Goal: Task Accomplishment & Management: Manage account settings

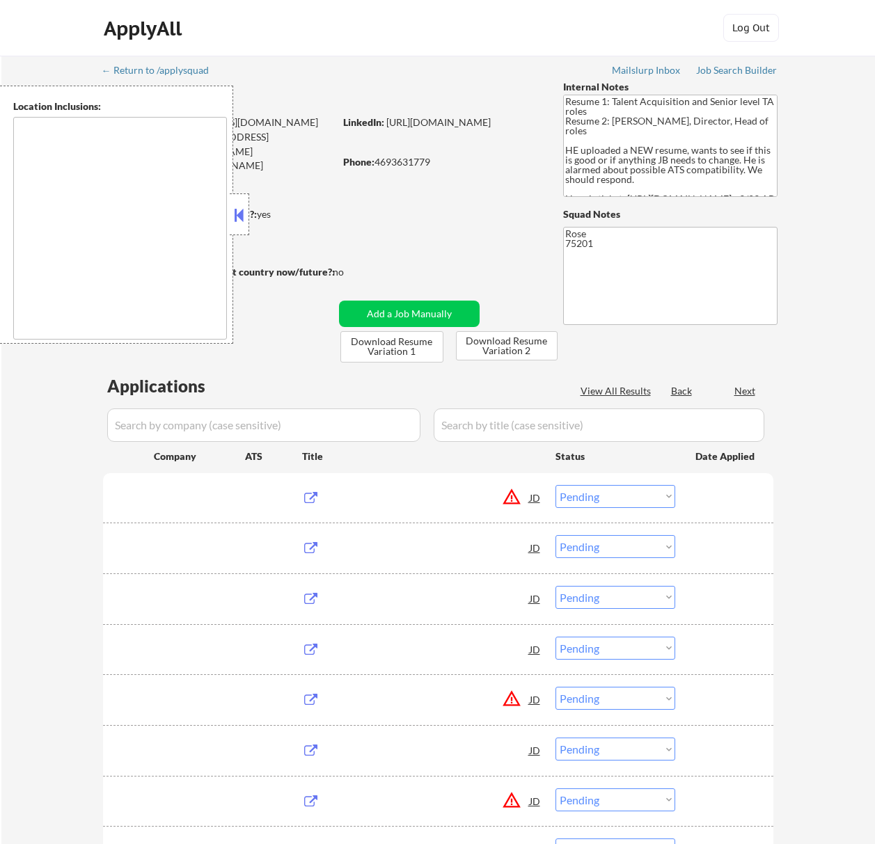
select select ""pending""
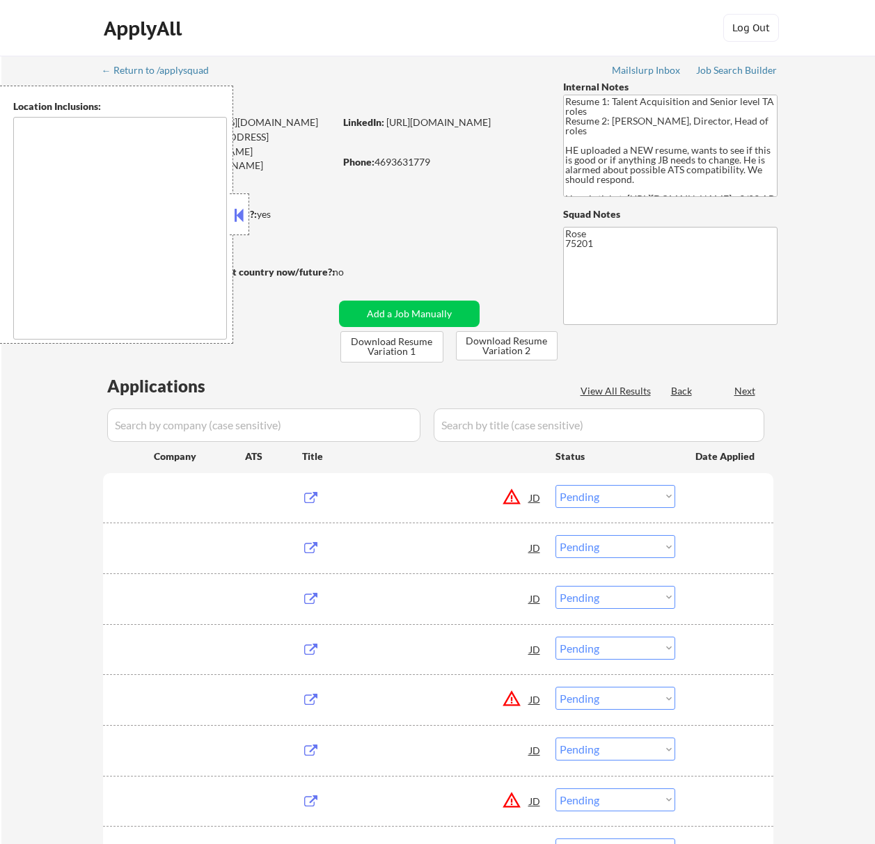
select select ""pending""
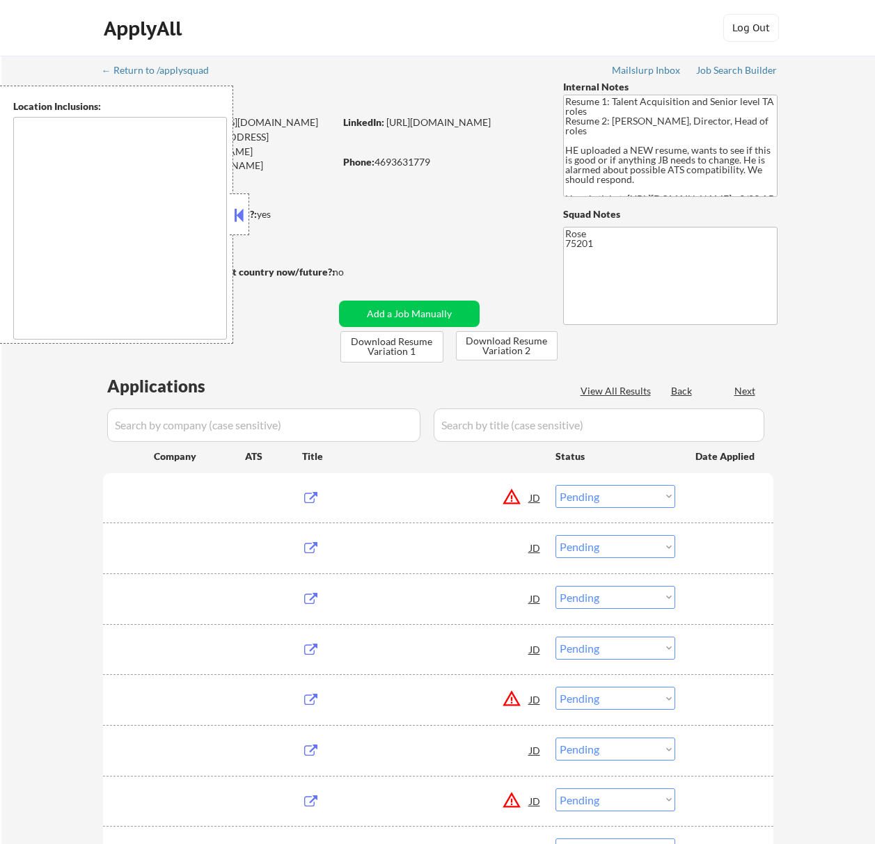
select select ""pending""
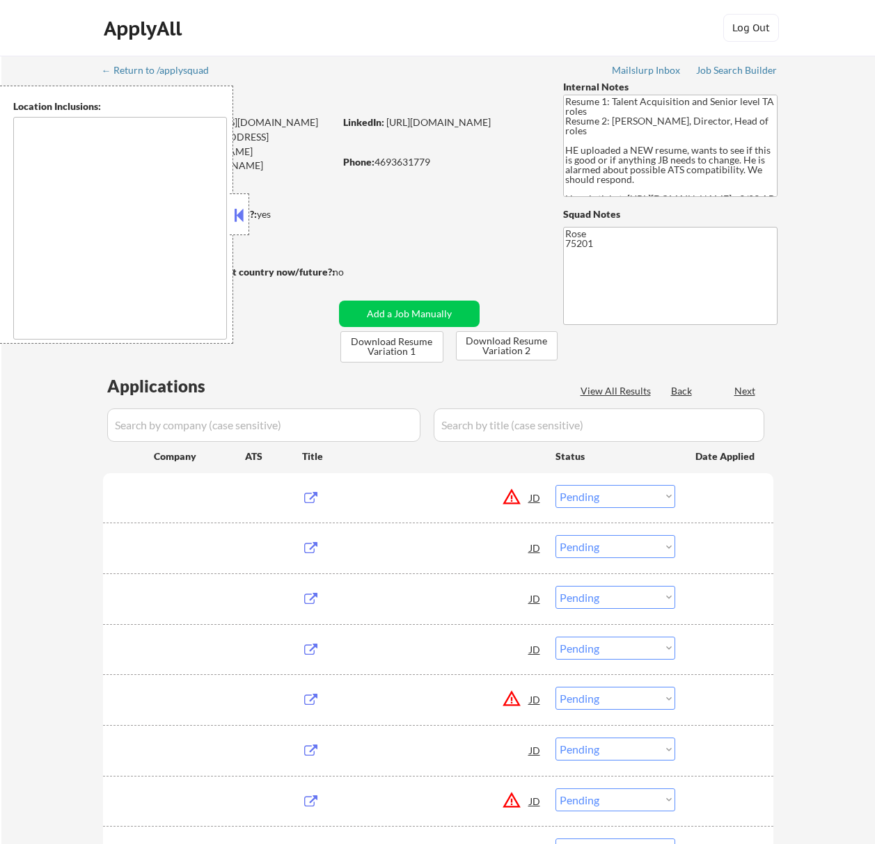
select select ""pending""
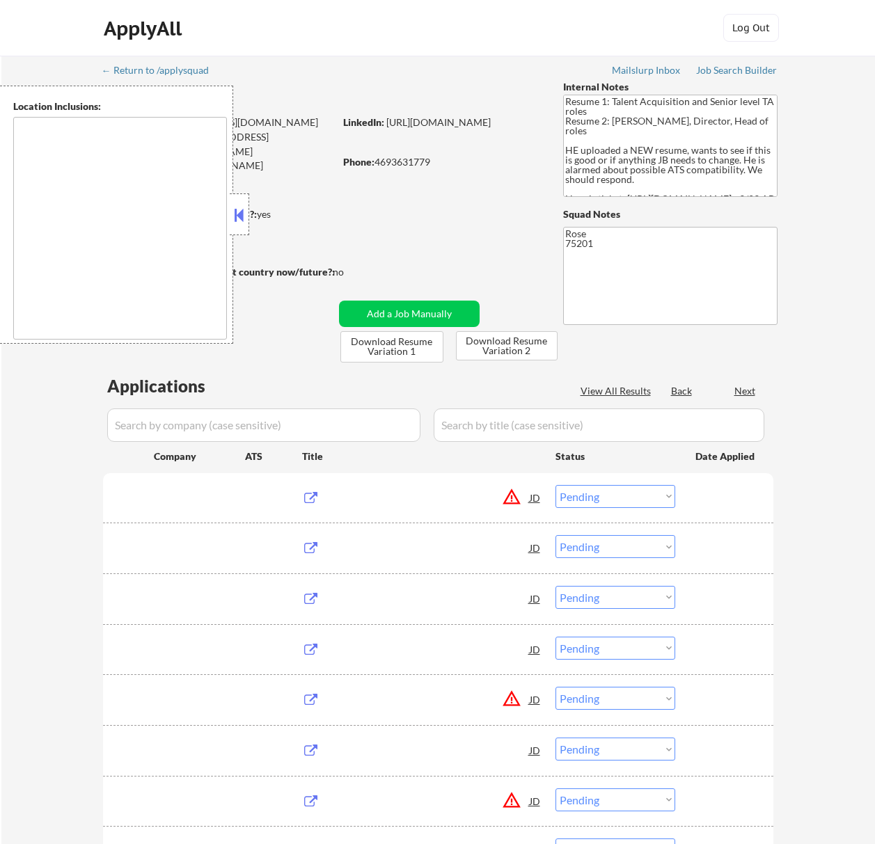
select select ""pending""
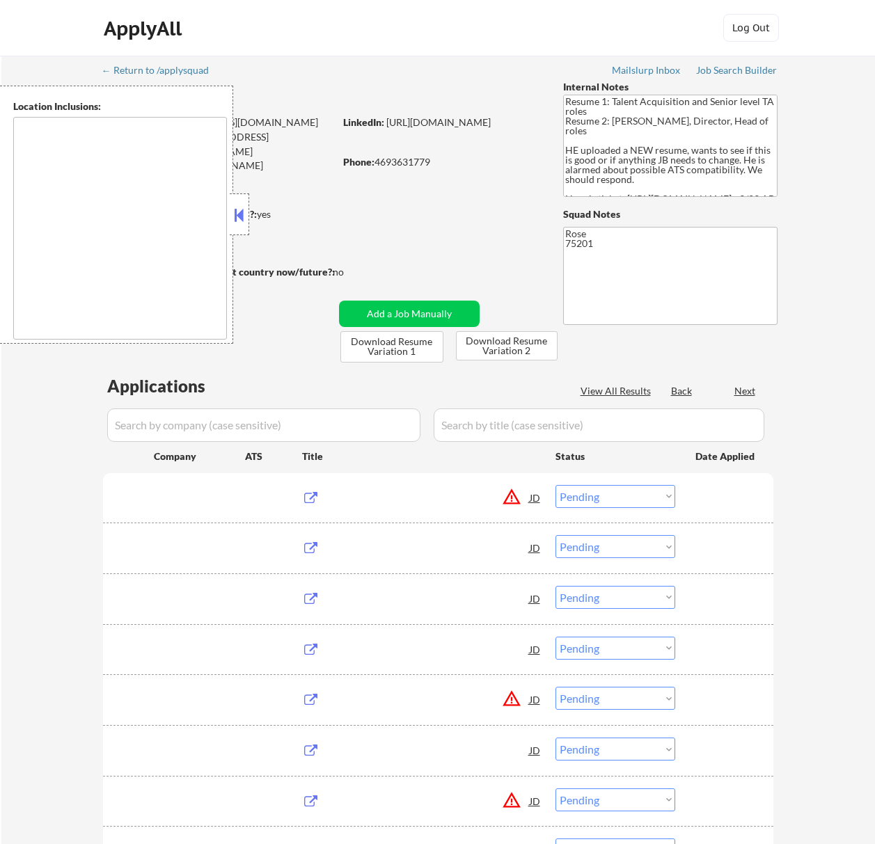
select select ""pending""
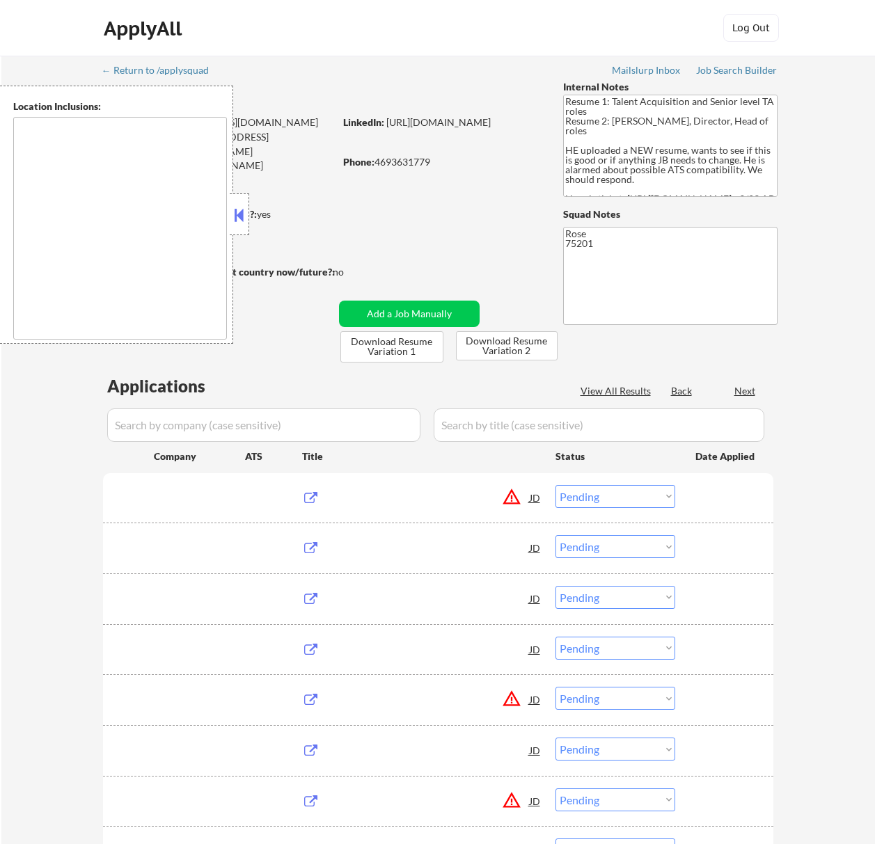
select select ""pending""
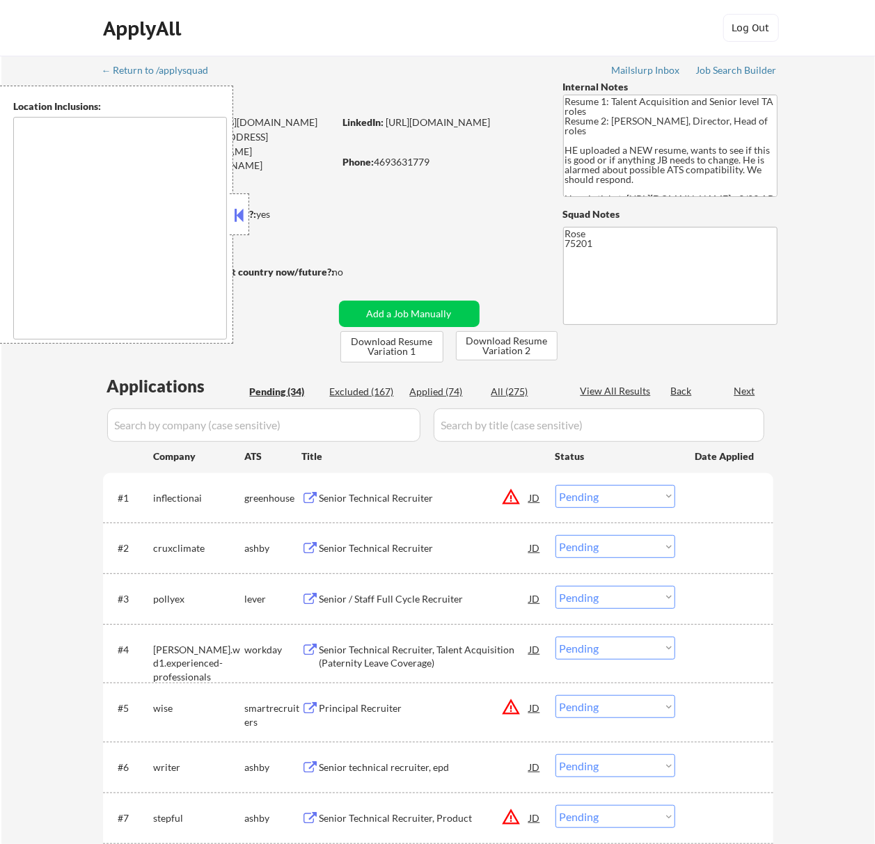
type textarea "[GEOGRAPHIC_DATA], [GEOGRAPHIC_DATA] [GEOGRAPHIC_DATA], [GEOGRAPHIC_DATA] [GEOG…"
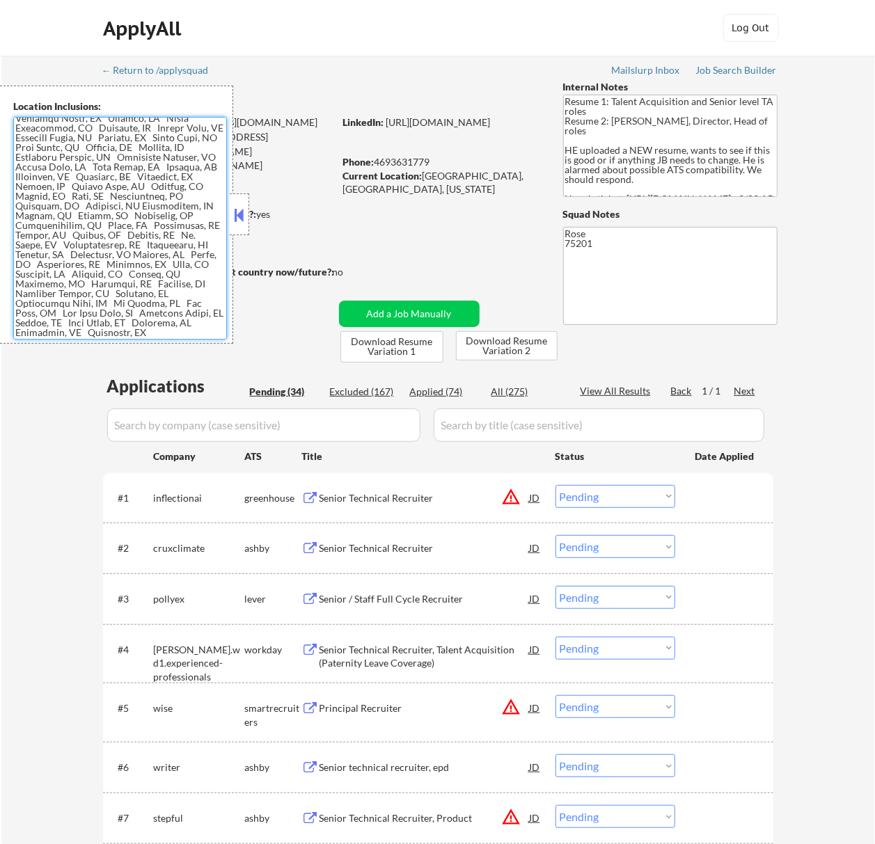
scroll to position [678, 0]
click at [240, 217] on button at bounding box center [238, 215] width 15 height 21
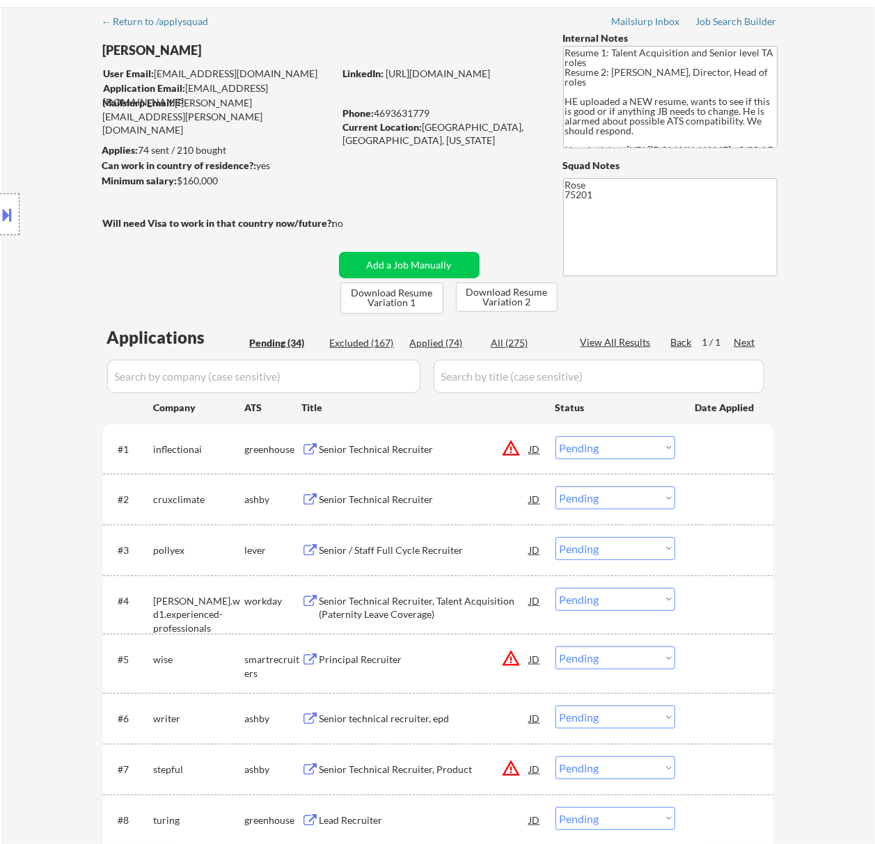
scroll to position [0, 0]
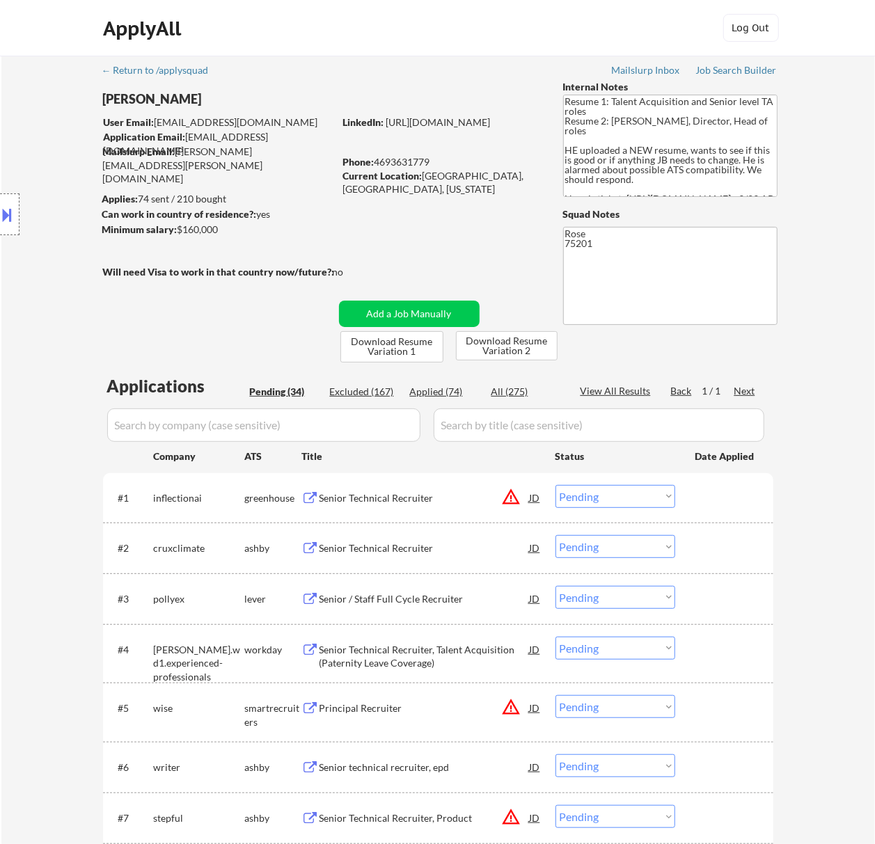
click at [420, 491] on div "Senior Technical Recruiter" at bounding box center [424, 498] width 210 height 14
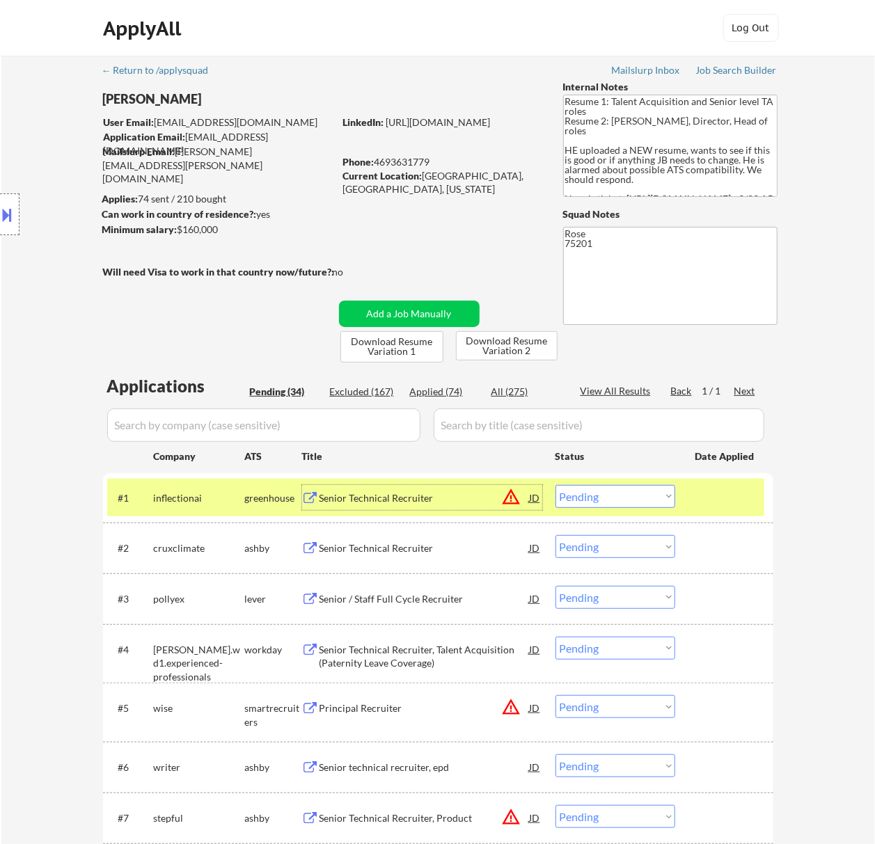
click at [10, 212] on button at bounding box center [7, 214] width 15 height 23
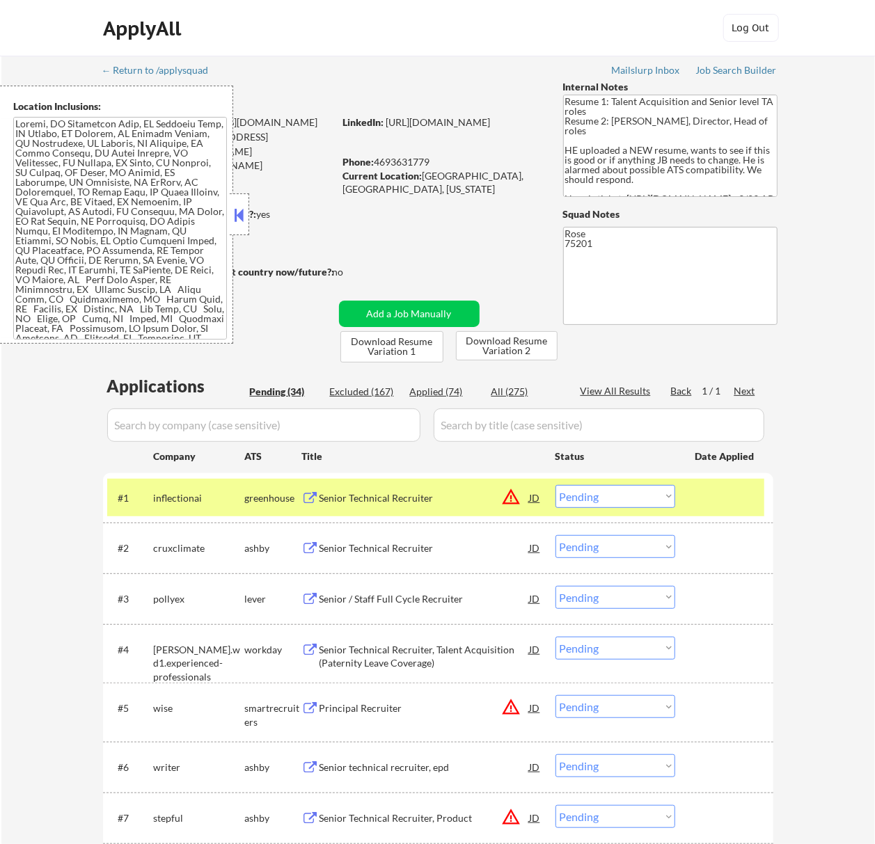
scroll to position [185, 0]
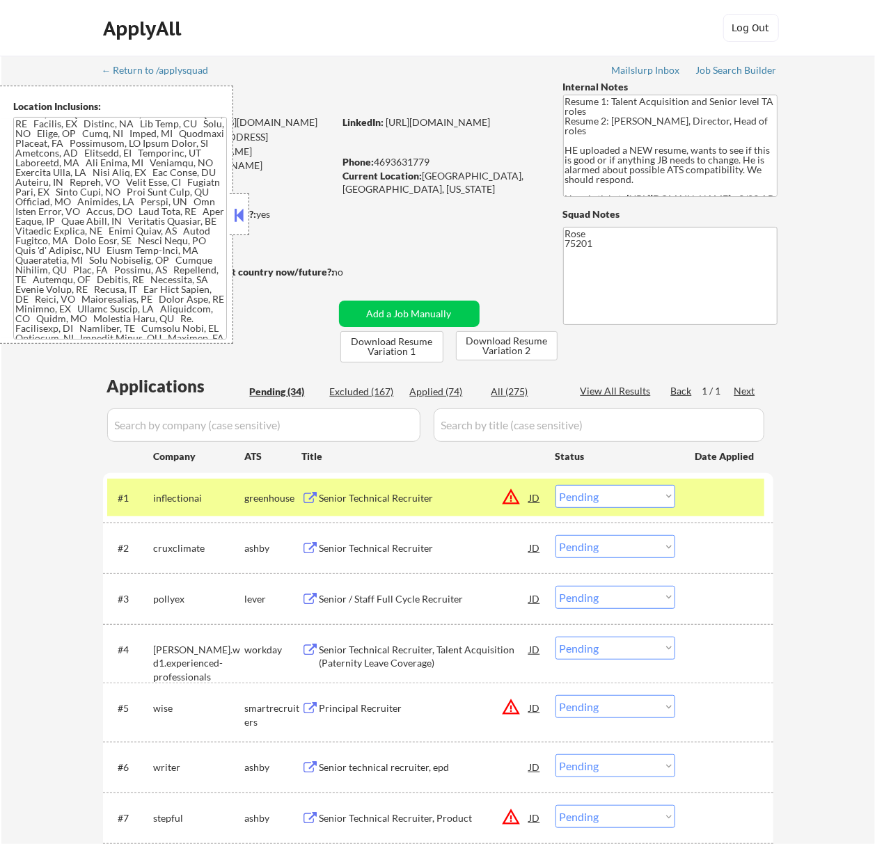
click at [245, 214] on button at bounding box center [238, 215] width 15 height 21
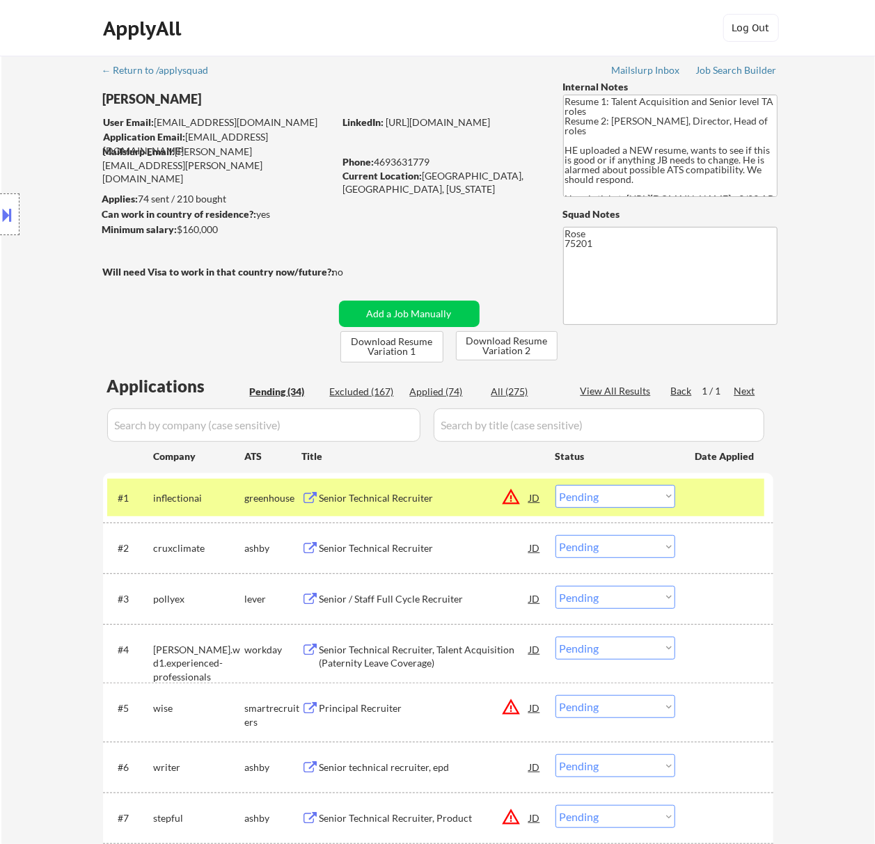
click at [9, 218] on button at bounding box center [7, 214] width 15 height 23
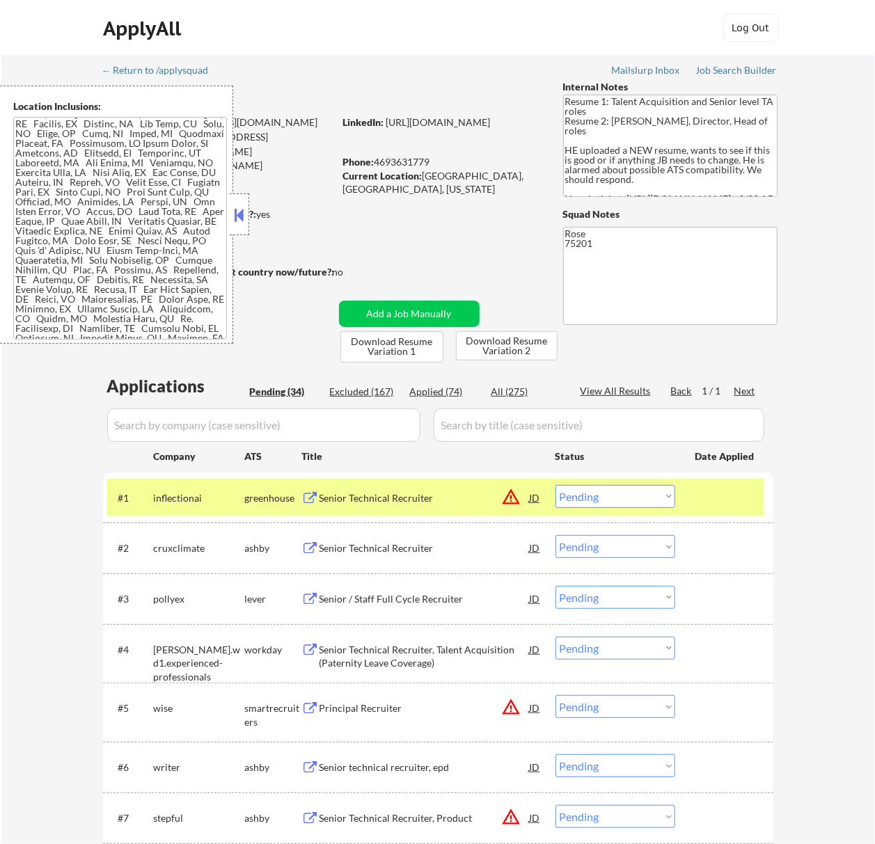
click at [239, 209] on button at bounding box center [238, 215] width 15 height 21
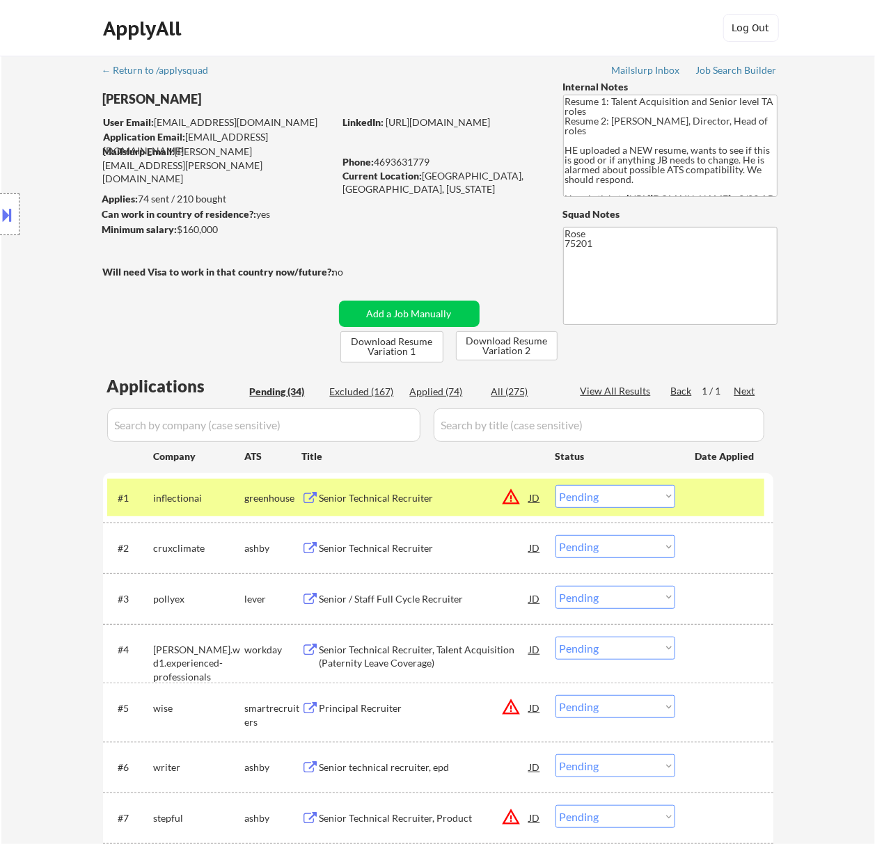
click at [639, 493] on select "Choose an option... Pending Applied Excluded (Questions) Excluded (Expired) Exc…" at bounding box center [615, 496] width 120 height 23
click at [555, 485] on select "Choose an option... Pending Applied Excluded (Questions) Excluded (Expired) Exc…" at bounding box center [615, 496] width 120 height 23
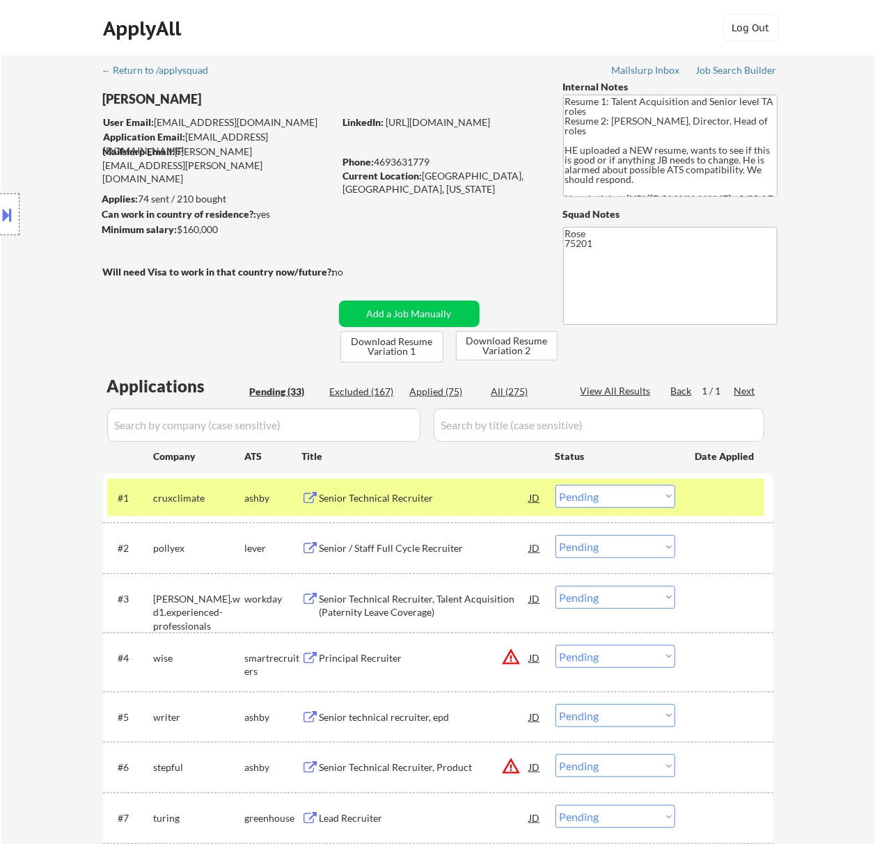
click at [431, 500] on div "Senior Technical Recruiter" at bounding box center [424, 498] width 210 height 14
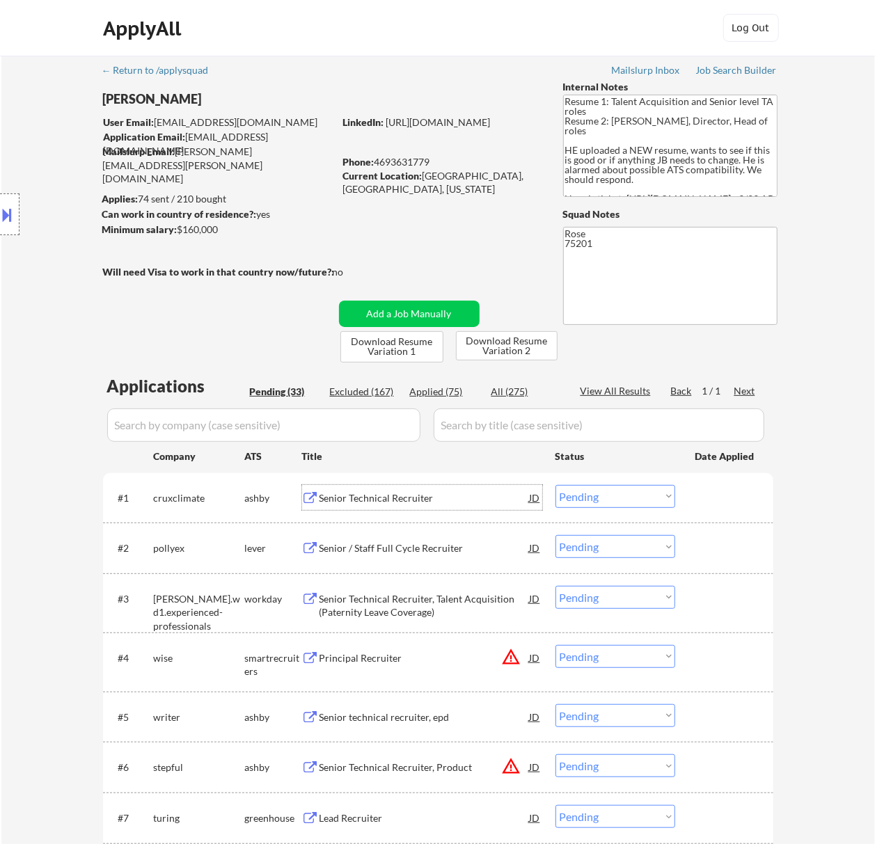
click at [588, 496] on select "Choose an option... Pending Applied Excluded (Questions) Excluded (Expired) Exc…" at bounding box center [615, 496] width 120 height 23
click at [555, 485] on select "Choose an option... Pending Applied Excluded (Questions) Excluded (Expired) Exc…" at bounding box center [615, 496] width 120 height 23
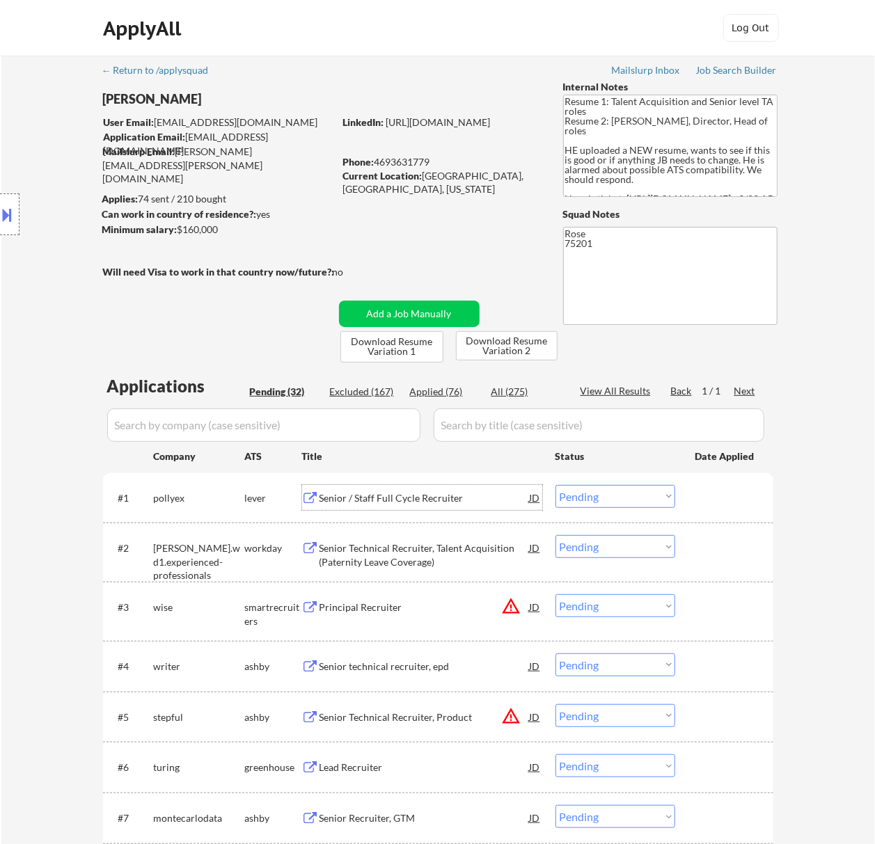
click at [443, 491] on div "Senior / Staff Full Cycle Recruiter" at bounding box center [424, 498] width 210 height 14
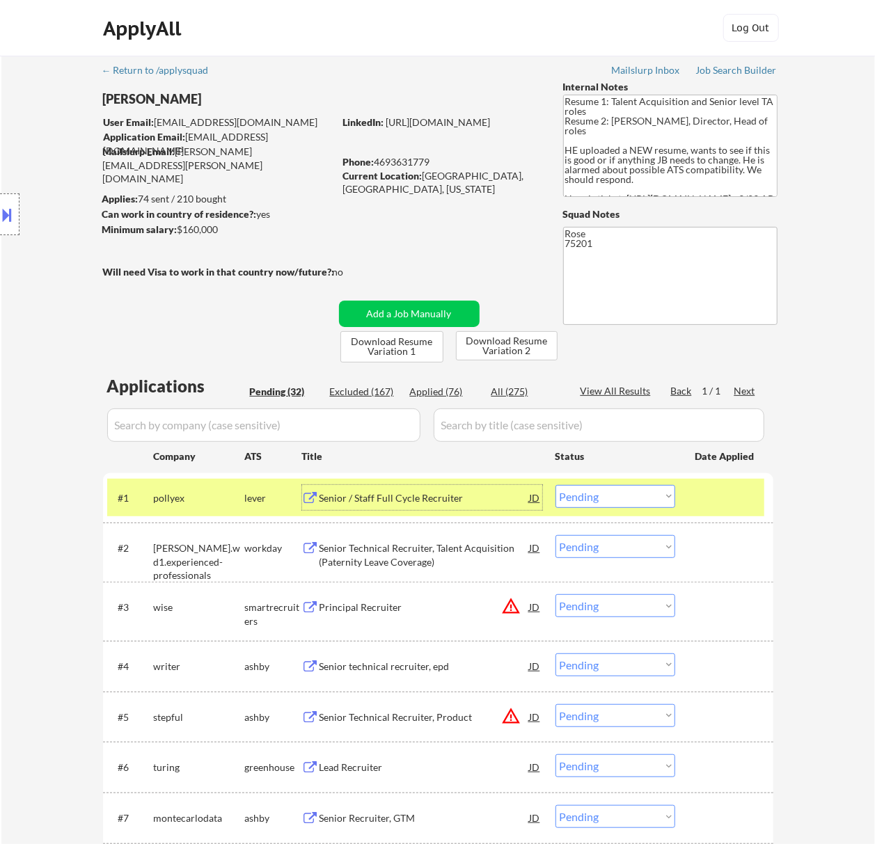
click at [640, 496] on select "Choose an option... Pending Applied Excluded (Questions) Excluded (Expired) Exc…" at bounding box center [615, 496] width 120 height 23
click at [555, 485] on select "Choose an option... Pending Applied Excluded (Questions) Excluded (Expired) Exc…" at bounding box center [615, 496] width 120 height 23
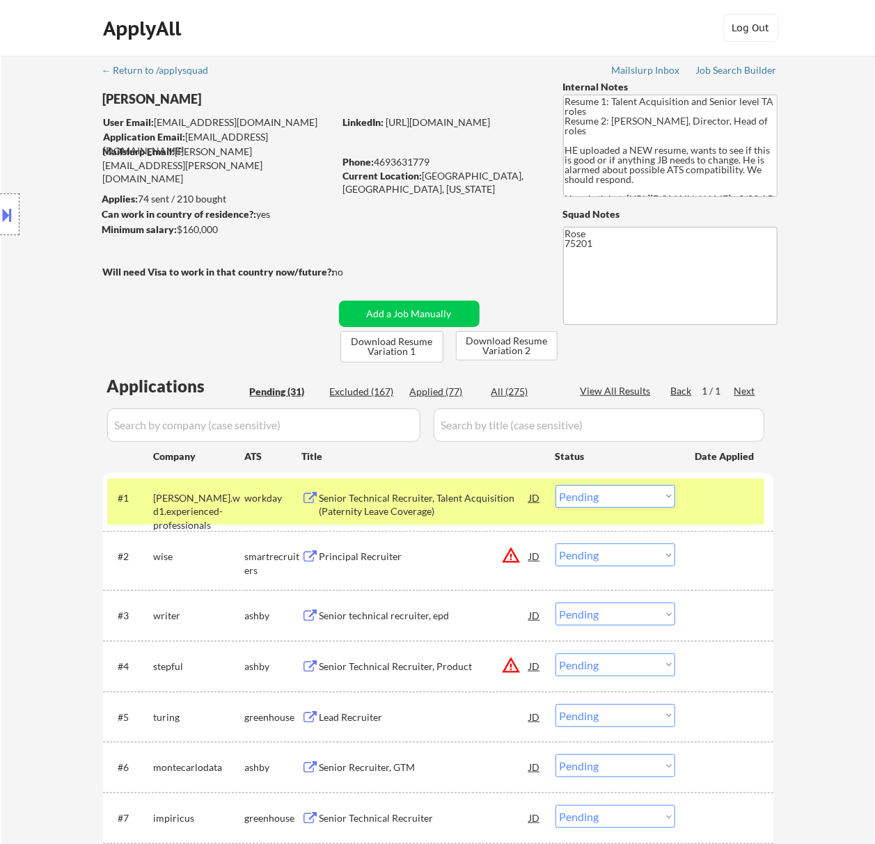
click at [480, 482] on div "#1 [PERSON_NAME].wd1.experienced-professionals workday Senior Technical Recruit…" at bounding box center [435, 502] width 657 height 46
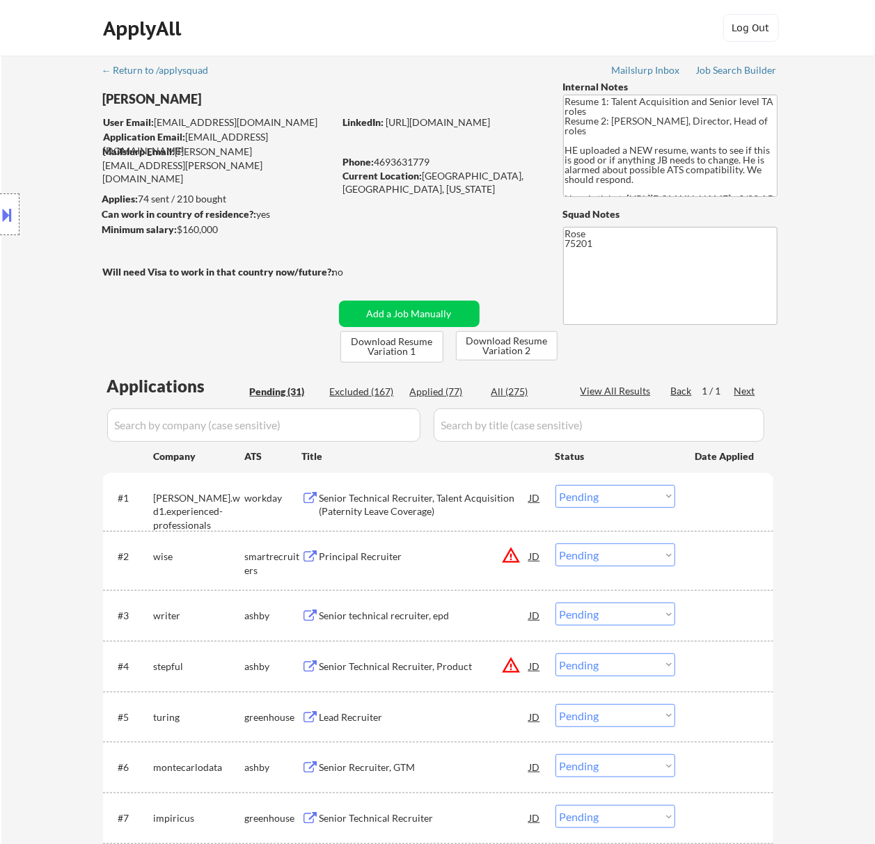
click at [477, 491] on div "Senior Technical Recruiter, Talent Acquisition (Paternity Leave Coverage)" at bounding box center [424, 504] width 210 height 27
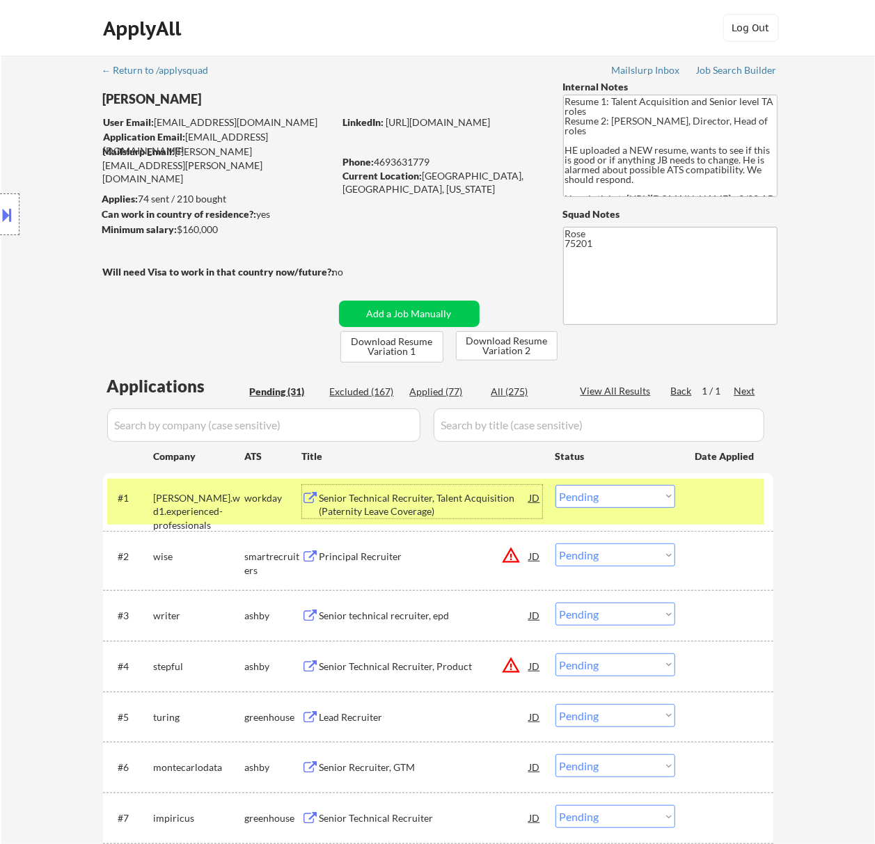
click at [632, 493] on select "Choose an option... Pending Applied Excluded (Questions) Excluded (Expired) Exc…" at bounding box center [615, 496] width 120 height 23
click at [555, 485] on select "Choose an option... Pending Applied Excluded (Questions) Excluded (Expired) Exc…" at bounding box center [615, 496] width 120 height 23
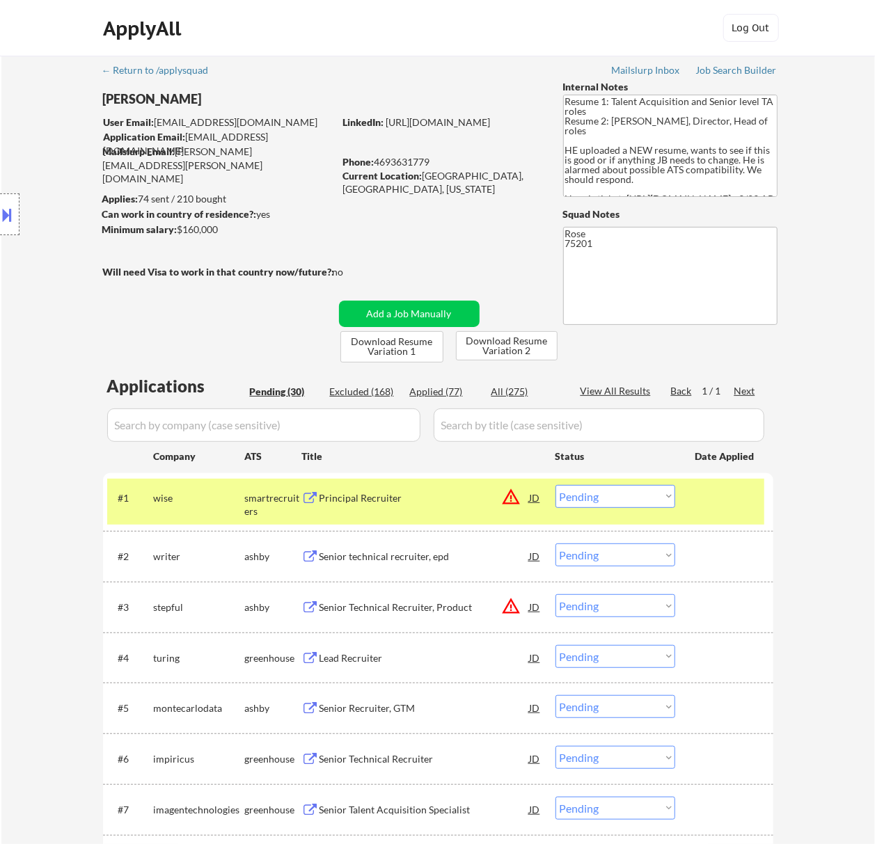
click at [429, 491] on div "Principal Recruiter" at bounding box center [424, 498] width 210 height 14
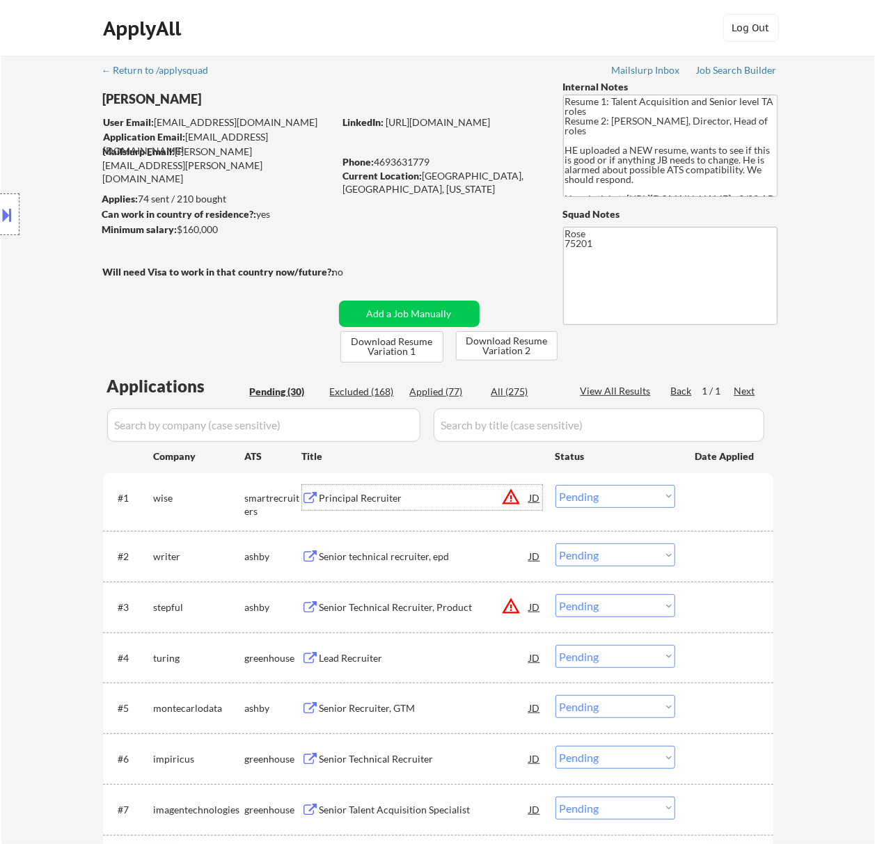
click at [619, 491] on select "Choose an option... Pending Applied Excluded (Questions) Excluded (Expired) Exc…" at bounding box center [615, 496] width 120 height 23
click at [555, 485] on select "Choose an option... Pending Applied Excluded (Questions) Excluded (Expired) Exc…" at bounding box center [615, 496] width 120 height 23
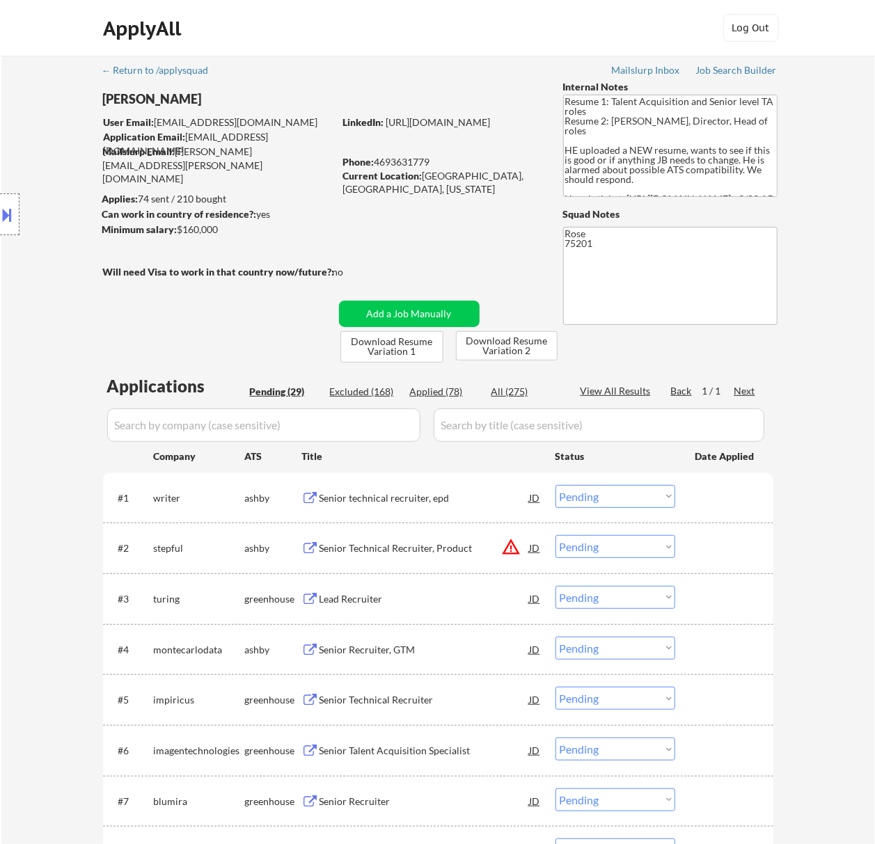
click at [415, 490] on div "Senior technical recruiter, epd" at bounding box center [424, 497] width 210 height 25
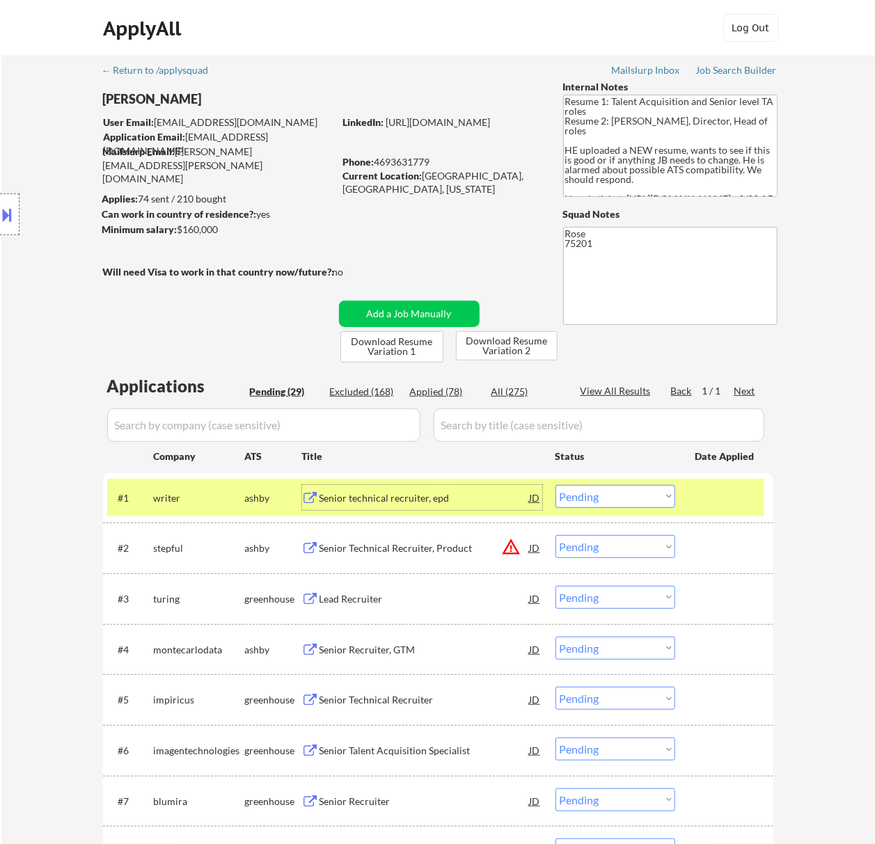
click at [622, 494] on select "Choose an option... Pending Applied Excluded (Questions) Excluded (Expired) Exc…" at bounding box center [615, 496] width 120 height 23
click at [555, 485] on select "Choose an option... Pending Applied Excluded (Questions) Excluded (Expired) Exc…" at bounding box center [615, 496] width 120 height 23
click at [419, 496] on div "Senior Technical Recruiter, Product" at bounding box center [424, 498] width 210 height 14
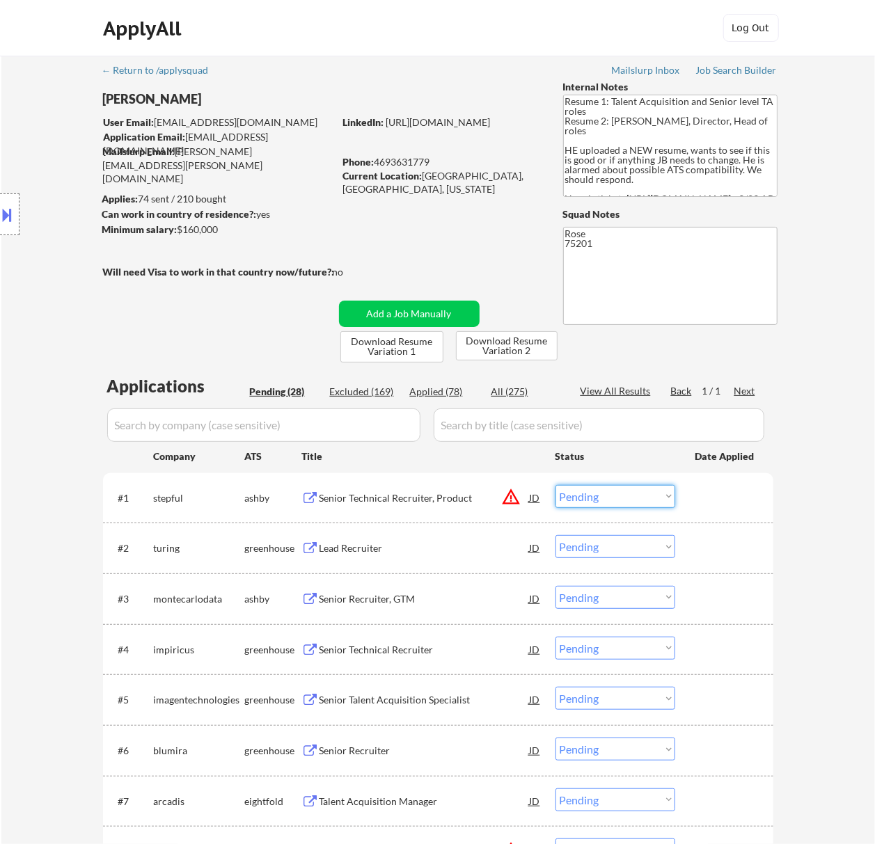
click at [621, 486] on select "Choose an option... Pending Applied Excluded (Questions) Excluded (Expired) Exc…" at bounding box center [615, 496] width 120 height 23
click at [555, 485] on select "Choose an option... Pending Applied Excluded (Questions) Excluded (Expired) Exc…" at bounding box center [615, 496] width 120 height 23
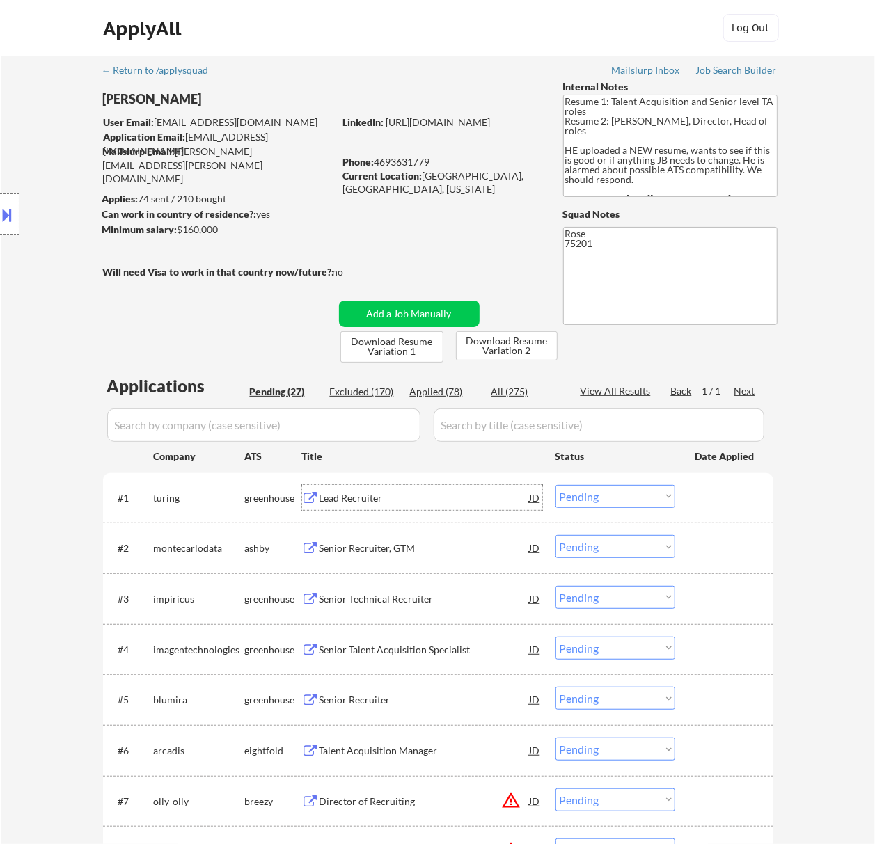
click at [420, 498] on div "Lead Recruiter" at bounding box center [424, 498] width 210 height 14
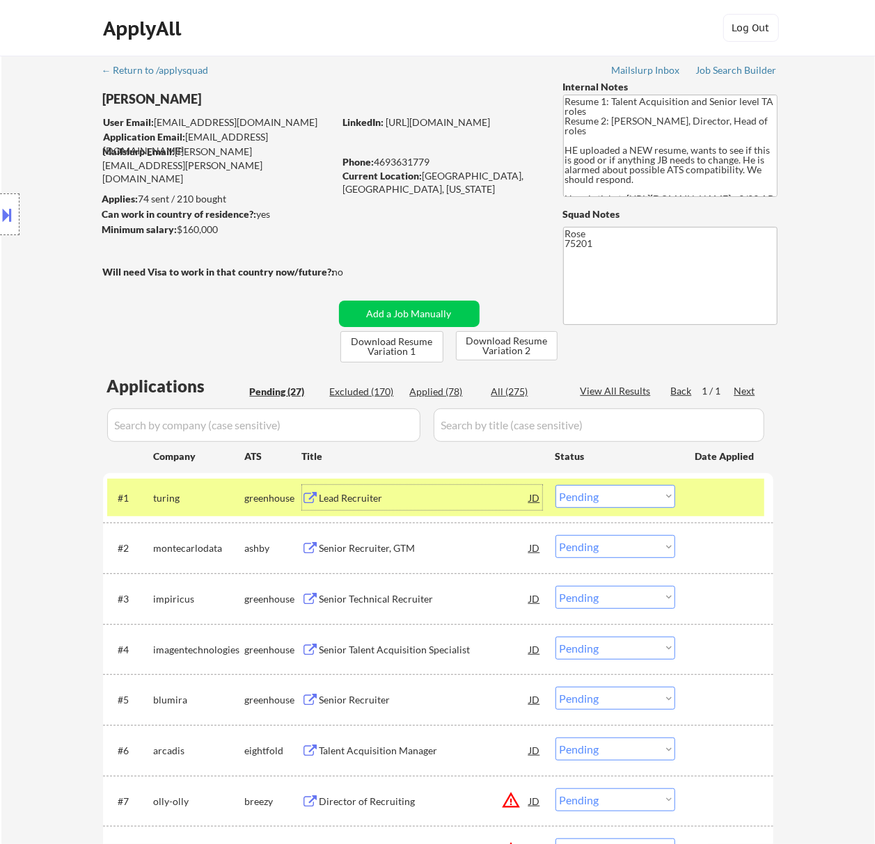
click at [15, 213] on div at bounding box center [9, 214] width 19 height 42
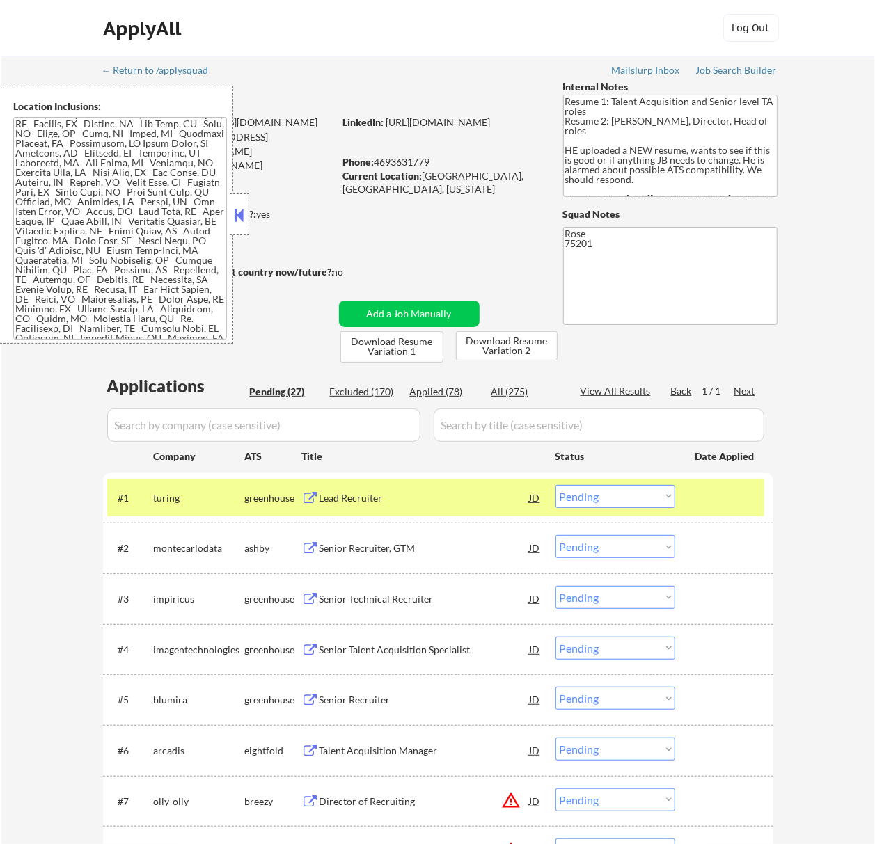
click at [246, 212] on div at bounding box center [239, 214] width 19 height 42
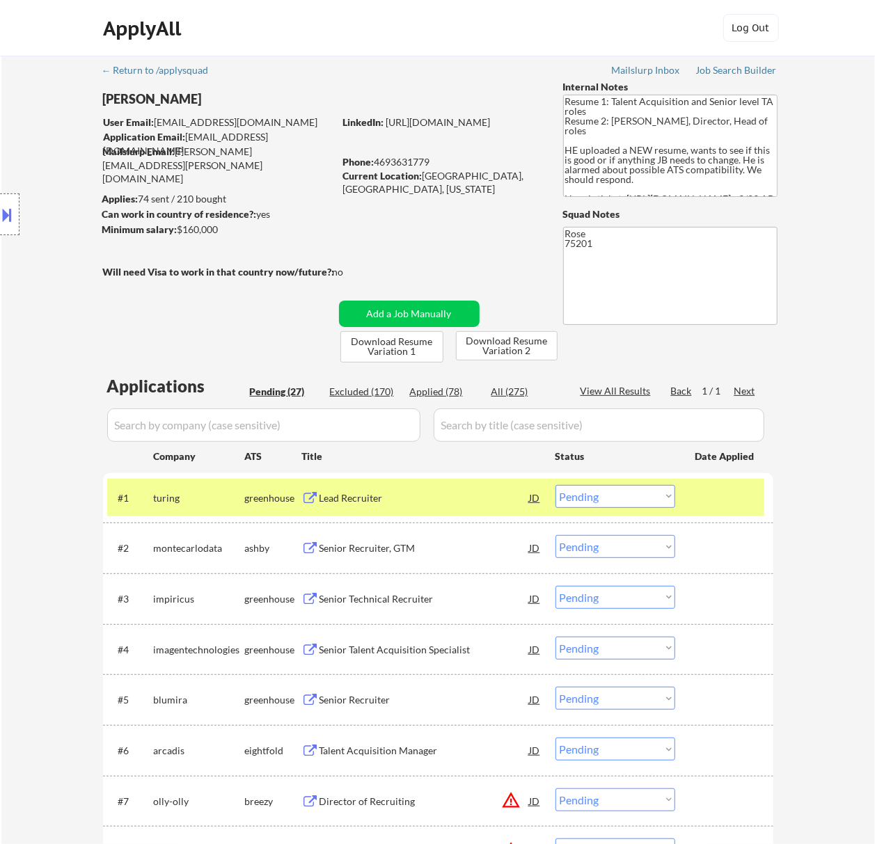
click at [596, 488] on select "Choose an option... Pending Applied Excluded (Questions) Excluded (Expired) Exc…" at bounding box center [615, 496] width 120 height 23
click at [555, 485] on select "Choose an option... Pending Applied Excluded (Questions) Excluded (Expired) Exc…" at bounding box center [615, 496] width 120 height 23
click at [421, 488] on div "Senior Recruiter, GTM" at bounding box center [424, 497] width 210 height 25
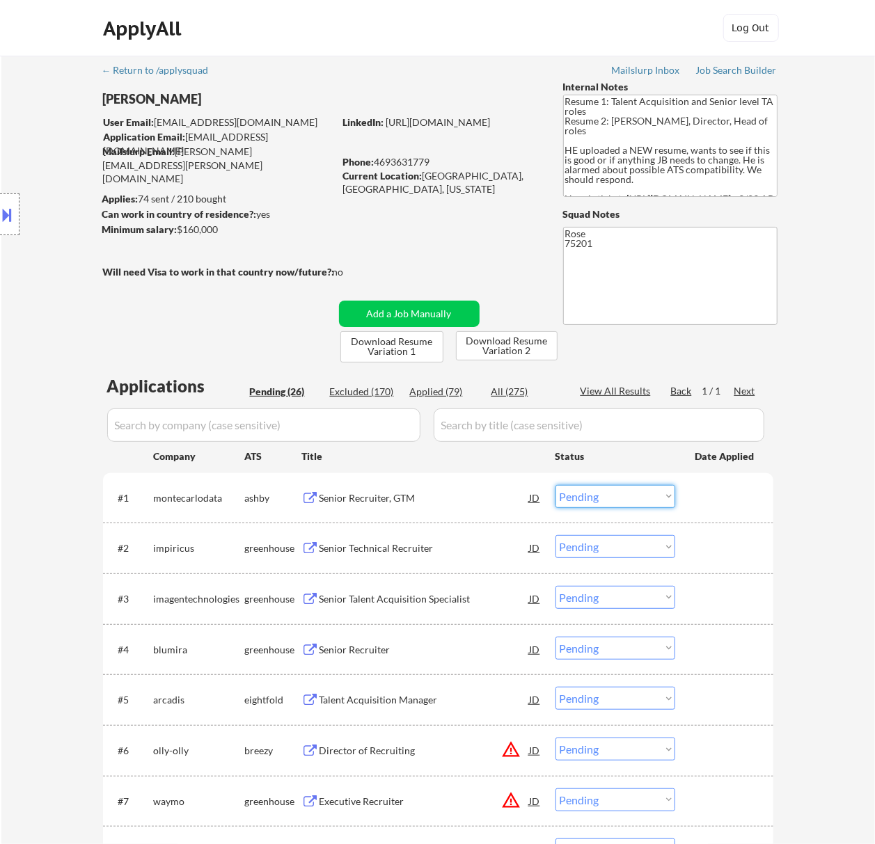
click at [615, 493] on select "Choose an option... Pending Applied Excluded (Questions) Excluded (Expired) Exc…" at bounding box center [615, 496] width 120 height 23
click at [555, 485] on select "Choose an option... Pending Applied Excluded (Questions) Excluded (Expired) Exc…" at bounding box center [615, 496] width 120 height 23
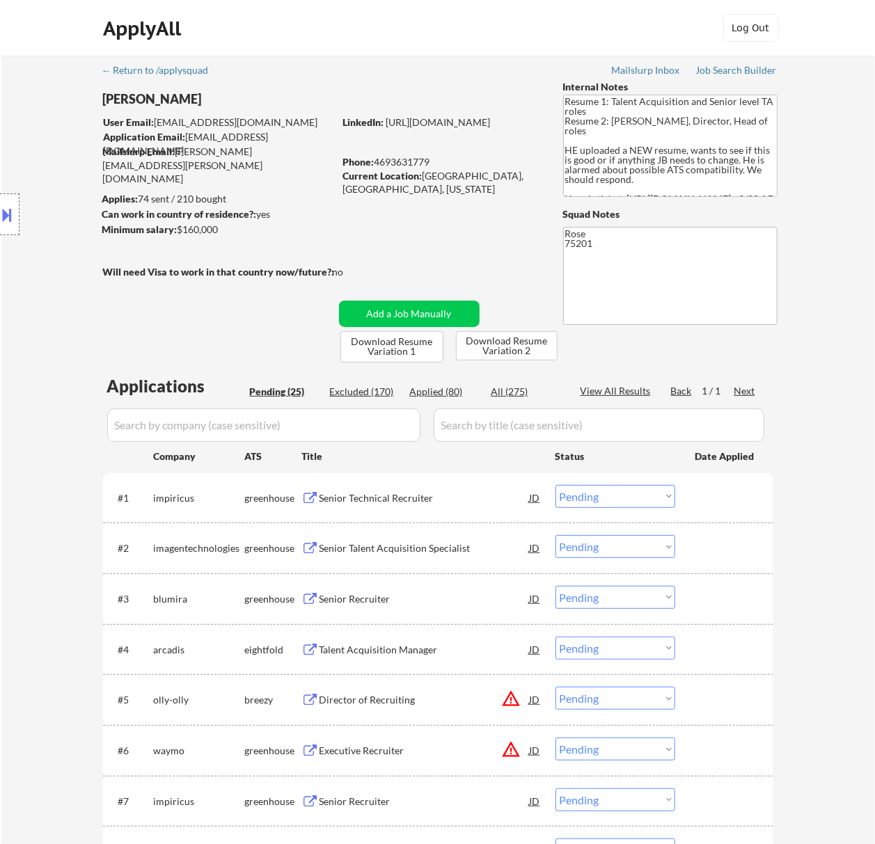
click at [433, 488] on div "Senior Technical Recruiter" at bounding box center [424, 497] width 210 height 25
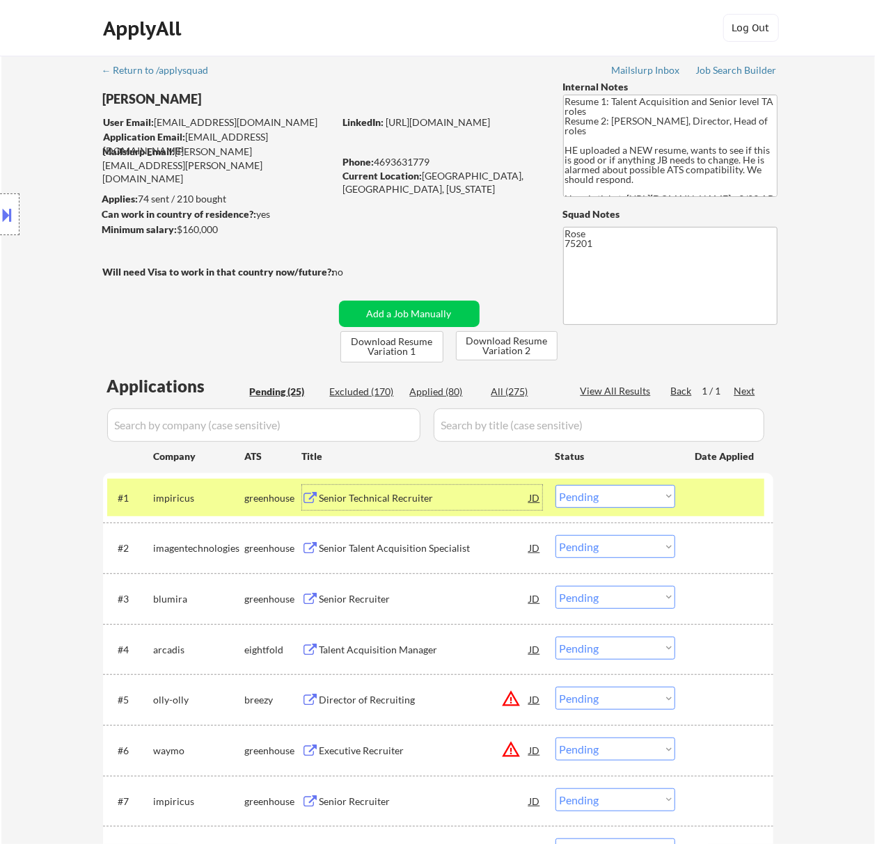
drag, startPoint x: 624, startPoint y: 495, endPoint x: 624, endPoint y: 506, distance: 11.1
click at [624, 495] on select "Choose an option... Pending Applied Excluded (Questions) Excluded (Expired) Exc…" at bounding box center [615, 496] width 120 height 23
click at [555, 485] on select "Choose an option... Pending Applied Excluded (Questions) Excluded (Expired) Exc…" at bounding box center [615, 496] width 120 height 23
click at [446, 496] on div "Senior Talent Acquisition Specialist" at bounding box center [424, 498] width 210 height 14
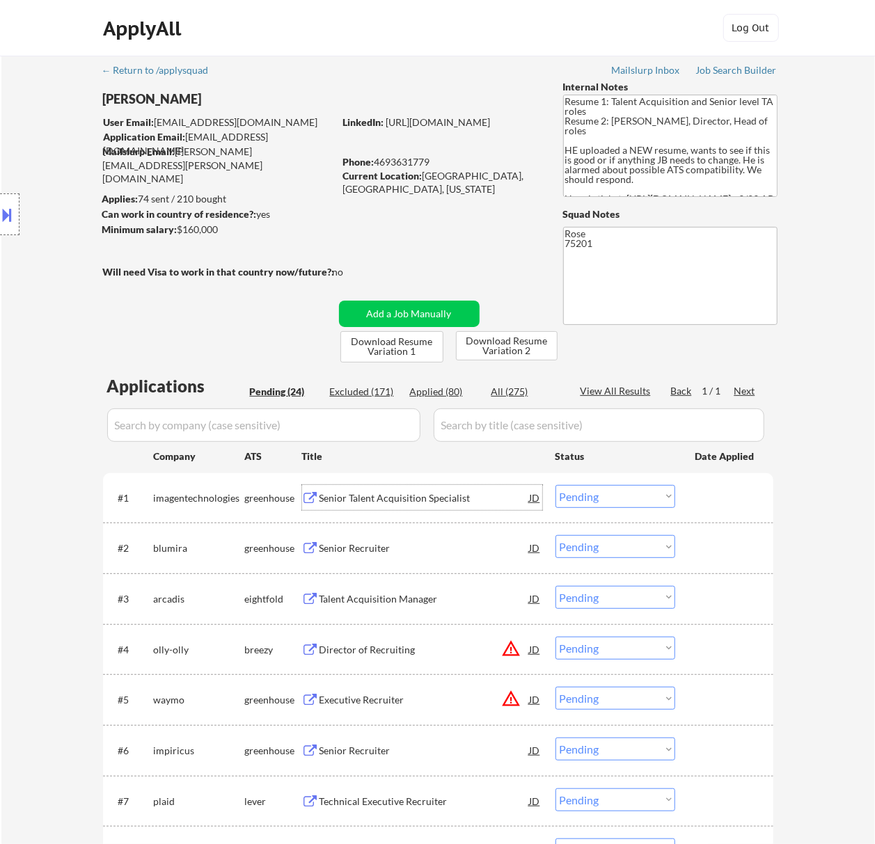
click at [621, 488] on select "Choose an option... Pending Applied Excluded (Questions) Excluded (Expired) Exc…" at bounding box center [615, 496] width 120 height 23
click at [555, 485] on select "Choose an option... Pending Applied Excluded (Questions) Excluded (Expired) Exc…" at bounding box center [615, 496] width 120 height 23
click at [481, 504] on div "Senior Recruiter" at bounding box center [424, 497] width 210 height 25
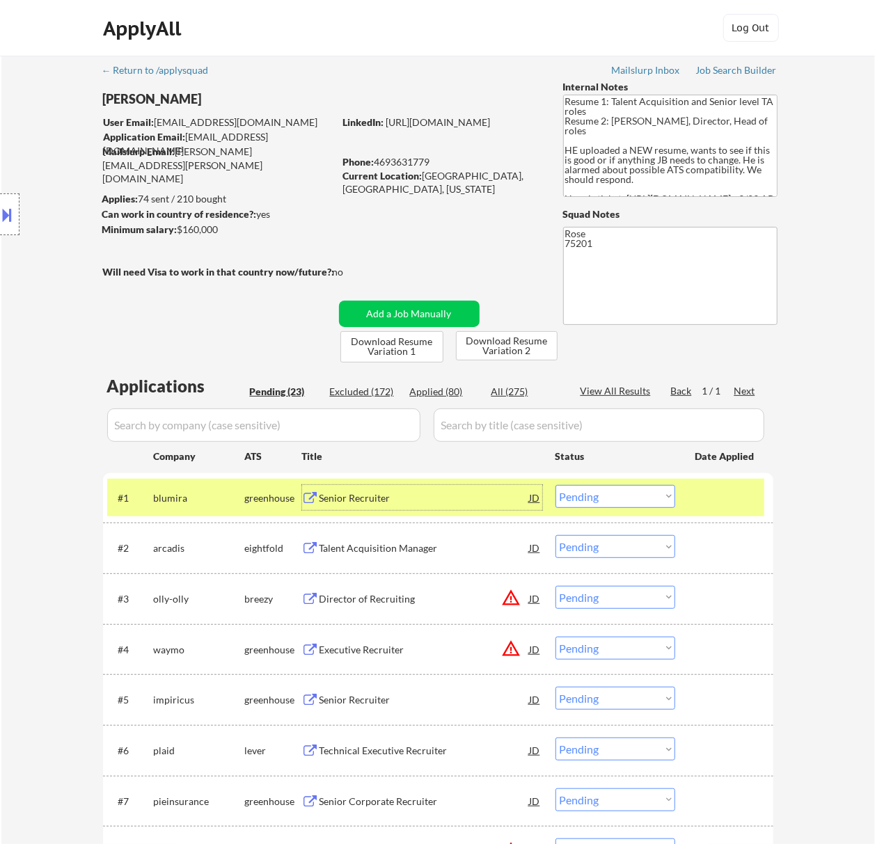
click at [607, 490] on select "Choose an option... Pending Applied Excluded (Questions) Excluded (Expired) Exc…" at bounding box center [615, 496] width 120 height 23
click at [555, 485] on select "Choose an option... Pending Applied Excluded (Questions) Excluded (Expired) Exc…" at bounding box center [615, 496] width 120 height 23
click at [456, 493] on div "Talent Acquisition Manager" at bounding box center [424, 498] width 210 height 14
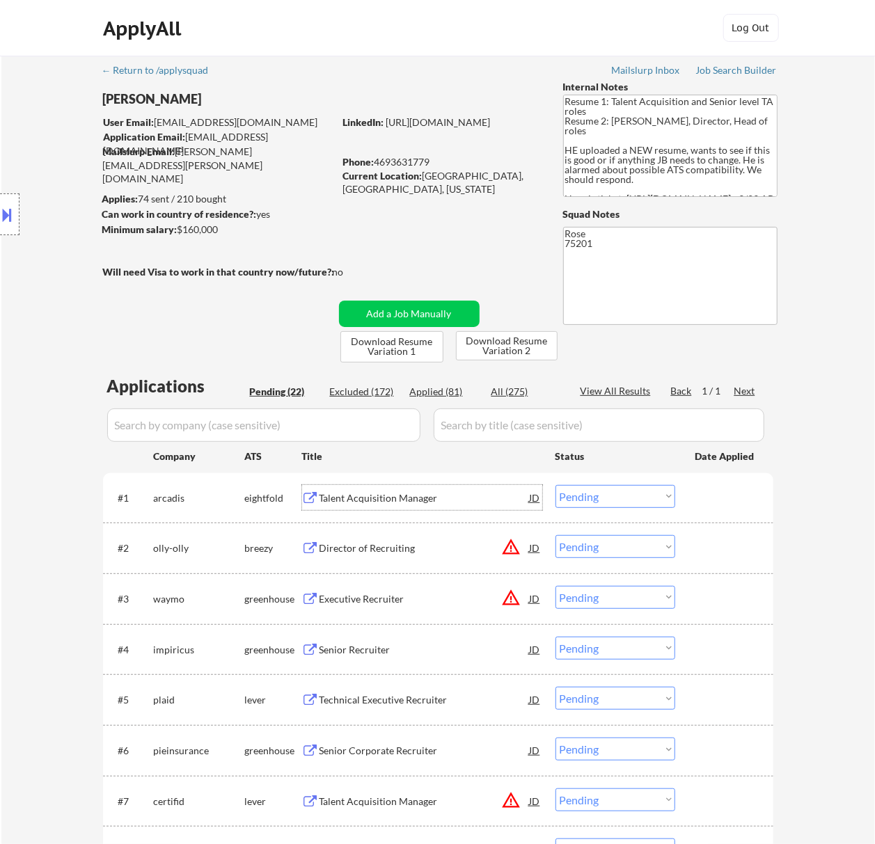
click at [12, 209] on button at bounding box center [7, 214] width 15 height 23
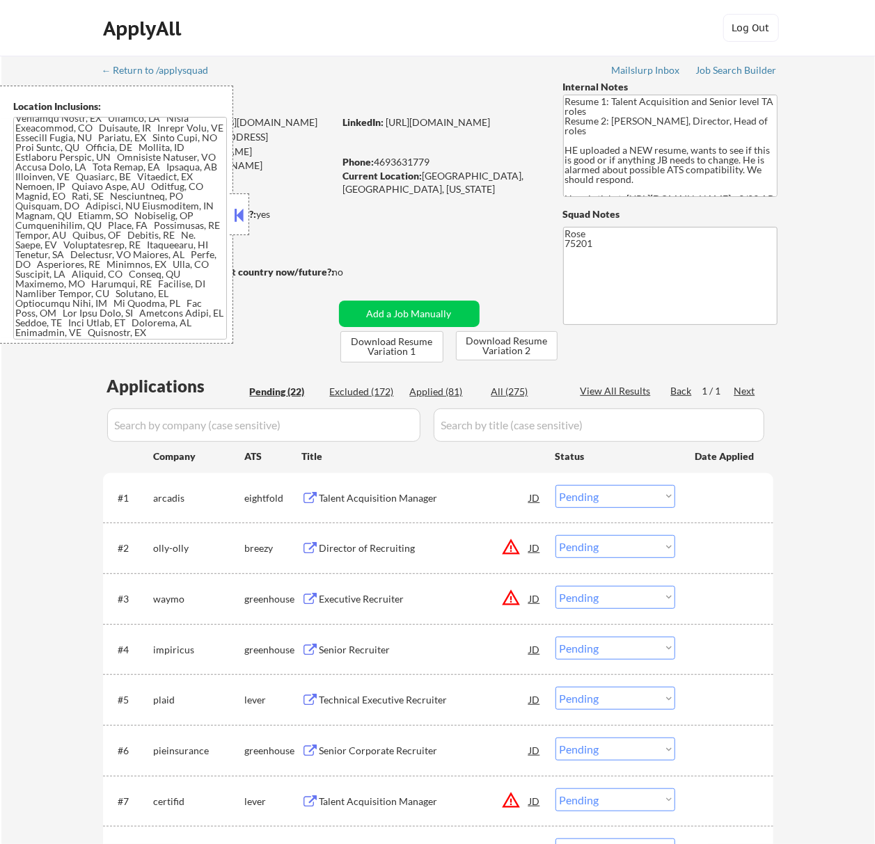
scroll to position [678, 0]
click at [615, 490] on select "Choose an option... Pending Applied Excluded (Questions) Excluded (Expired) Exc…" at bounding box center [615, 496] width 120 height 23
click at [555, 485] on select "Choose an option... Pending Applied Excluded (Questions) Excluded (Expired) Exc…" at bounding box center [615, 496] width 120 height 23
click at [455, 490] on div "Director of Recruiting" at bounding box center [424, 497] width 210 height 25
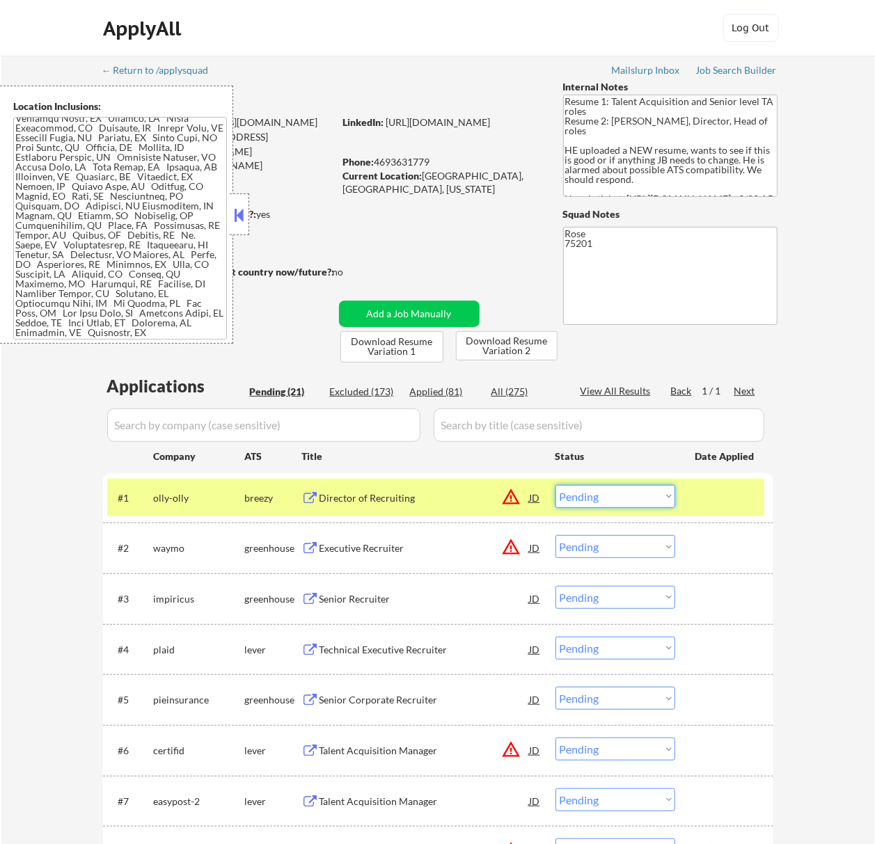
drag, startPoint x: 590, startPoint y: 488, endPoint x: 590, endPoint y: 498, distance: 9.7
click at [590, 488] on select "Choose an option... Pending Applied Excluded (Questions) Excluded (Expired) Exc…" at bounding box center [615, 496] width 120 height 23
click at [555, 485] on select "Choose an option... Pending Applied Excluded (Questions) Excluded (Expired) Exc…" at bounding box center [615, 496] width 120 height 23
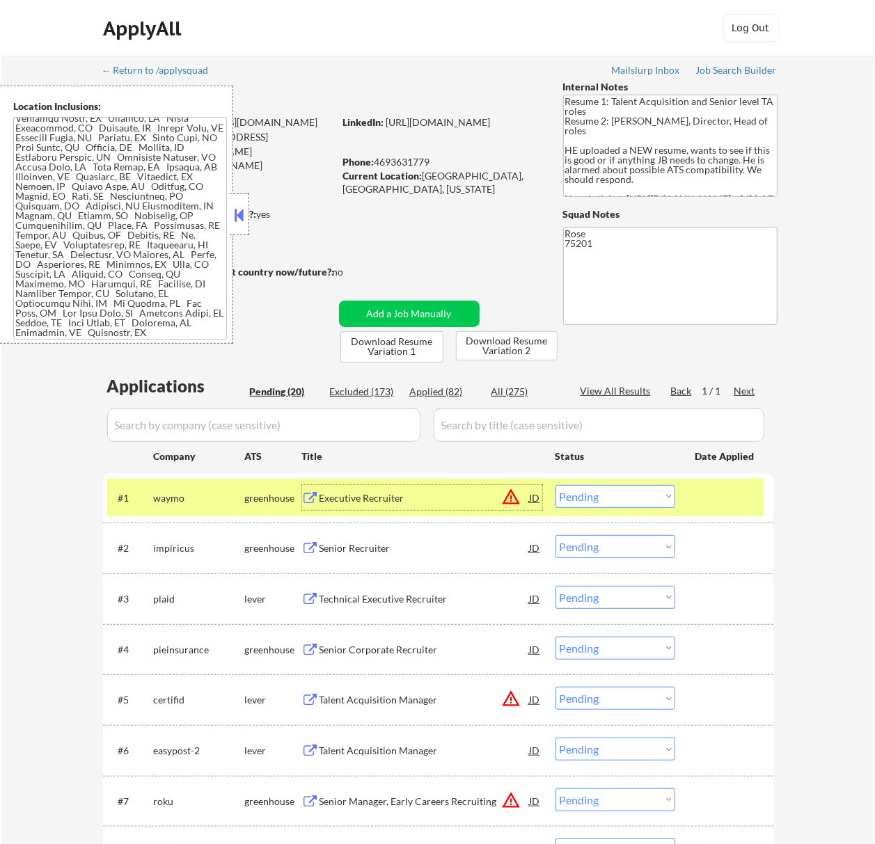
click at [457, 502] on div "Executive Recruiter" at bounding box center [424, 498] width 210 height 14
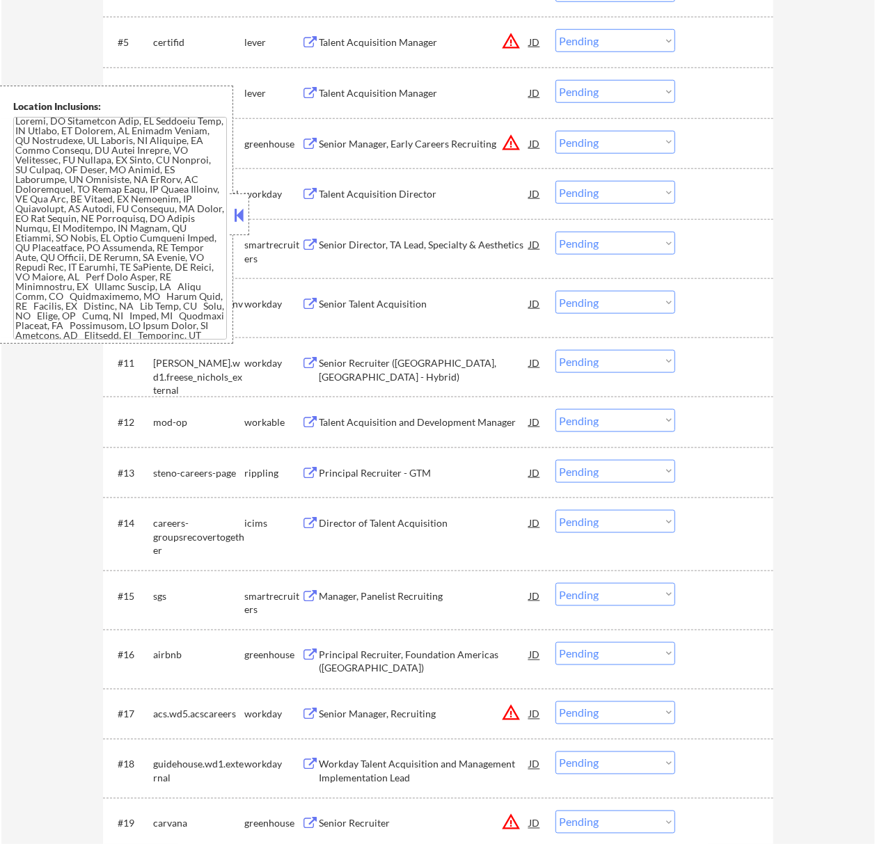
scroll to position [120, 0]
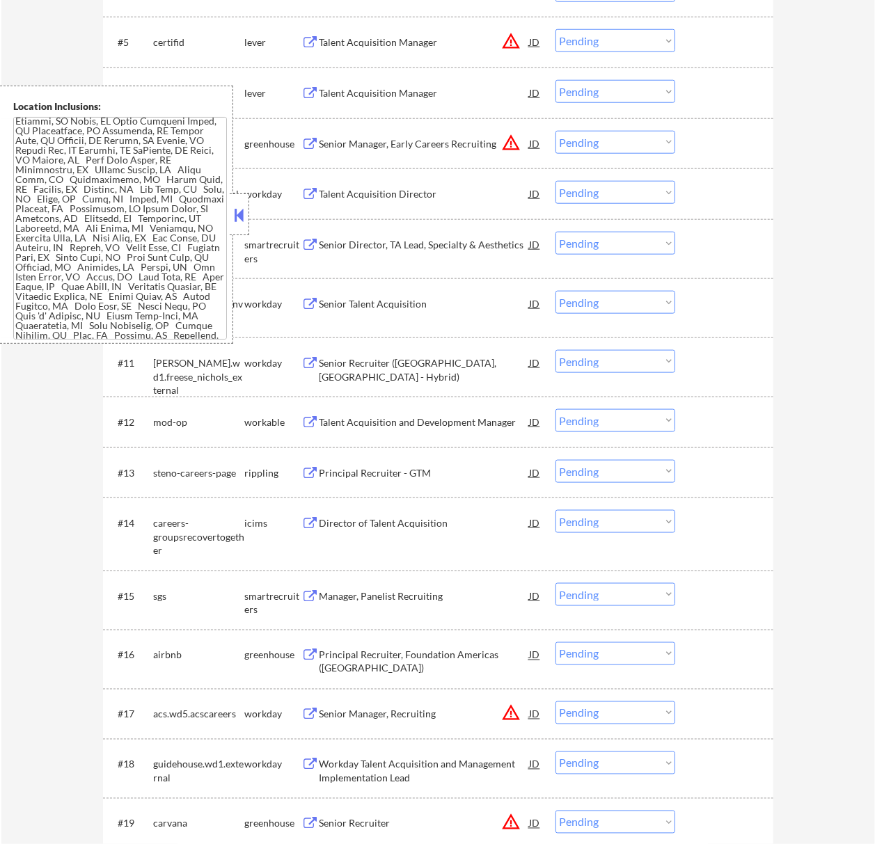
click at [245, 212] on button at bounding box center [238, 215] width 15 height 21
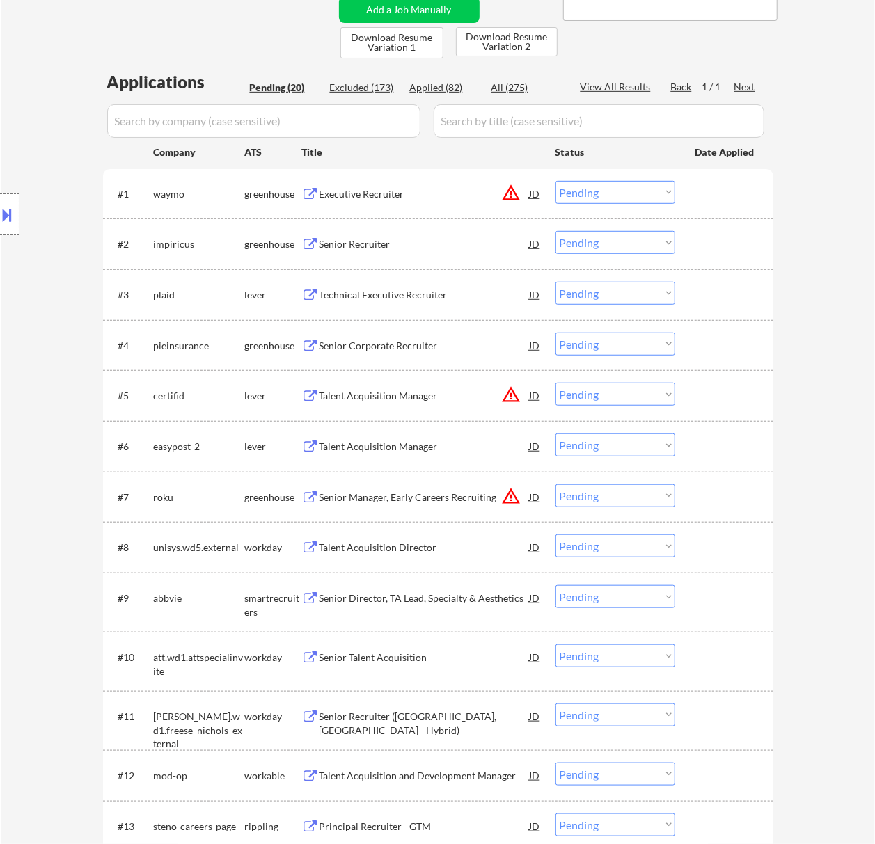
scroll to position [287, 0]
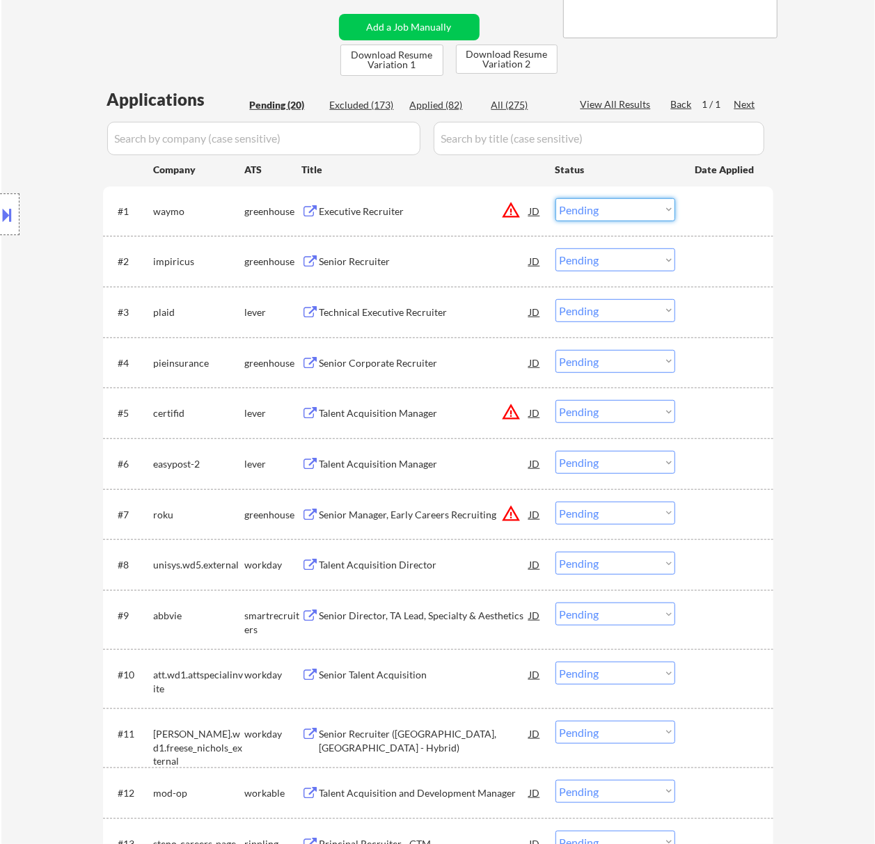
click at [604, 199] on select "Choose an option... Pending Applied Excluded (Questions) Excluded (Expired) Exc…" at bounding box center [615, 209] width 120 height 23
click at [555, 198] on select "Choose an option... Pending Applied Excluded (Questions) Excluded (Expired) Exc…" at bounding box center [615, 209] width 120 height 23
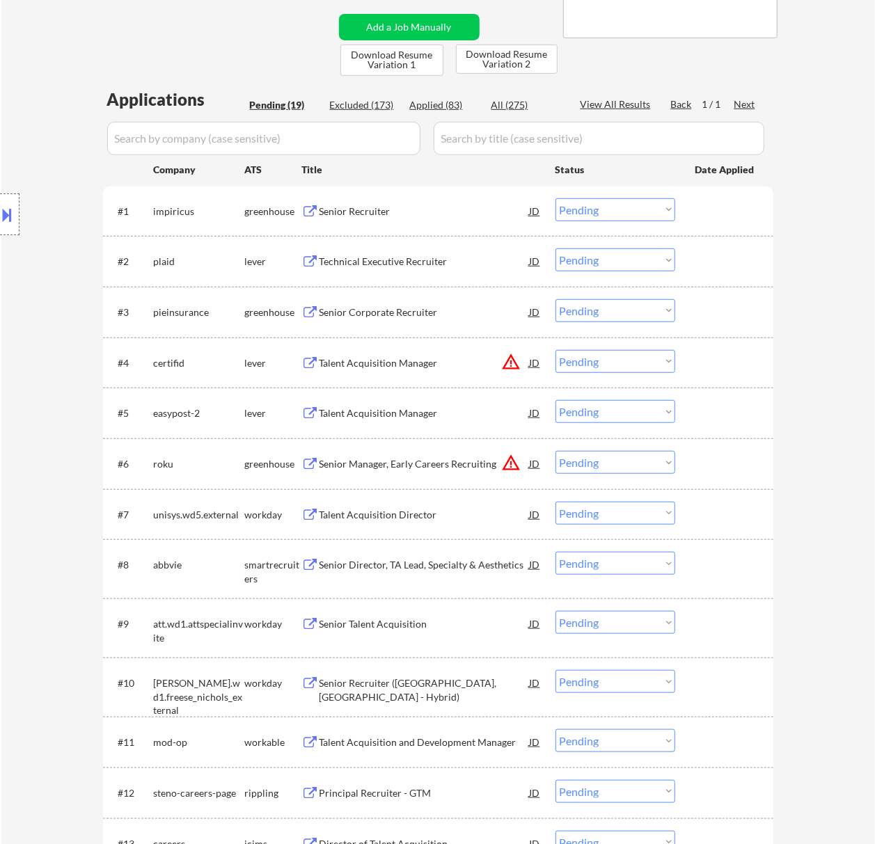
click at [424, 210] on div "Senior Recruiter" at bounding box center [424, 212] width 210 height 14
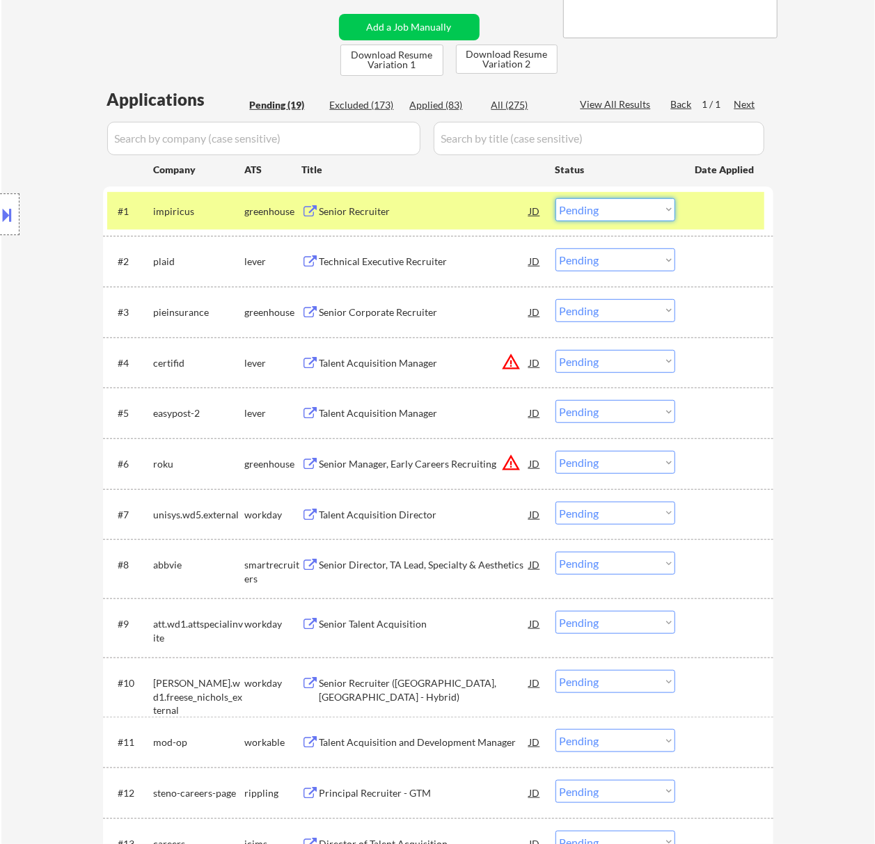
click at [610, 205] on select "Choose an option... Pending Applied Excluded (Questions) Excluded (Expired) Exc…" at bounding box center [615, 209] width 120 height 23
click at [555, 198] on select "Choose an option... Pending Applied Excluded (Questions) Excluded (Expired) Exc…" at bounding box center [615, 209] width 120 height 23
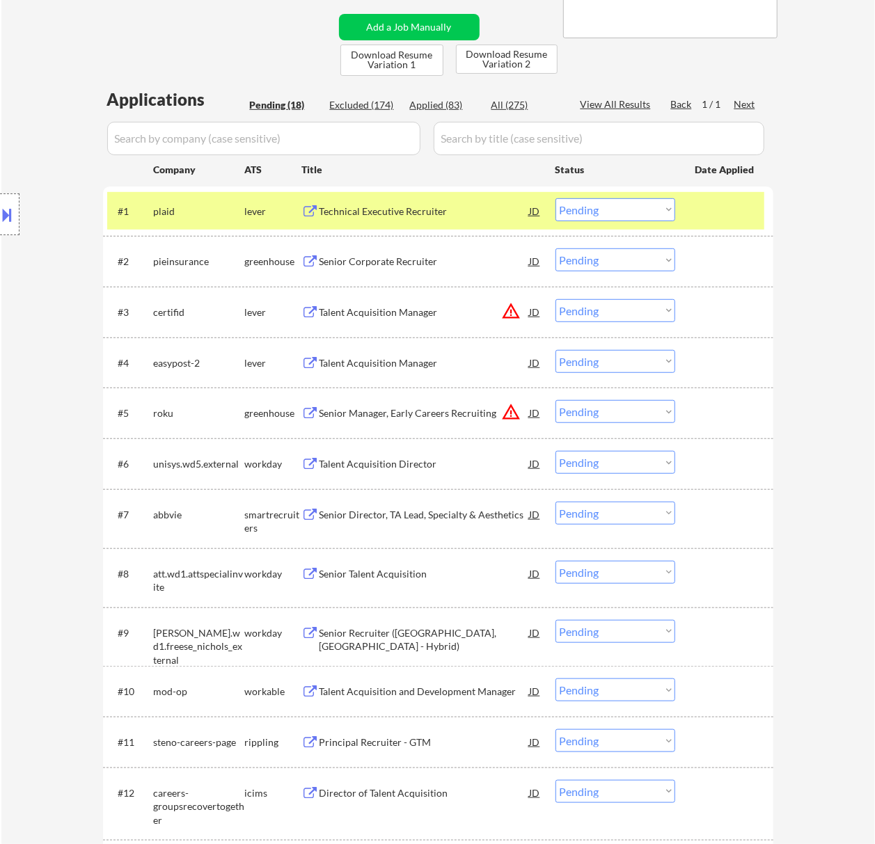
click at [493, 214] on div "Technical Executive Recruiter" at bounding box center [424, 212] width 210 height 14
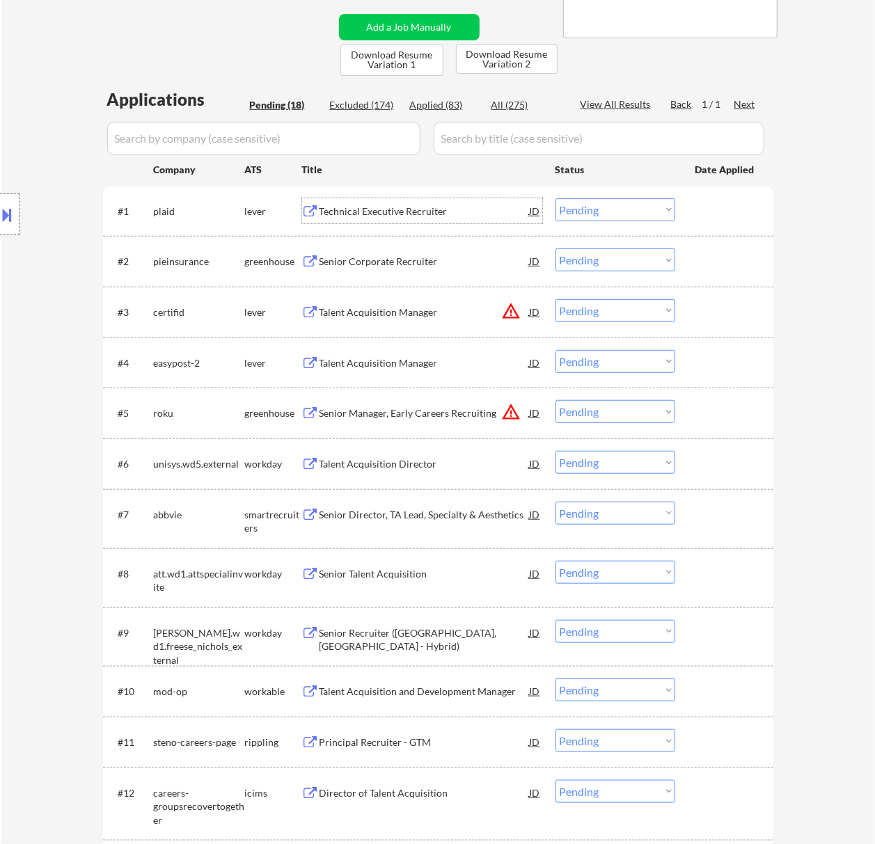
click at [636, 207] on select "Choose an option... Pending Applied Excluded (Questions) Excluded (Expired) Exc…" at bounding box center [615, 209] width 120 height 23
click at [555, 198] on select "Choose an option... Pending Applied Excluded (Questions) Excluded (Expired) Exc…" at bounding box center [615, 209] width 120 height 23
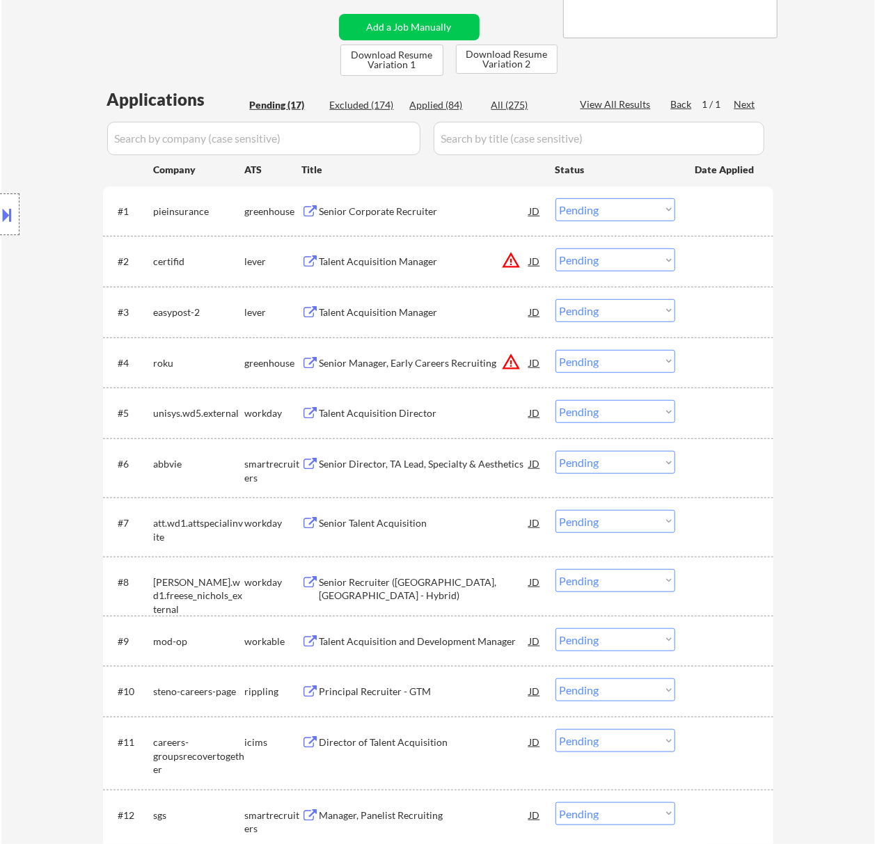
click at [423, 209] on div "Senior Corporate Recruiter" at bounding box center [424, 212] width 210 height 14
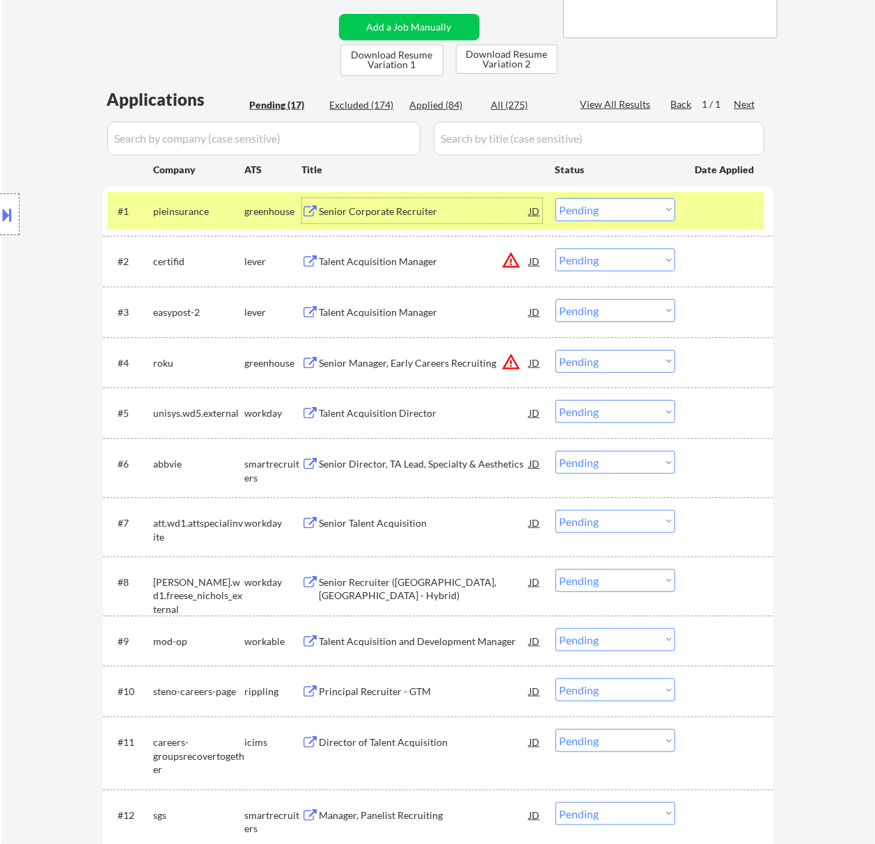
click at [618, 201] on select "Choose an option... Pending Applied Excluded (Questions) Excluded (Expired) Exc…" at bounding box center [615, 209] width 120 height 23
click at [555, 198] on select "Choose an option... Pending Applied Excluded (Questions) Excluded (Expired) Exc…" at bounding box center [615, 209] width 120 height 23
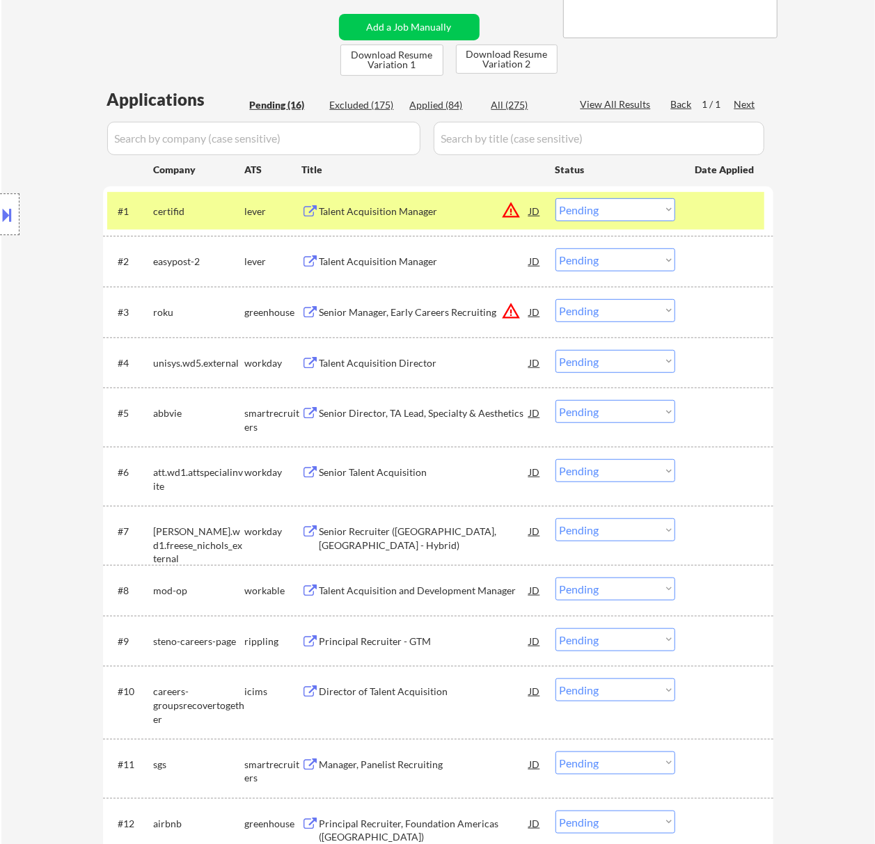
click at [461, 207] on div "Talent Acquisition Manager" at bounding box center [424, 212] width 210 height 14
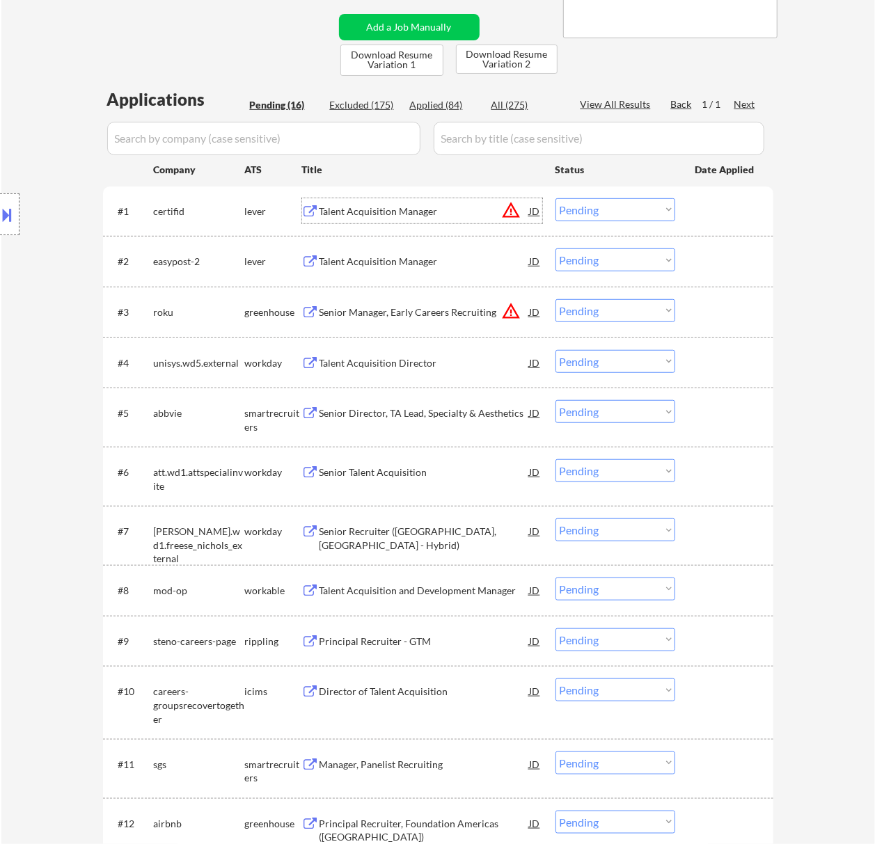
click at [15, 212] on div at bounding box center [9, 214] width 19 height 42
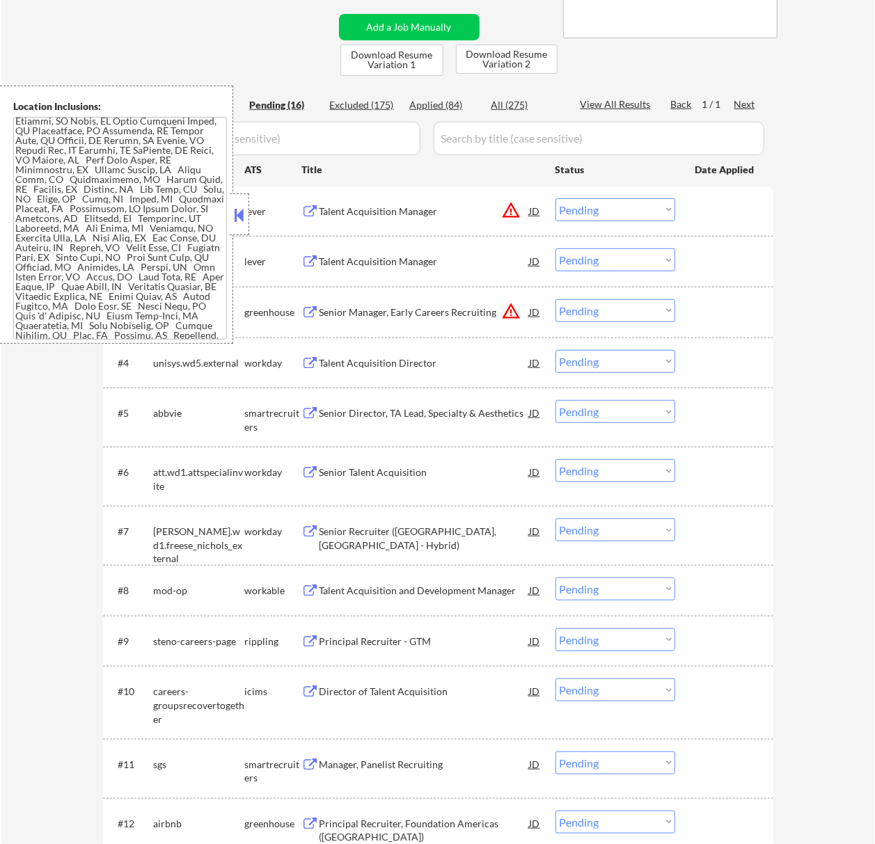
click at [242, 213] on button at bounding box center [238, 215] width 15 height 21
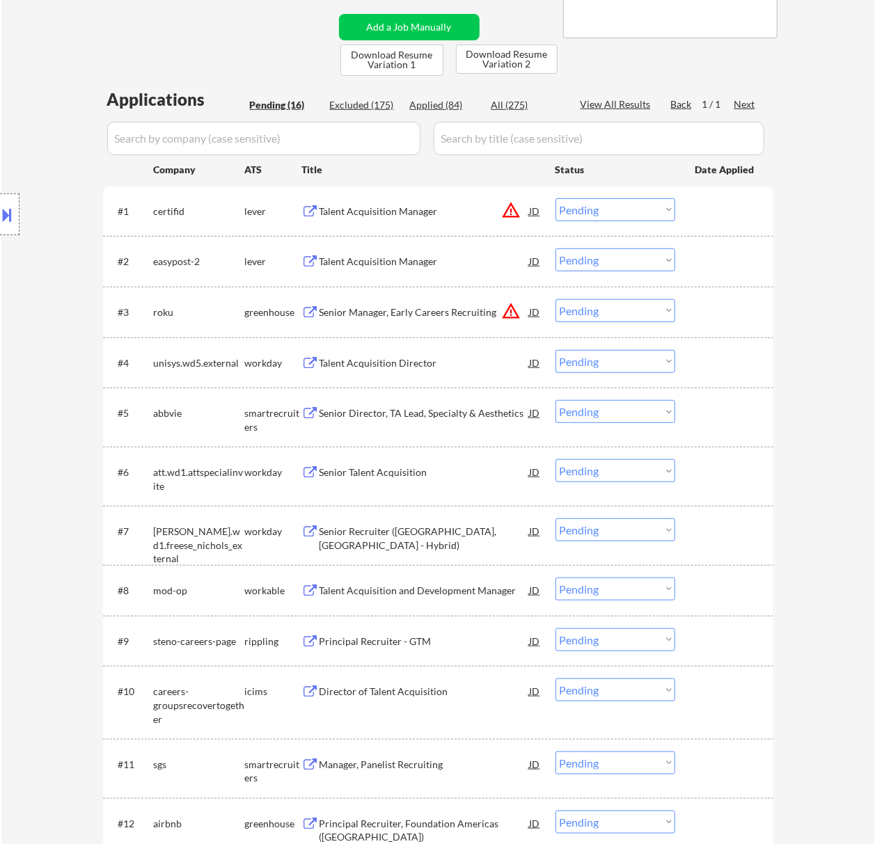
click at [604, 201] on select "Choose an option... Pending Applied Excluded (Questions) Excluded (Expired) Exc…" at bounding box center [615, 209] width 120 height 23
click at [555, 198] on select "Choose an option... Pending Applied Excluded (Questions) Excluded (Expired) Exc…" at bounding box center [615, 209] width 120 height 23
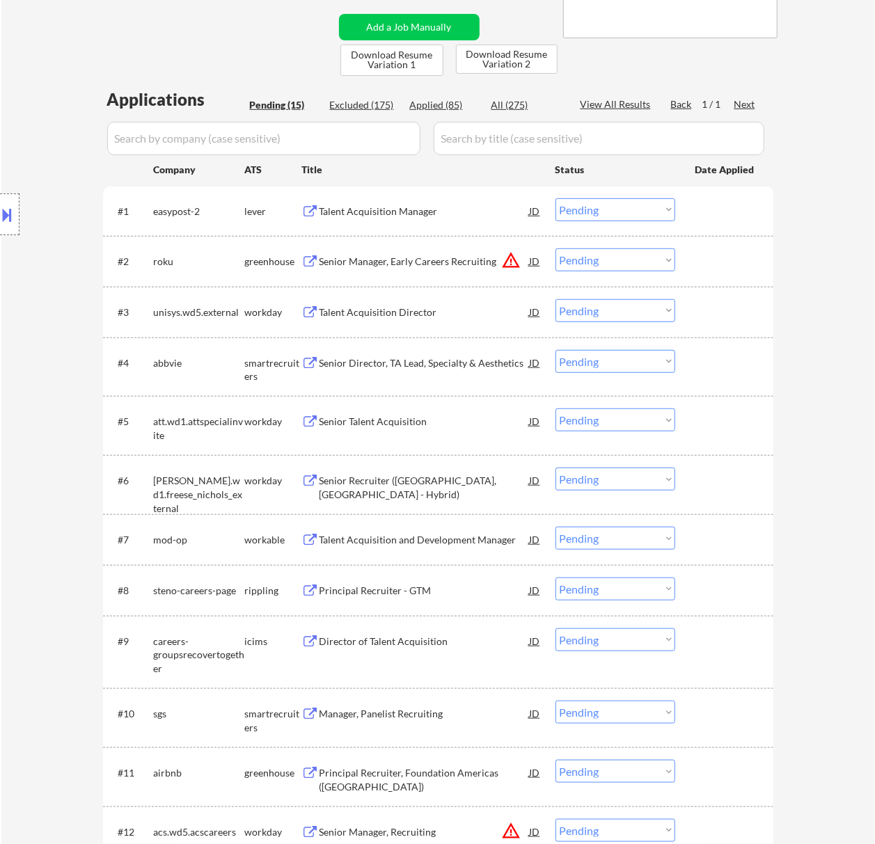
click at [441, 207] on div "Talent Acquisition Manager" at bounding box center [424, 212] width 210 height 14
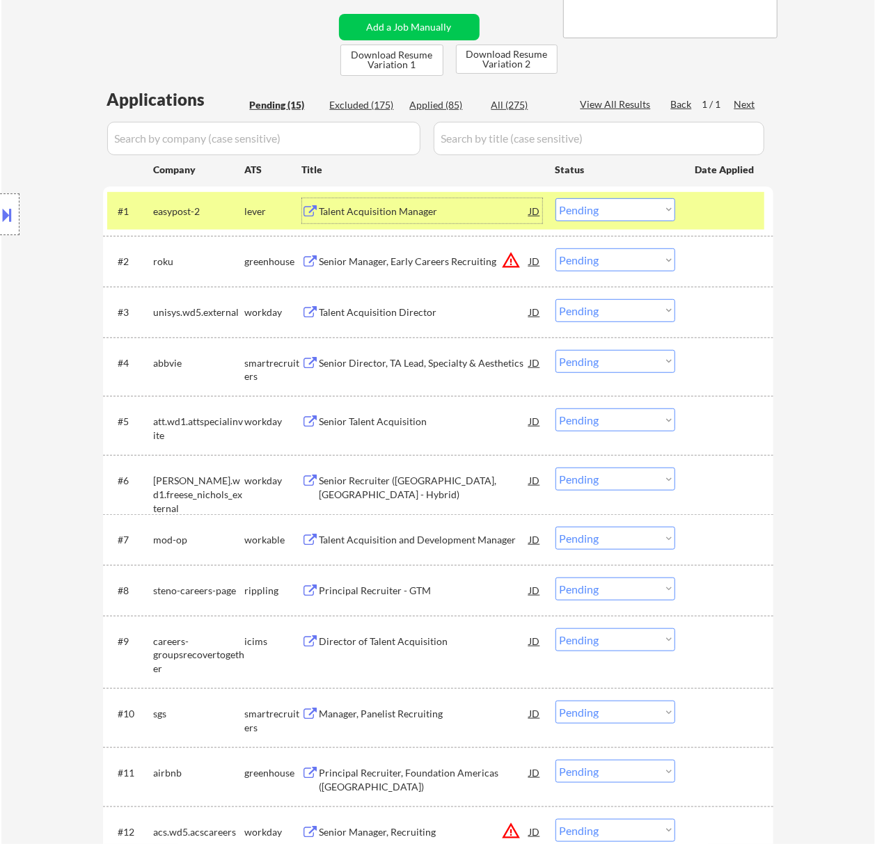
click at [650, 213] on select "Choose an option... Pending Applied Excluded (Questions) Excluded (Expired) Exc…" at bounding box center [615, 209] width 120 height 23
click at [555, 198] on select "Choose an option... Pending Applied Excluded (Questions) Excluded (Expired) Exc…" at bounding box center [615, 209] width 120 height 23
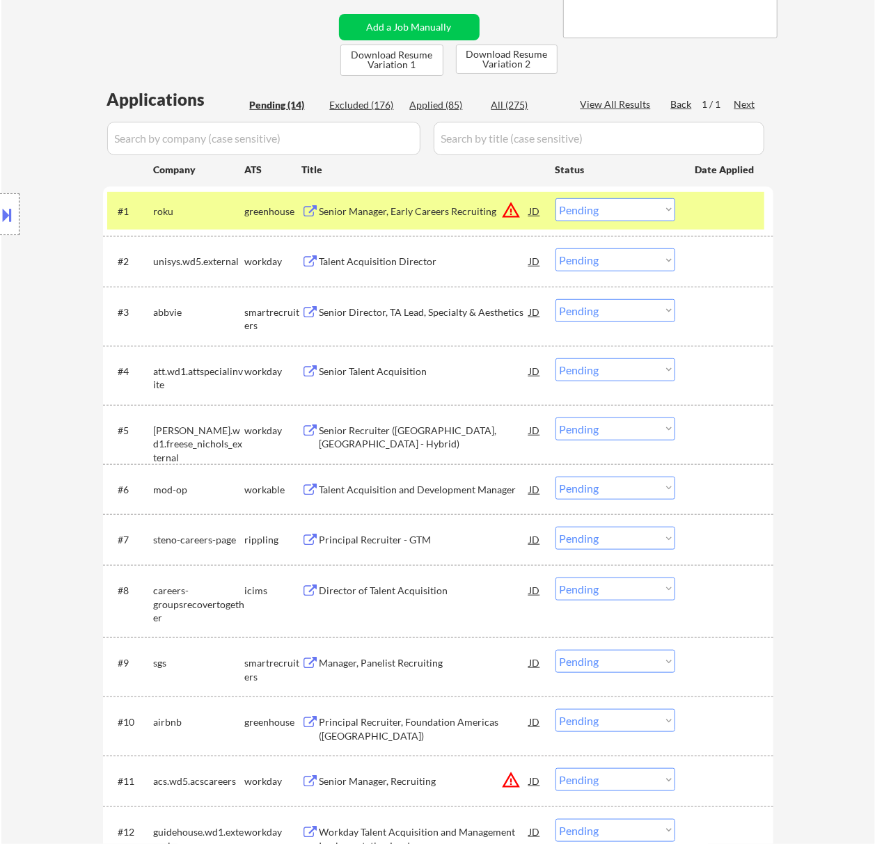
click at [440, 209] on div "Senior Manager, Early Careers Recruiting" at bounding box center [424, 212] width 210 height 14
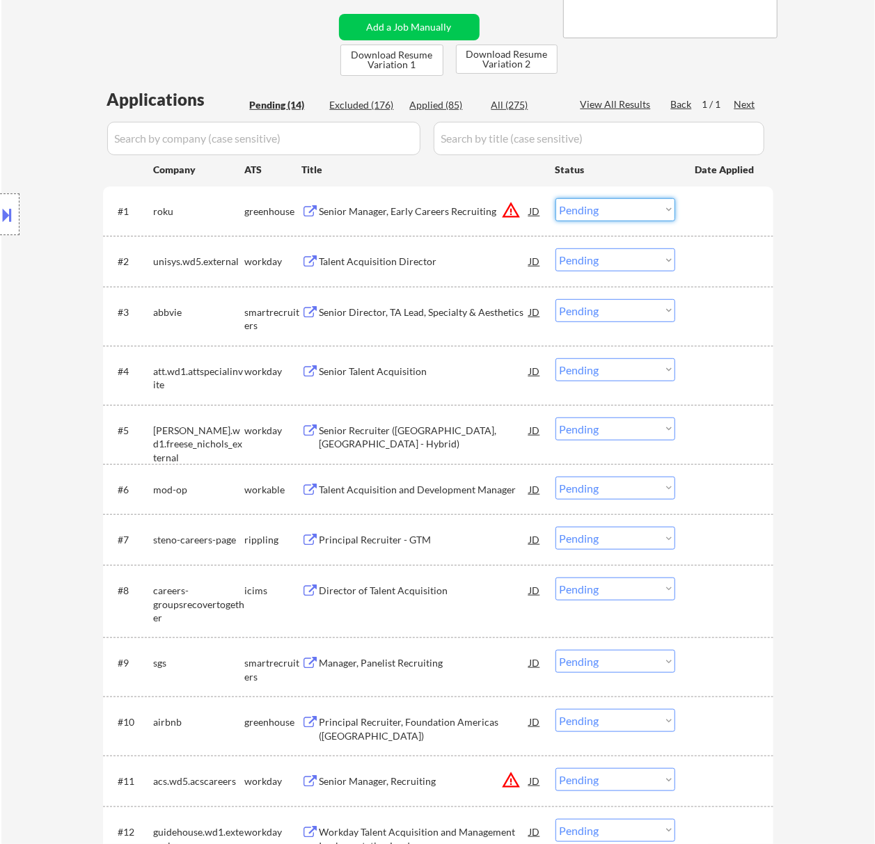
click at [612, 200] on select "Choose an option... Pending Applied Excluded (Questions) Excluded (Expired) Exc…" at bounding box center [615, 209] width 120 height 23
click at [555, 198] on select "Choose an option... Pending Applied Excluded (Questions) Excluded (Expired) Exc…" at bounding box center [615, 209] width 120 height 23
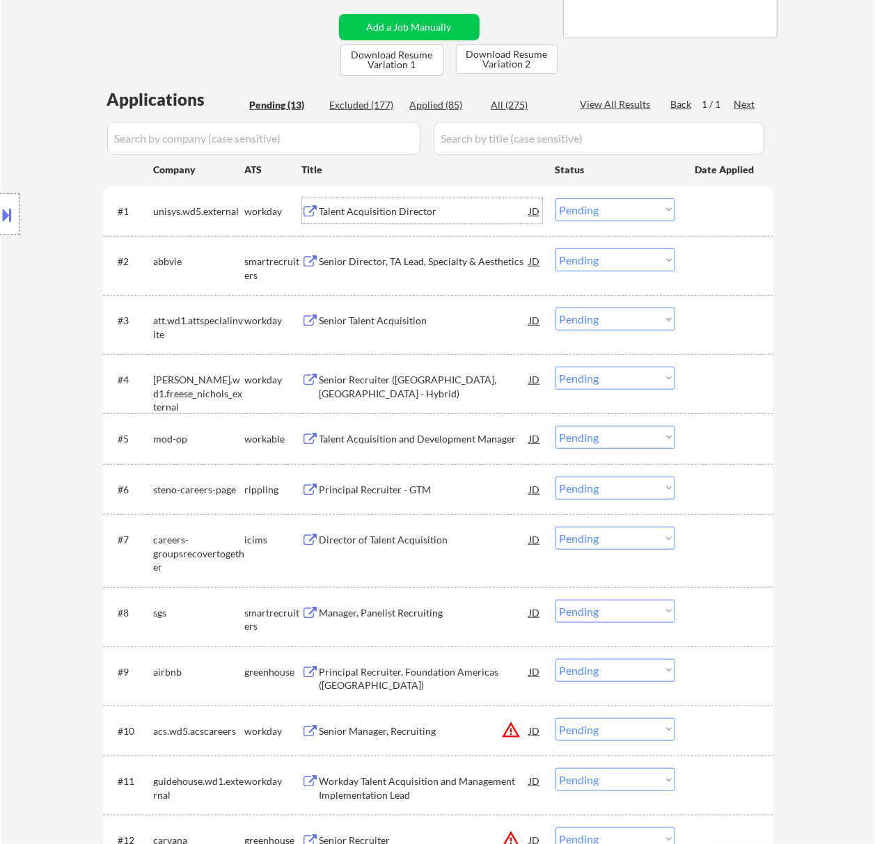
click at [413, 210] on div "Talent Acquisition Director" at bounding box center [424, 212] width 210 height 14
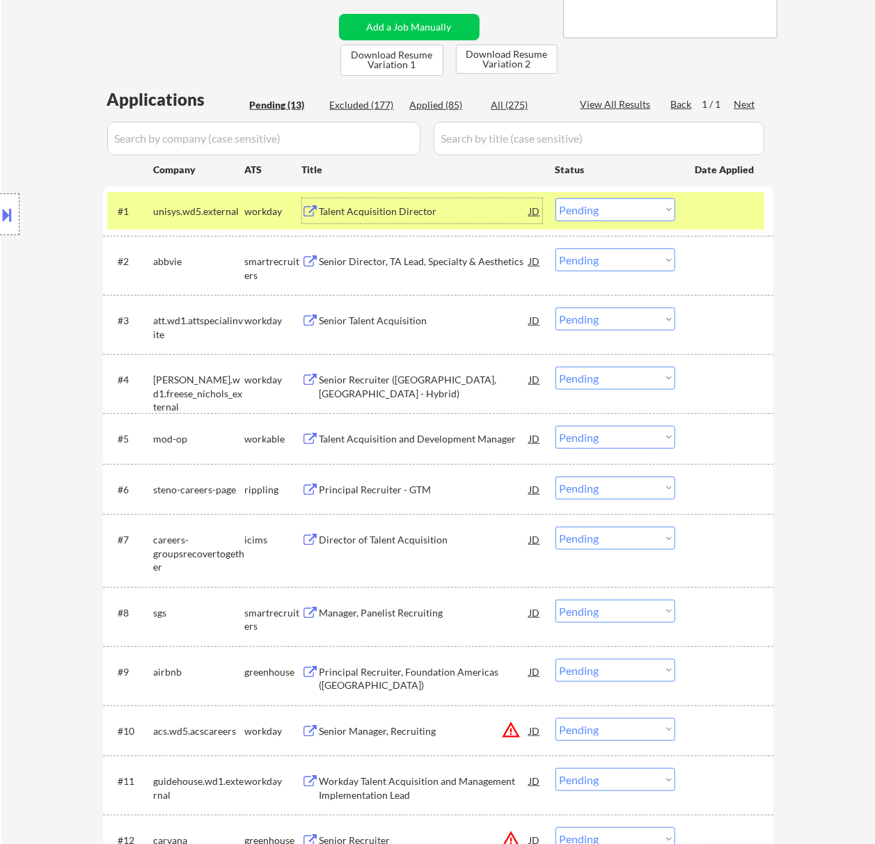
click at [610, 204] on select "Choose an option... Pending Applied Excluded (Questions) Excluded (Expired) Exc…" at bounding box center [615, 209] width 120 height 23
click at [555, 198] on select "Choose an option... Pending Applied Excluded (Questions) Excluded (Expired) Exc…" at bounding box center [615, 209] width 120 height 23
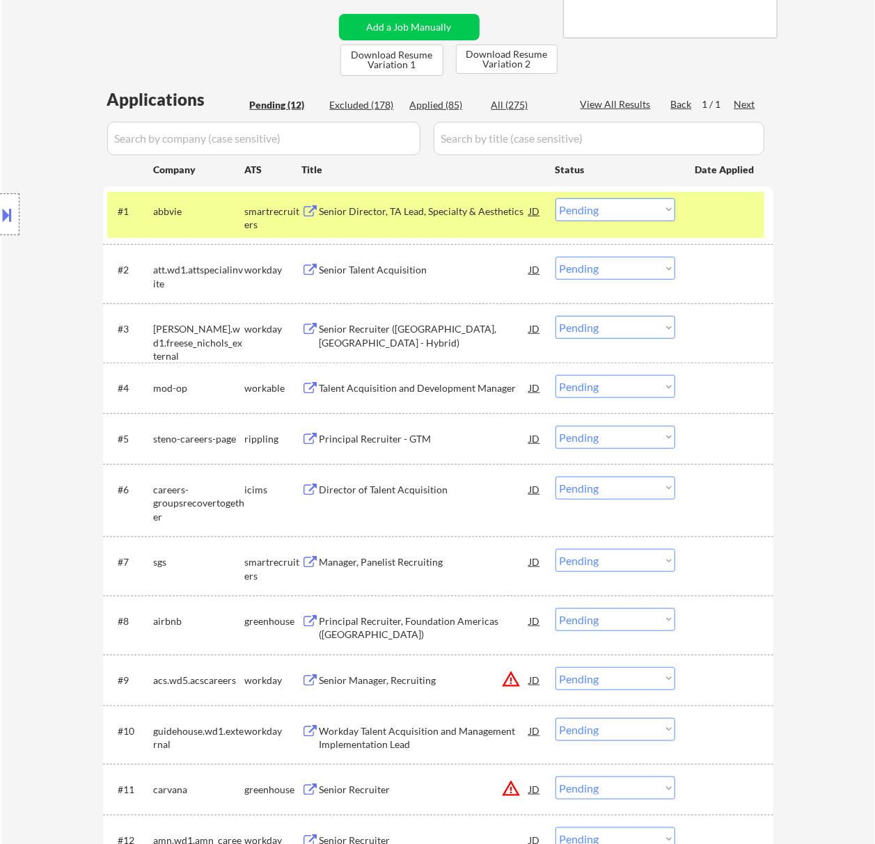
click at [486, 209] on div "Senior Director, TA Lead, Specialty & Aesthetics" at bounding box center [424, 212] width 210 height 14
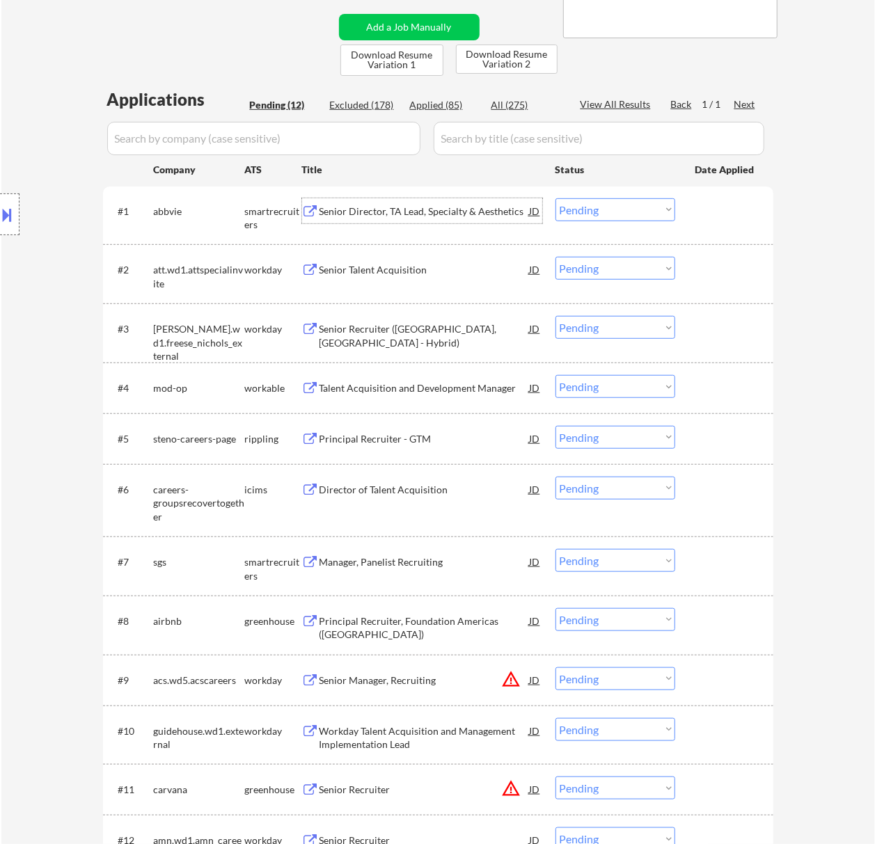
click at [619, 207] on select "Choose an option... Pending Applied Excluded (Questions) Excluded (Expired) Exc…" at bounding box center [615, 209] width 120 height 23
click at [555, 198] on select "Choose an option... Pending Applied Excluded (Questions) Excluded (Expired) Exc…" at bounding box center [615, 209] width 120 height 23
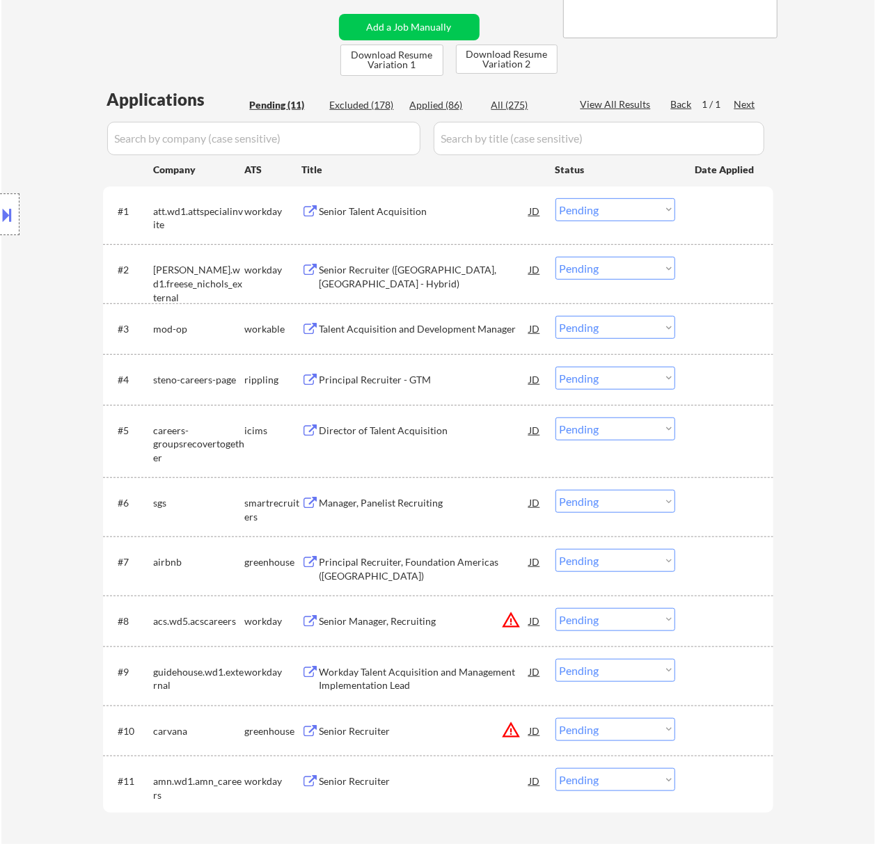
click at [438, 209] on div "Senior Talent Acquisition" at bounding box center [424, 212] width 210 height 14
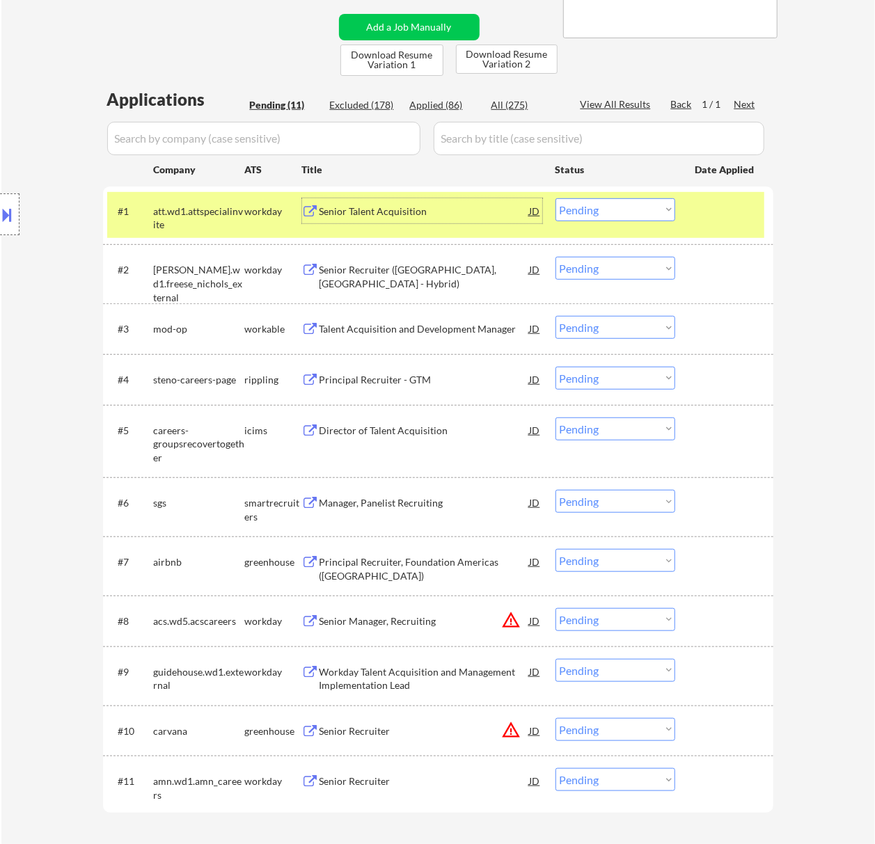
click at [640, 201] on select "Choose an option... Pending Applied Excluded (Questions) Excluded (Expired) Exc…" at bounding box center [615, 209] width 120 height 23
click at [555, 198] on select "Choose an option... Pending Applied Excluded (Questions) Excluded (Expired) Exc…" at bounding box center [615, 209] width 120 height 23
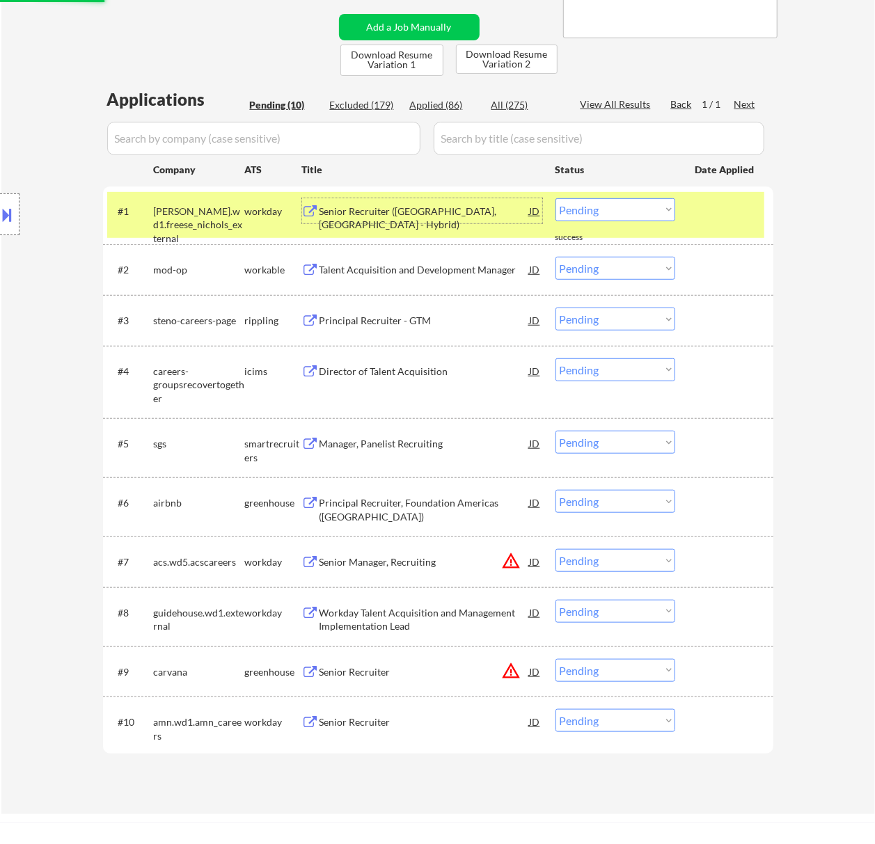
click at [438, 207] on div "Senior Recruiter ([GEOGRAPHIC_DATA], [GEOGRAPHIC_DATA] - Hybrid)" at bounding box center [424, 218] width 210 height 27
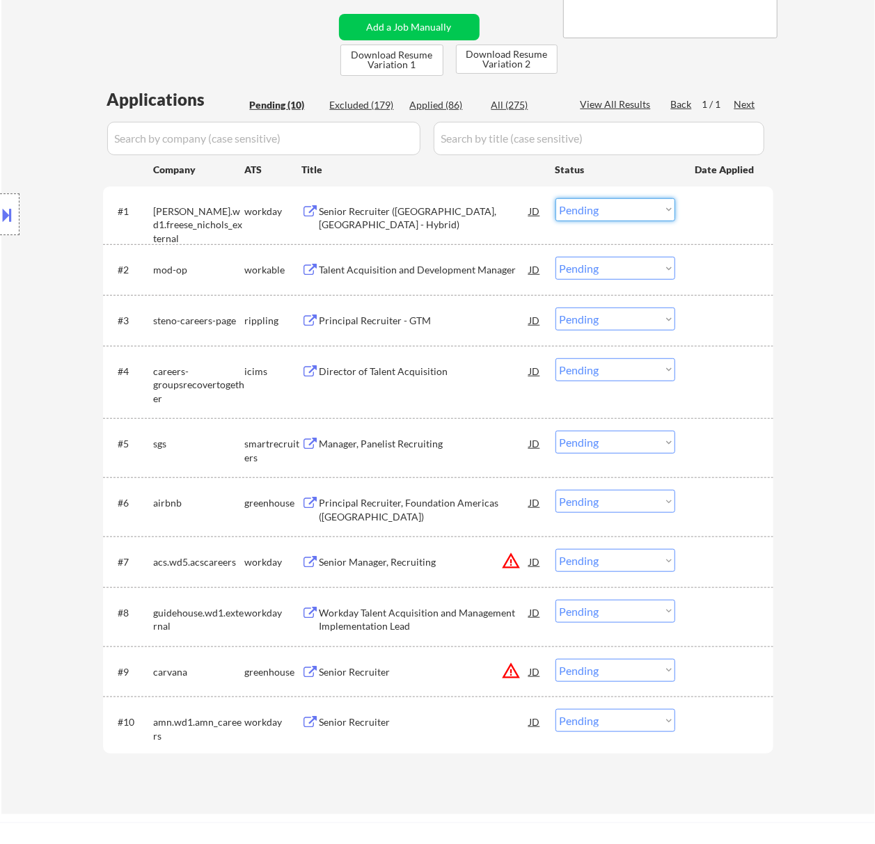
click at [630, 207] on select "Choose an option... Pending Applied Excluded (Questions) Excluded (Expired) Exc…" at bounding box center [615, 209] width 120 height 23
click at [555, 198] on select "Choose an option... Pending Applied Excluded (Questions) Excluded (Expired) Exc…" at bounding box center [615, 209] width 120 height 23
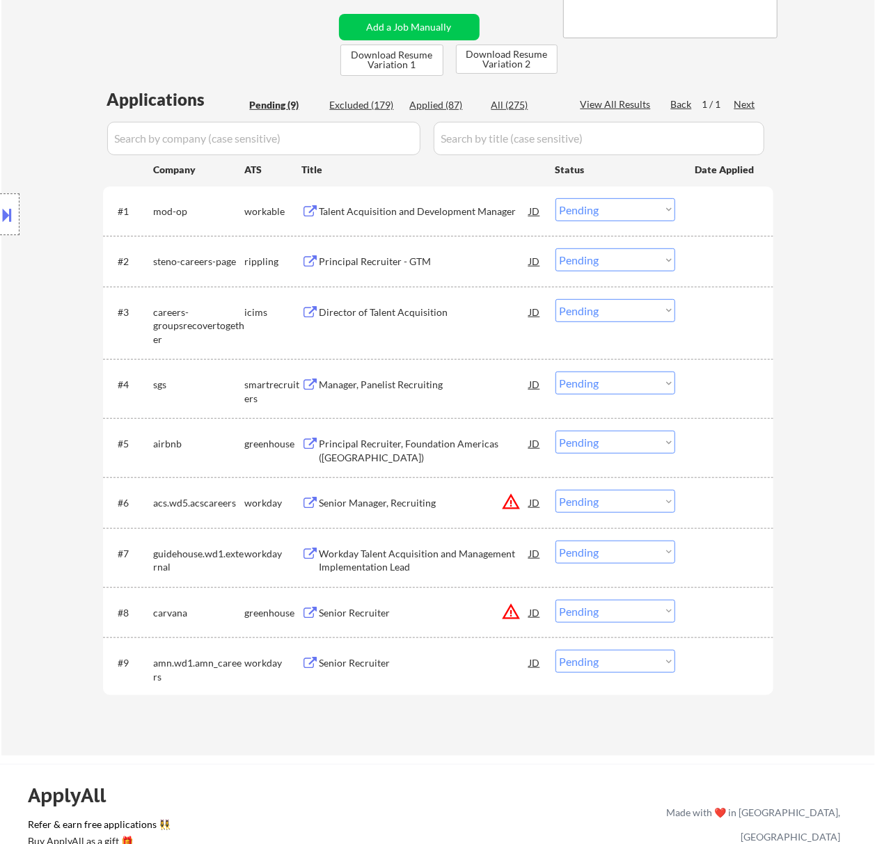
click at [446, 218] on div "Talent Acquisition and Development Manager" at bounding box center [424, 210] width 210 height 25
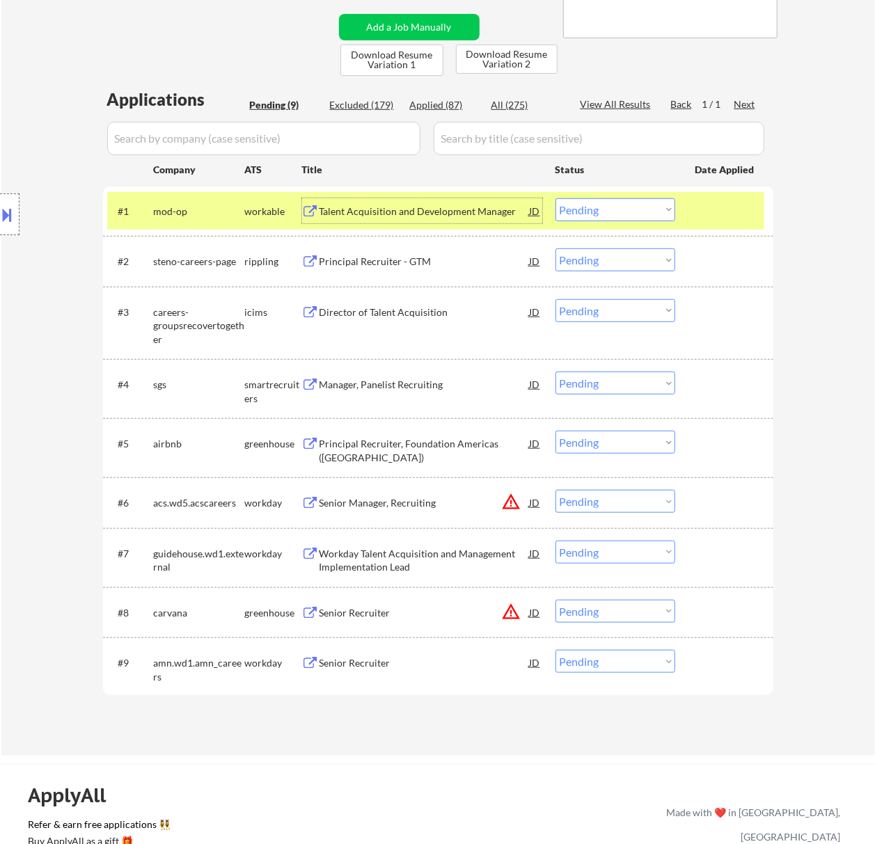
click at [624, 204] on select "Choose an option... Pending Applied Excluded (Questions) Excluded (Expired) Exc…" at bounding box center [615, 209] width 120 height 23
click at [555, 198] on select "Choose an option... Pending Applied Excluded (Questions) Excluded (Expired) Exc…" at bounding box center [615, 209] width 120 height 23
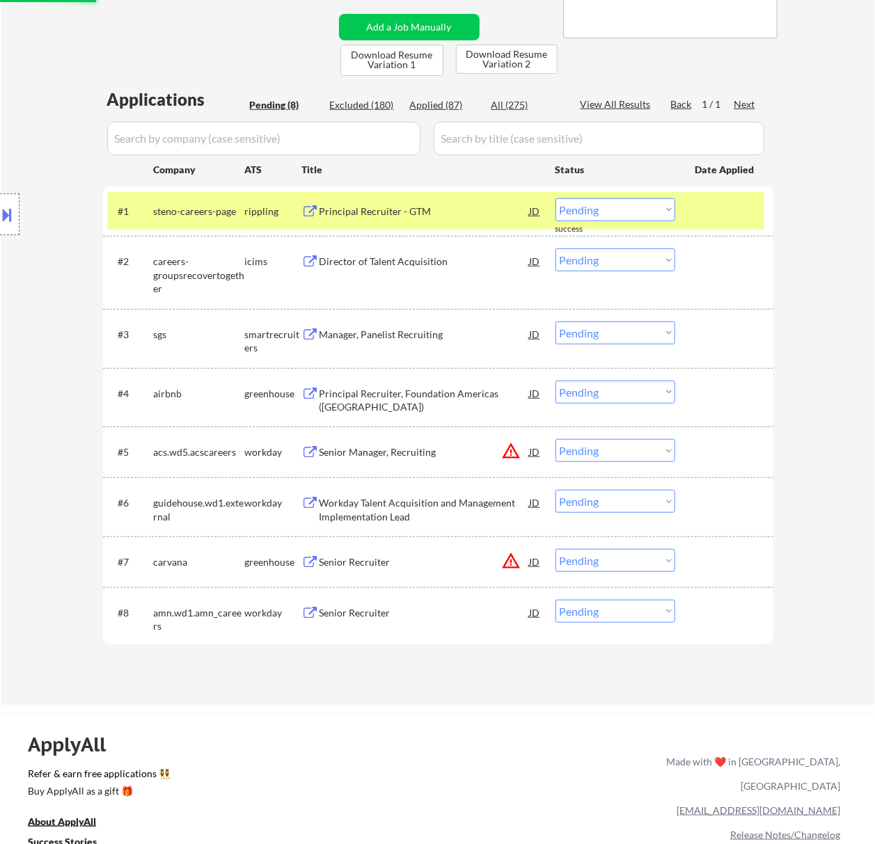
click at [417, 217] on div "Principal Recruiter - GTM" at bounding box center [424, 212] width 210 height 14
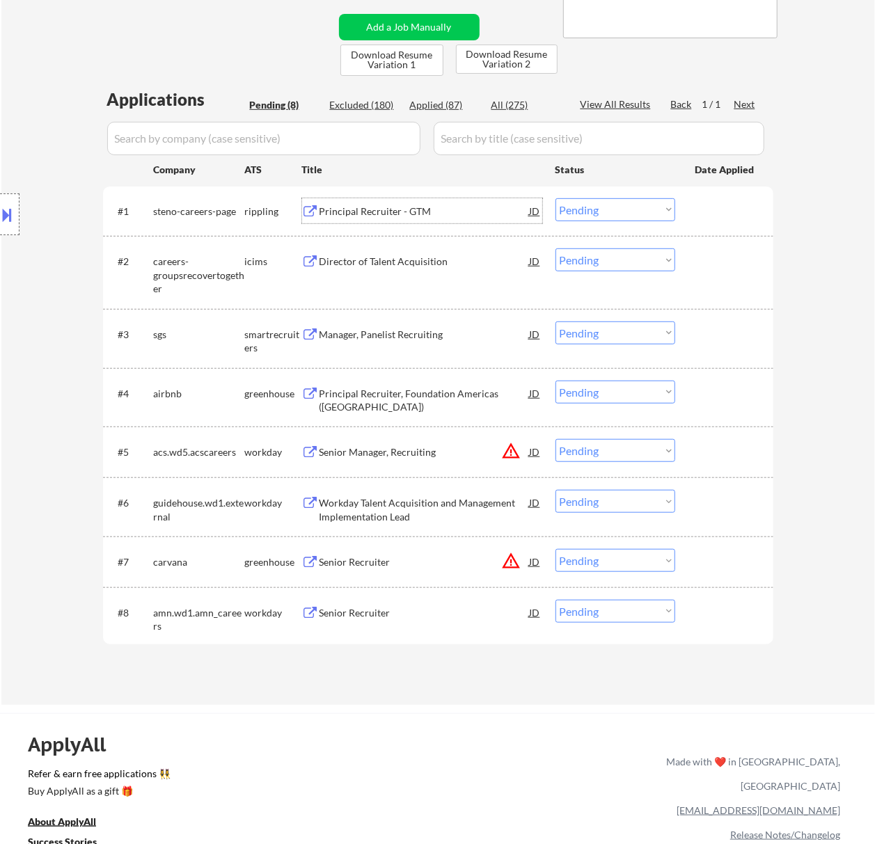
click at [597, 199] on select "Choose an option... Pending Applied Excluded (Questions) Excluded (Expired) Exc…" at bounding box center [615, 209] width 120 height 23
click at [555, 198] on select "Choose an option... Pending Applied Excluded (Questions) Excluded (Expired) Exc…" at bounding box center [615, 209] width 120 height 23
select select ""pending""
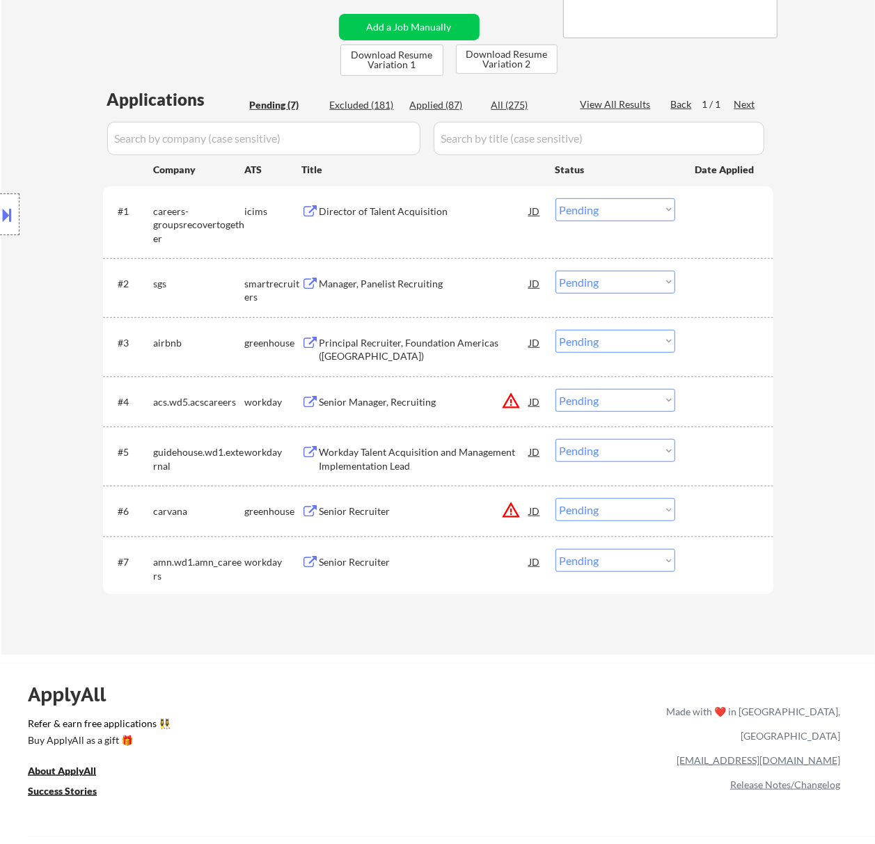
click at [454, 212] on div "Director of Talent Acquisition" at bounding box center [424, 212] width 210 height 14
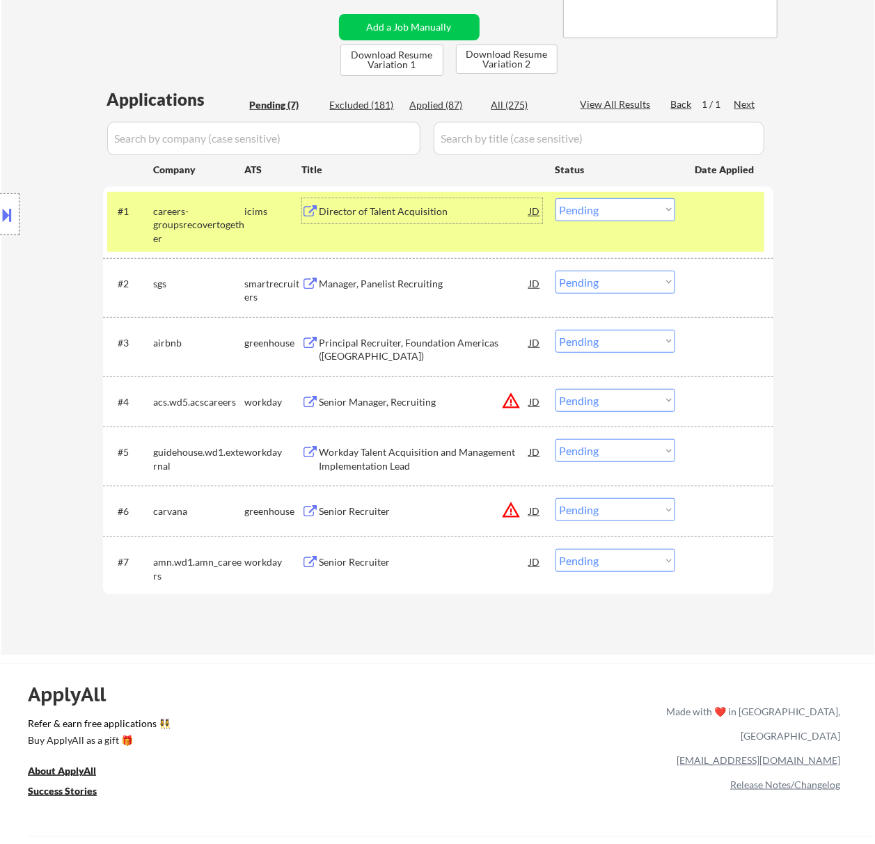
click at [438, 288] on div "Manager, Panelist Recruiting" at bounding box center [424, 284] width 210 height 14
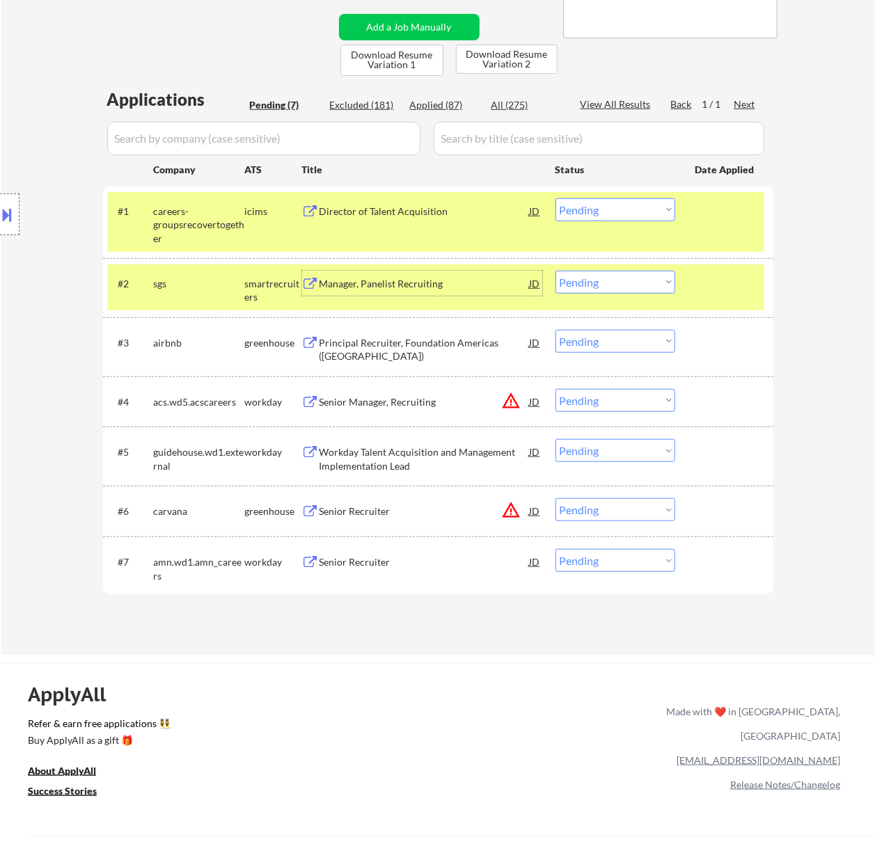
click at [621, 273] on select "Choose an option... Pending Applied Excluded (Questions) Excluded (Expired) Exc…" at bounding box center [615, 282] width 120 height 23
click at [555, 271] on select "Choose an option... Pending Applied Excluded (Questions) Excluded (Expired) Exc…" at bounding box center [615, 282] width 120 height 23
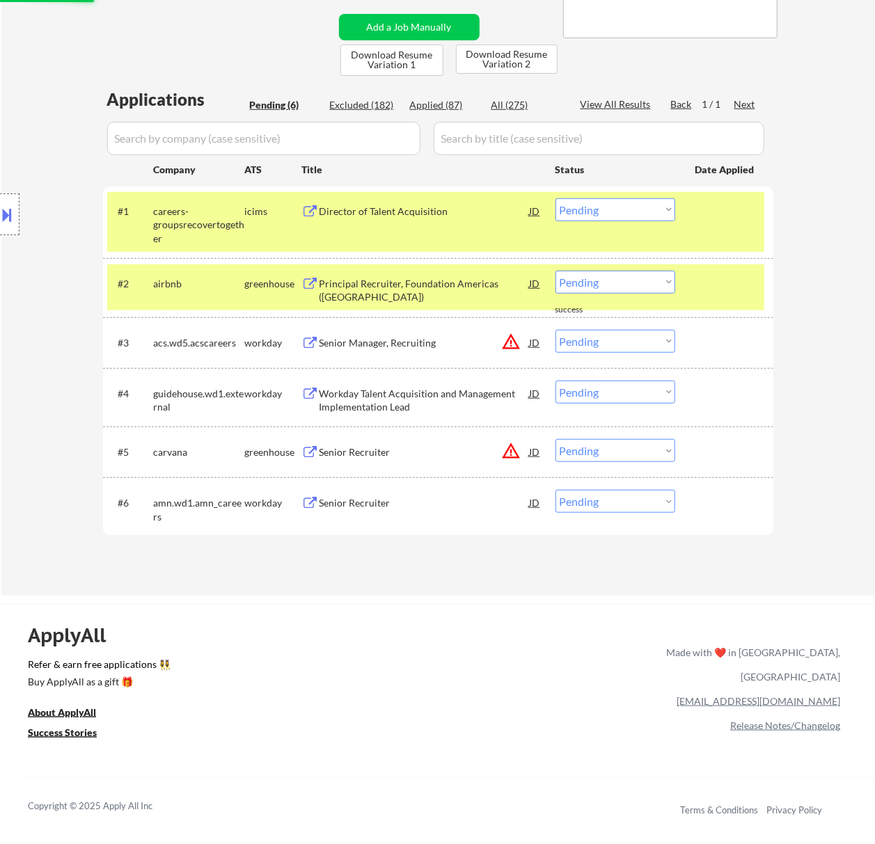
click at [446, 293] on div "Principal Recruiter, Foundation Americas ([GEOGRAPHIC_DATA])" at bounding box center [424, 290] width 210 height 27
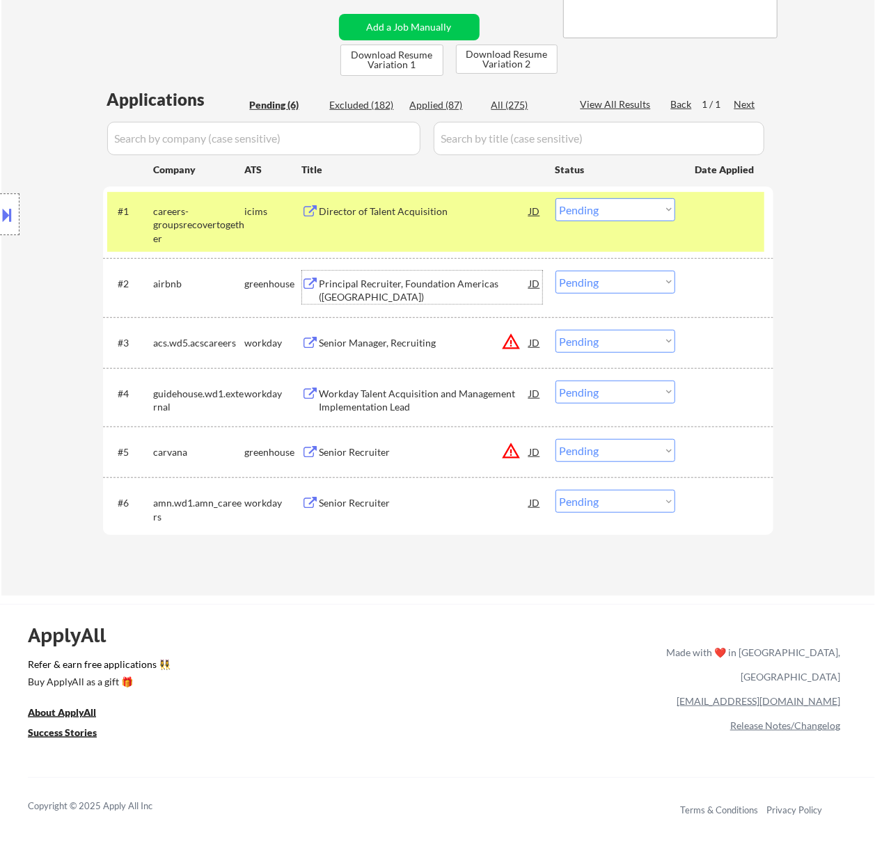
click at [608, 282] on select "Choose an option... Pending Applied Excluded (Questions) Excluded (Expired) Exc…" at bounding box center [615, 282] width 120 height 23
click at [555, 271] on select "Choose an option... Pending Applied Excluded (Questions) Excluded (Expired) Exc…" at bounding box center [615, 282] width 120 height 23
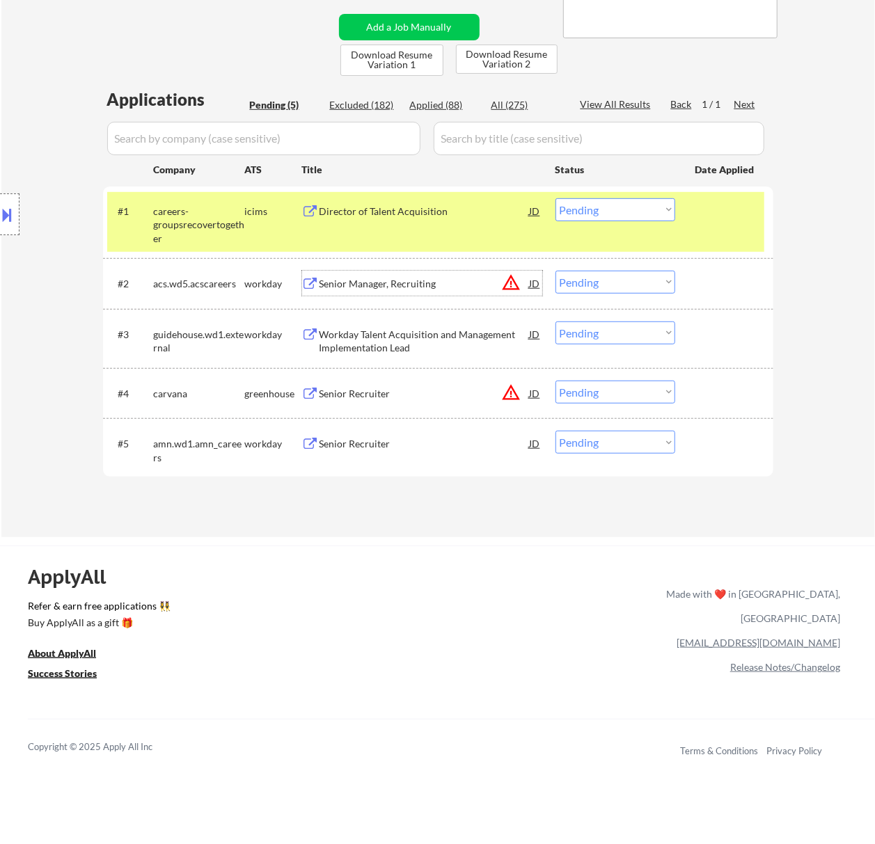
click at [423, 289] on div "Senior Manager, Recruiting" at bounding box center [424, 284] width 210 height 14
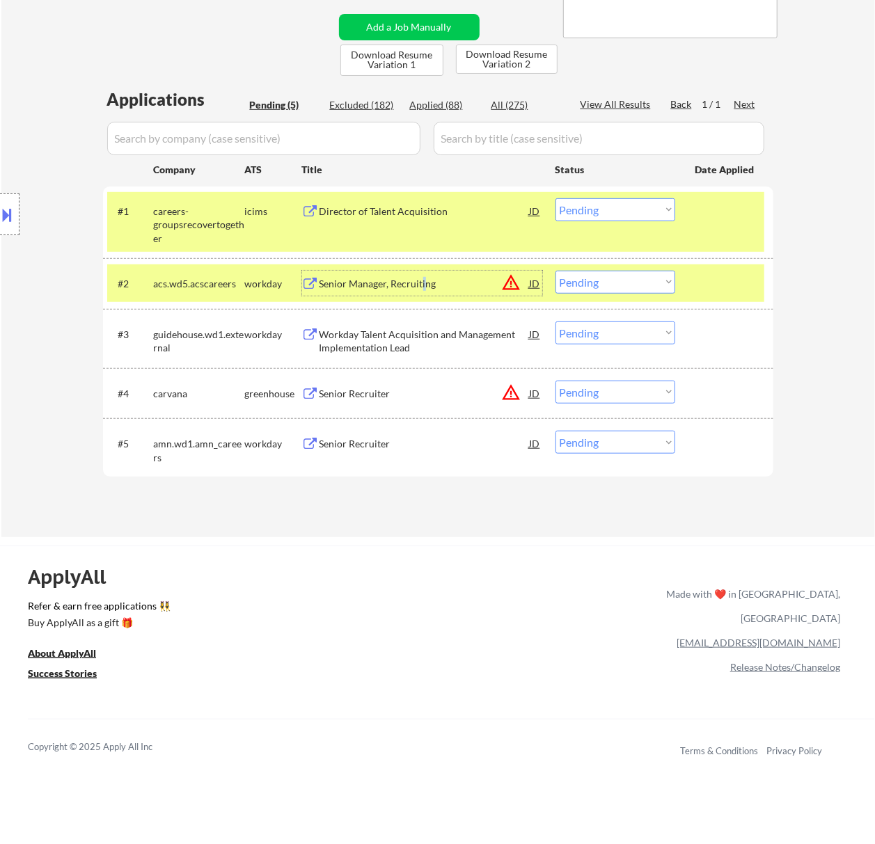
click at [608, 277] on select "Choose an option... Pending Applied Excluded (Questions) Excluded (Expired) Exc…" at bounding box center [615, 282] width 120 height 23
click at [555, 271] on select "Choose an option... Pending Applied Excluded (Questions) Excluded (Expired) Exc…" at bounding box center [615, 282] width 120 height 23
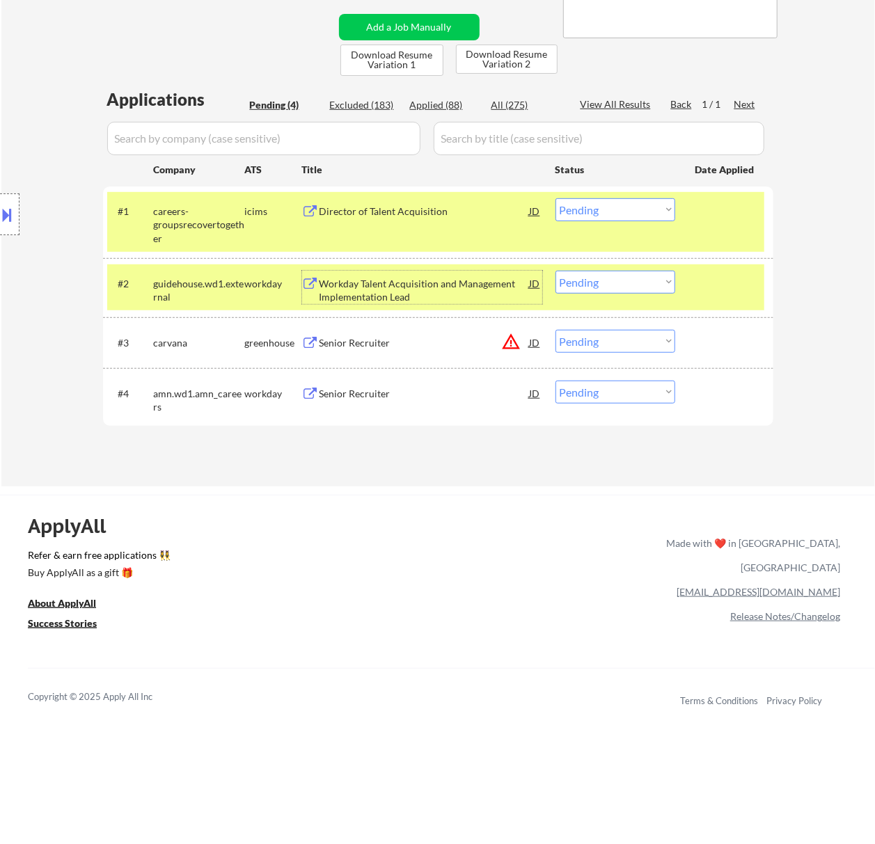
click at [417, 291] on div "Workday Talent Acquisition and Management Implementation Lead" at bounding box center [424, 290] width 210 height 27
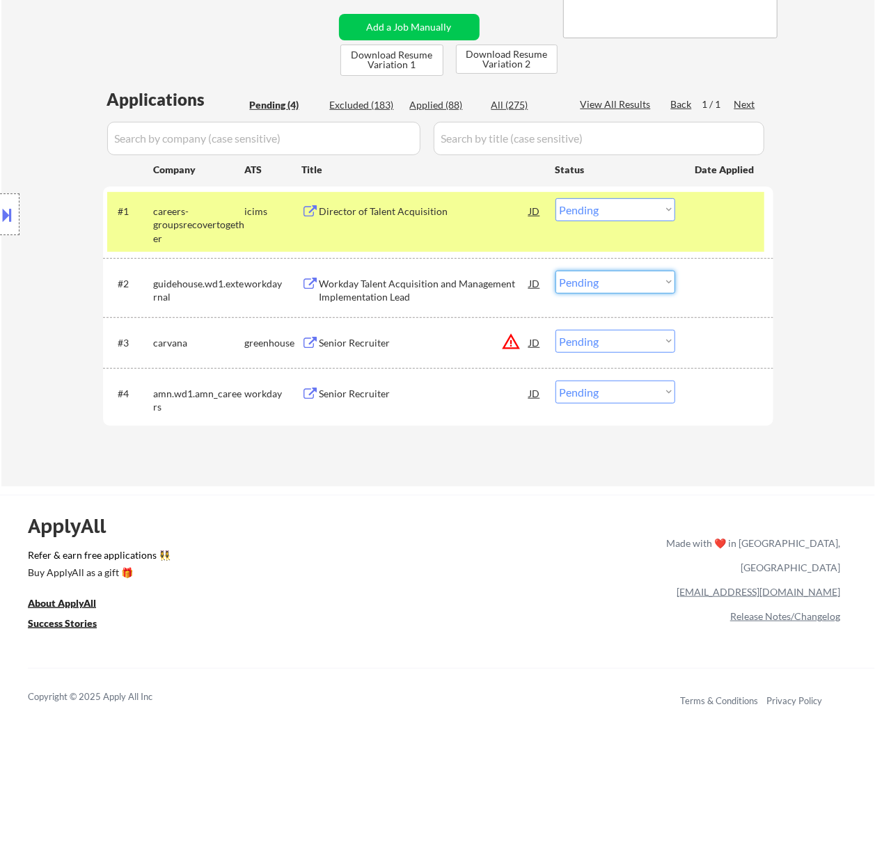
click at [613, 277] on select "Choose an option... Pending Applied Excluded (Questions) Excluded (Expired) Exc…" at bounding box center [615, 282] width 120 height 23
click at [555, 271] on select "Choose an option... Pending Applied Excluded (Questions) Excluded (Expired) Exc…" at bounding box center [615, 282] width 120 height 23
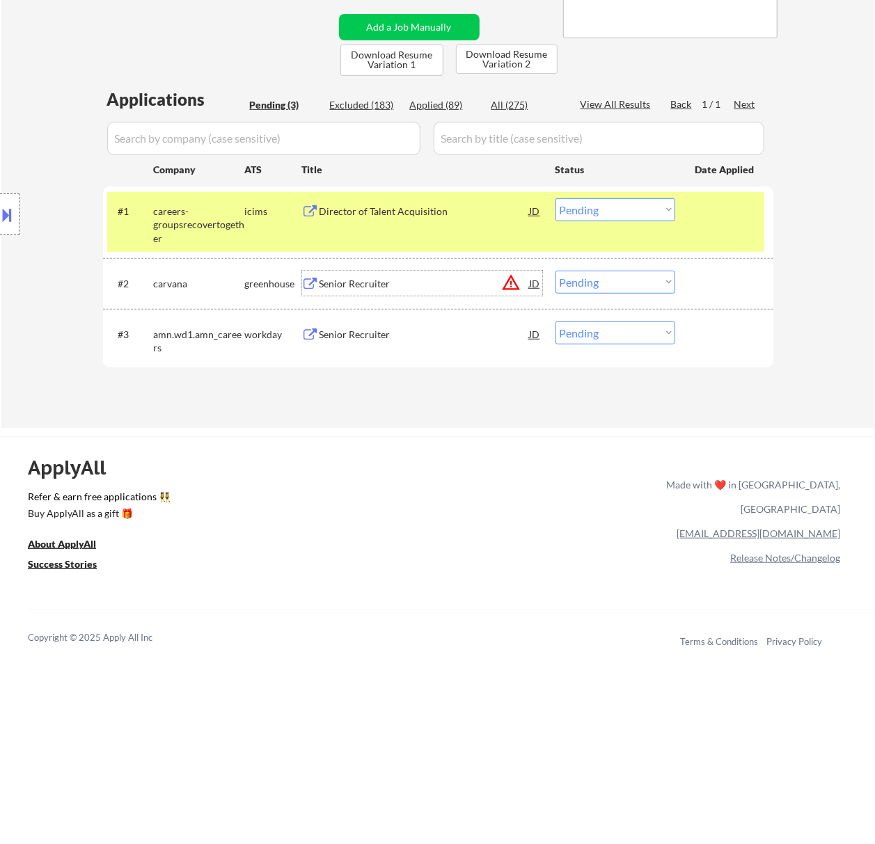
click at [416, 282] on div "Senior Recruiter" at bounding box center [424, 284] width 210 height 14
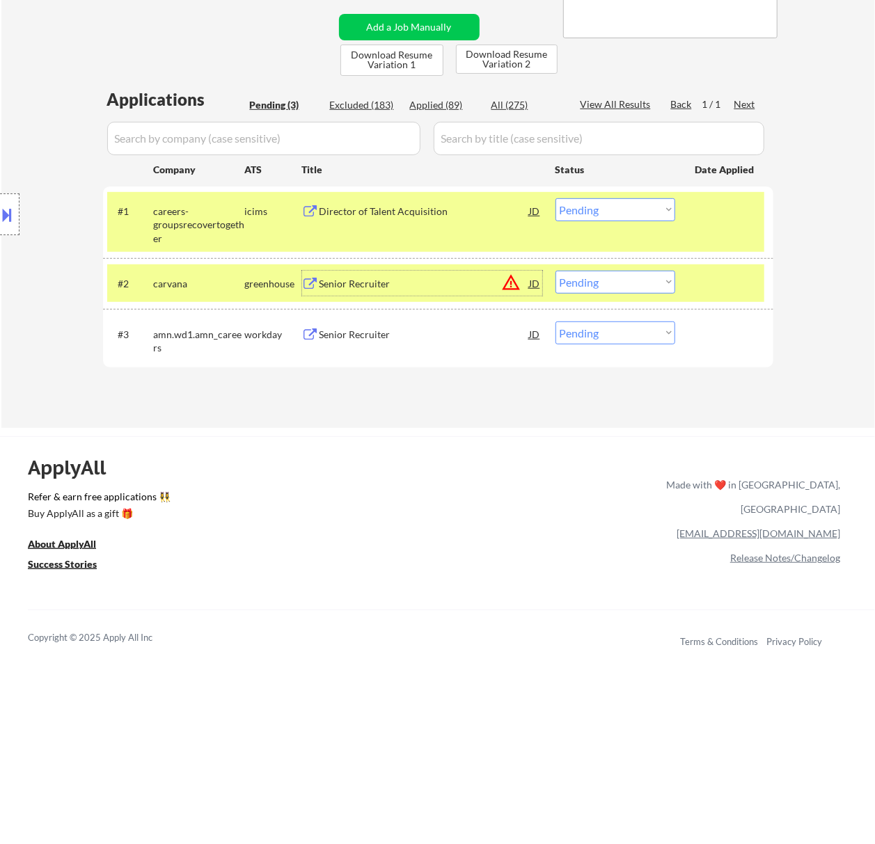
click at [15, 216] on button at bounding box center [7, 214] width 15 height 23
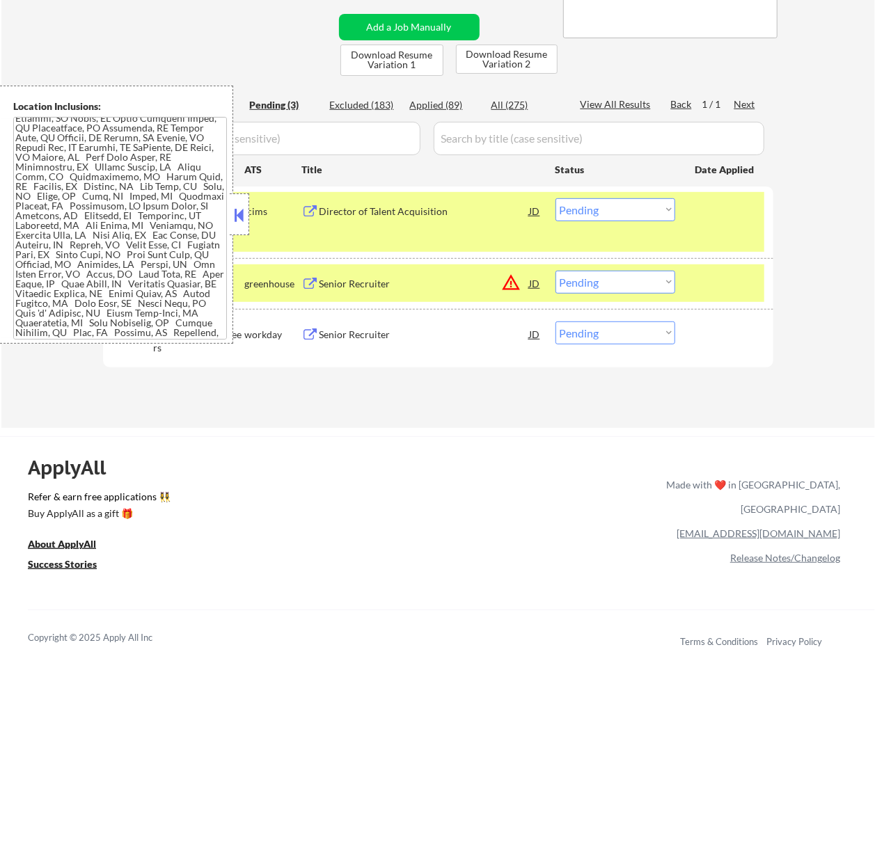
scroll to position [678, 0]
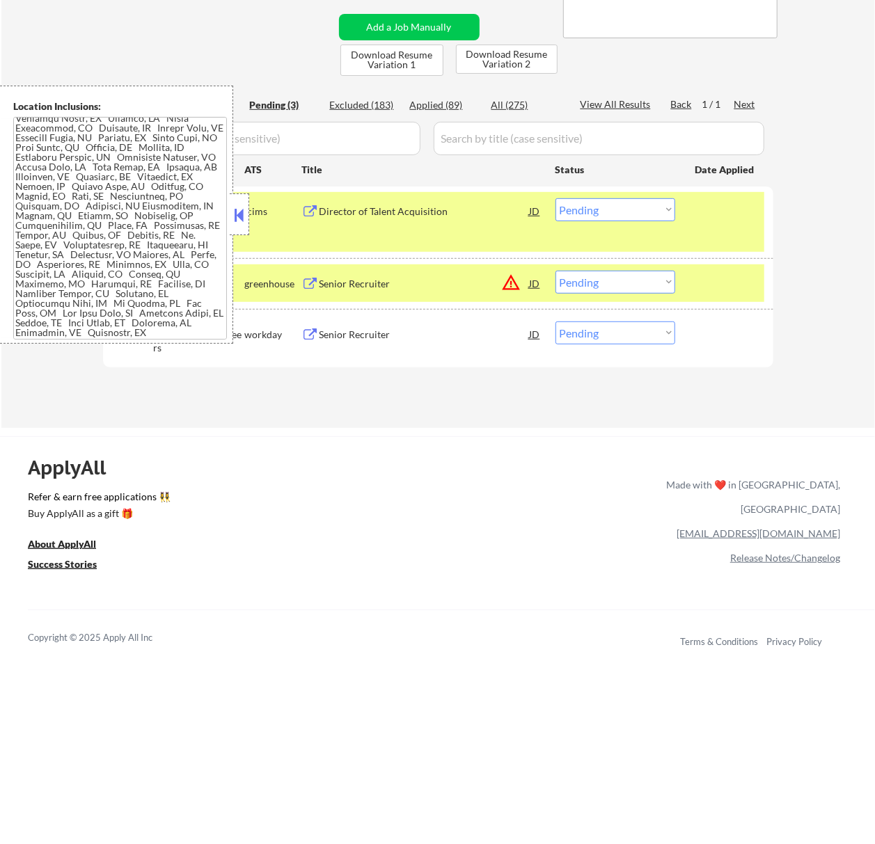
click at [240, 215] on button at bounding box center [238, 215] width 15 height 21
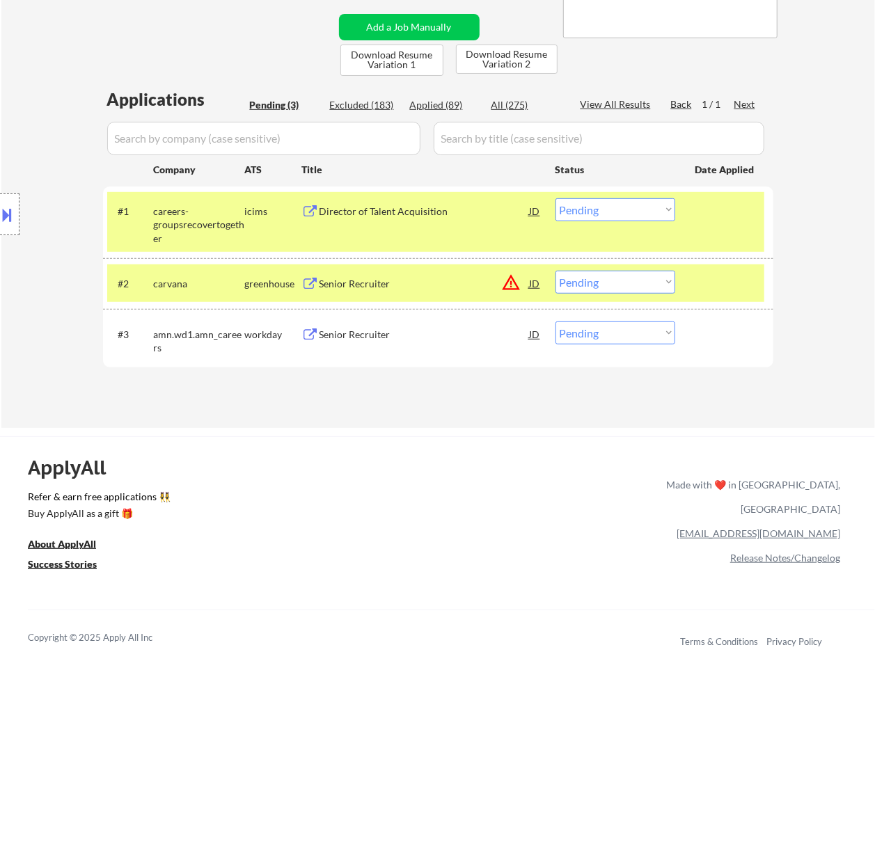
click at [632, 273] on select "Choose an option... Pending Applied Excluded (Questions) Excluded (Expired) Exc…" at bounding box center [615, 282] width 120 height 23
click at [555, 271] on select "Choose an option... Pending Applied Excluded (Questions) Excluded (Expired) Exc…" at bounding box center [615, 282] width 120 height 23
select select ""pending""
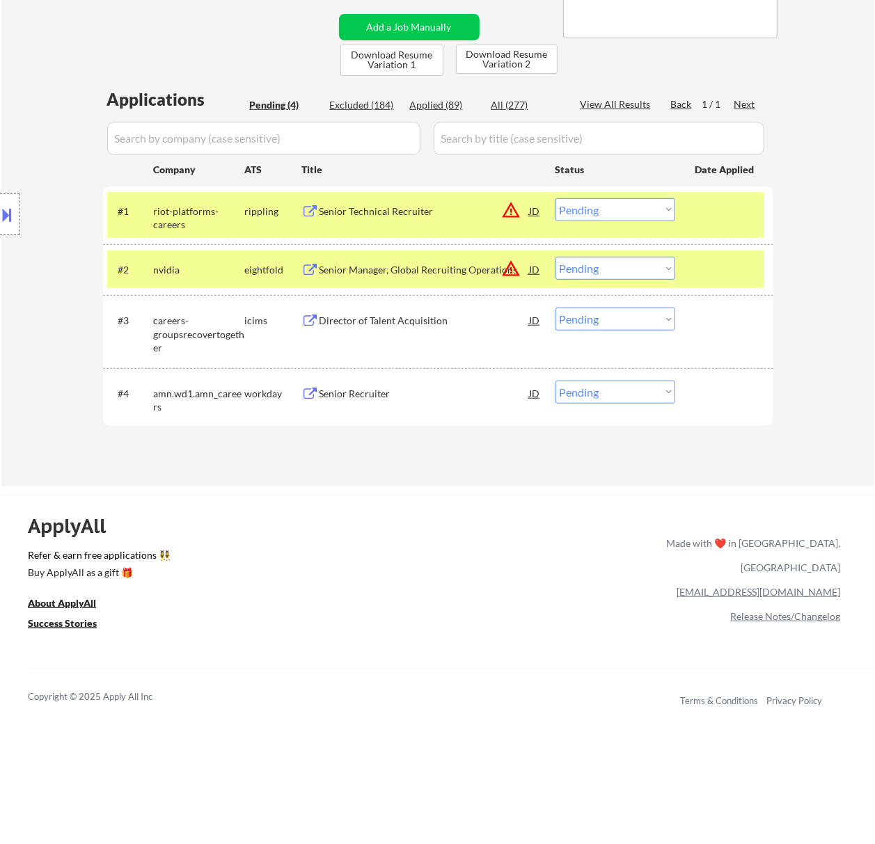
click at [699, 264] on div at bounding box center [725, 269] width 61 height 25
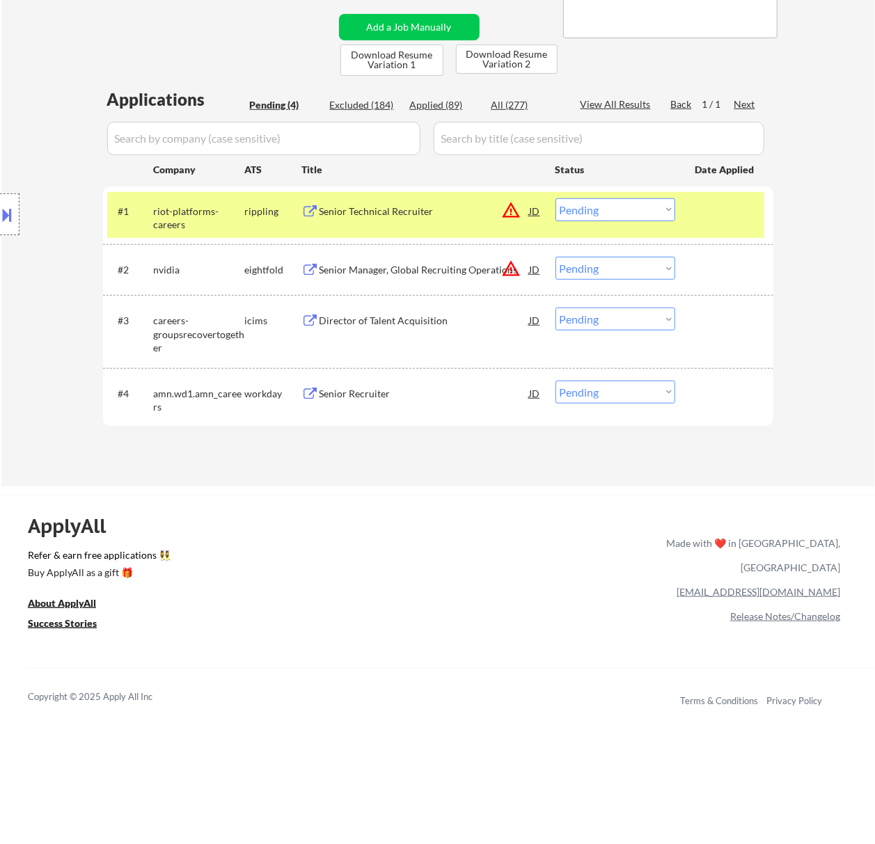
click at [697, 215] on div at bounding box center [725, 210] width 61 height 25
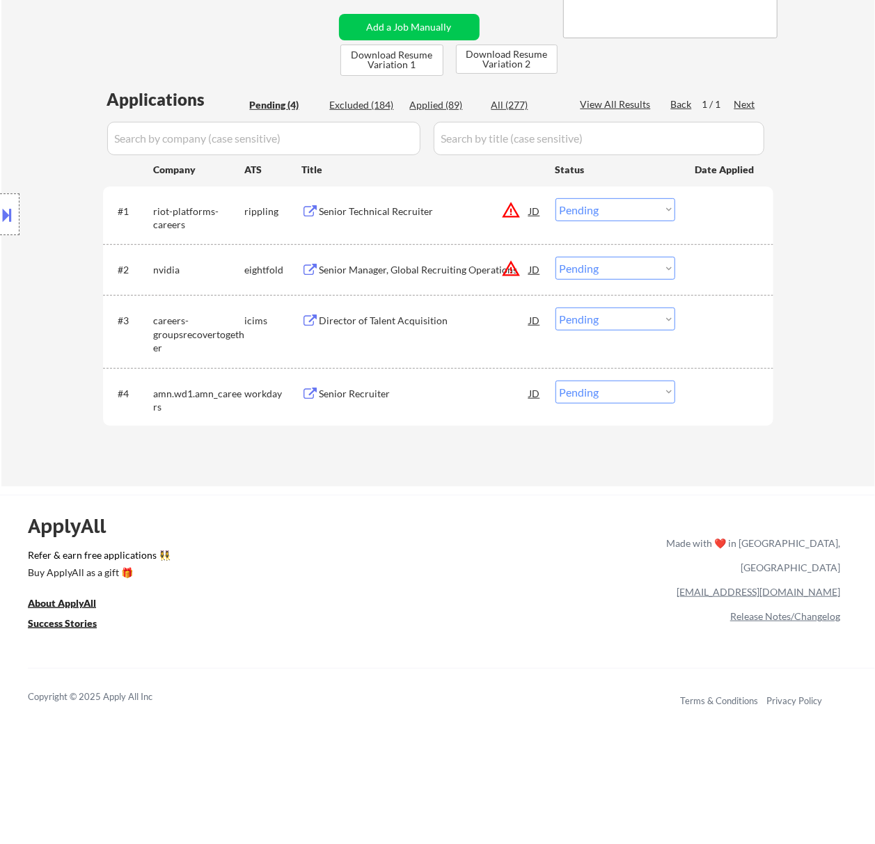
click at [407, 391] on div "Senior Recruiter" at bounding box center [424, 394] width 210 height 14
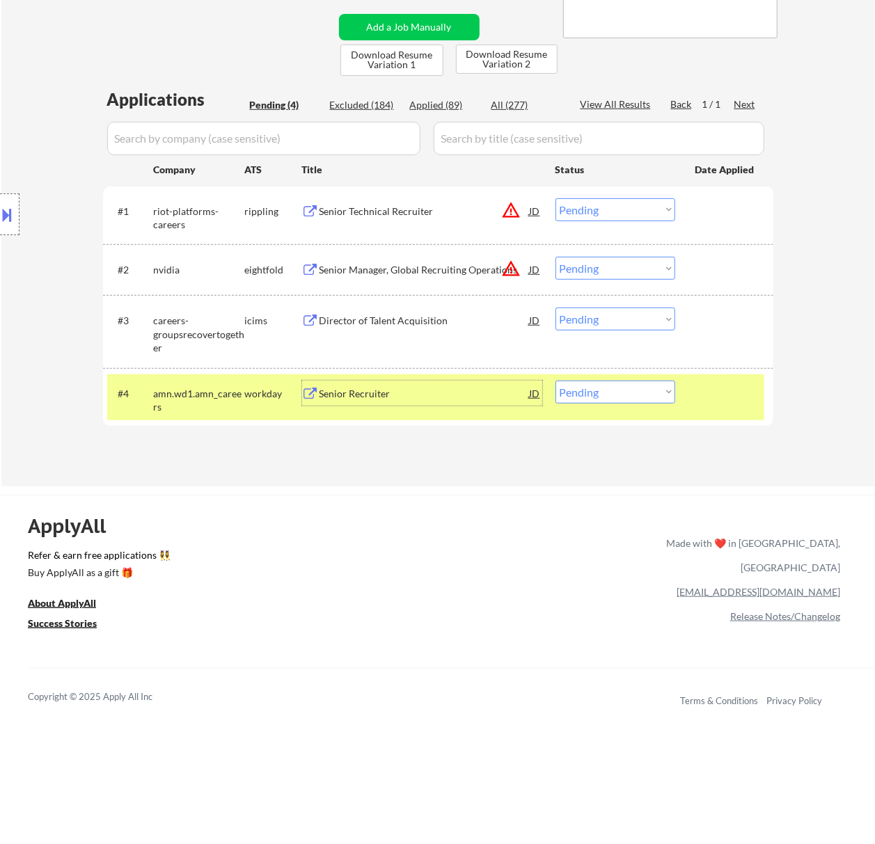
click at [648, 383] on select "Choose an option... Pending Applied Excluded (Questions) Excluded (Expired) Exc…" at bounding box center [615, 392] width 120 height 23
select select ""excluded__expired_""
click at [555, 381] on select "Choose an option... Pending Applied Excluded (Questions) Excluded (Expired) Exc…" at bounding box center [615, 392] width 120 height 23
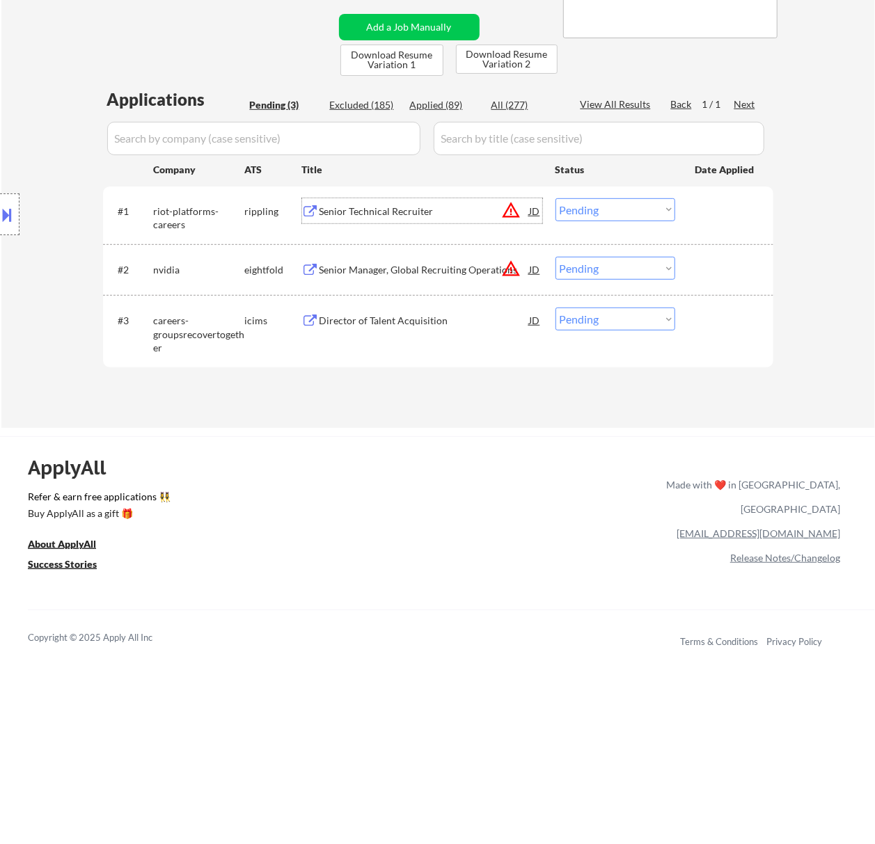
click at [427, 214] on div "Senior Technical Recruiter" at bounding box center [424, 212] width 210 height 14
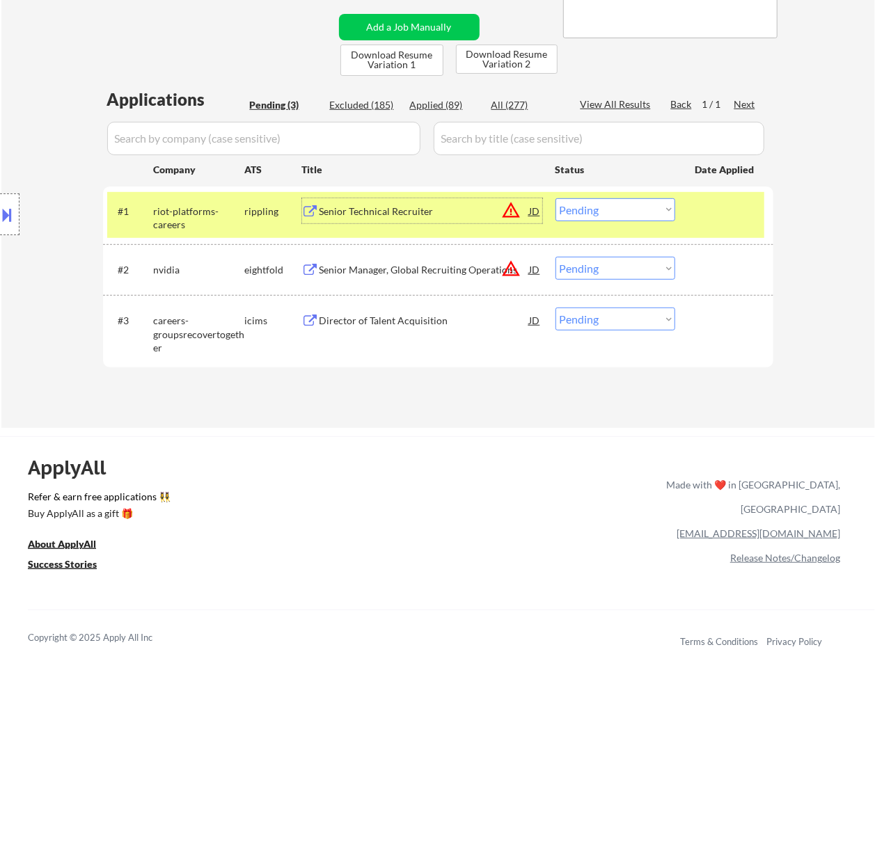
click at [624, 204] on select "Choose an option... Pending Applied Excluded (Questions) Excluded (Expired) Exc…" at bounding box center [615, 209] width 120 height 23
click at [555, 198] on select "Choose an option... Pending Applied Excluded (Questions) Excluded (Expired) Exc…" at bounding box center [615, 209] width 120 height 23
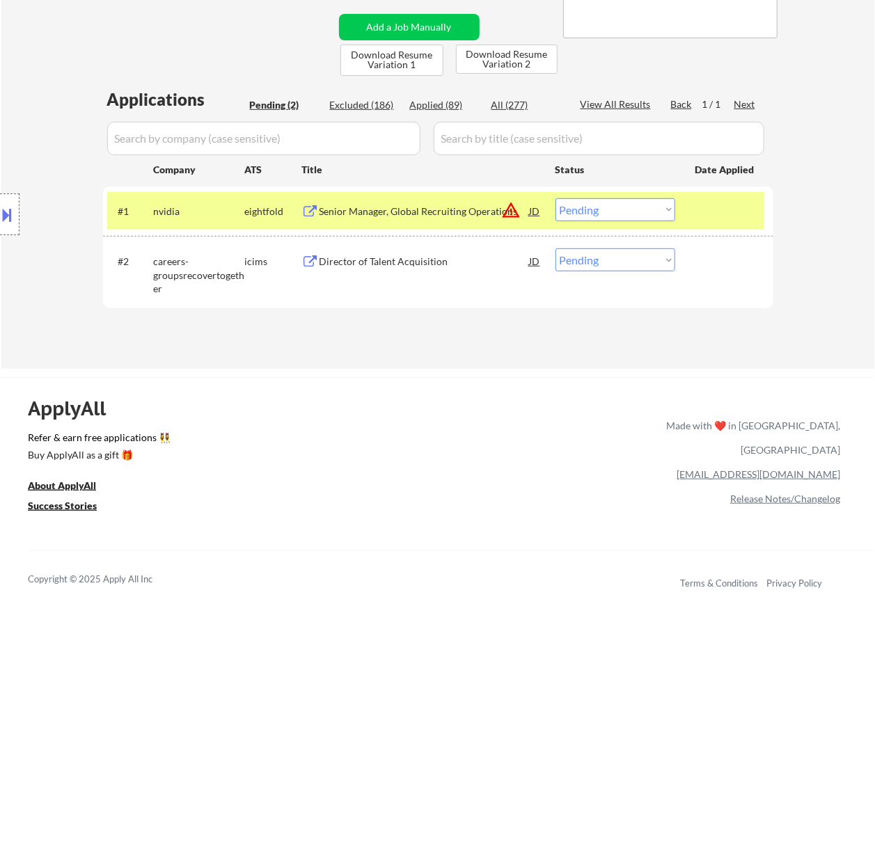
click at [431, 206] on div "Senior Manager, Global Recruiting Operations" at bounding box center [424, 212] width 210 height 14
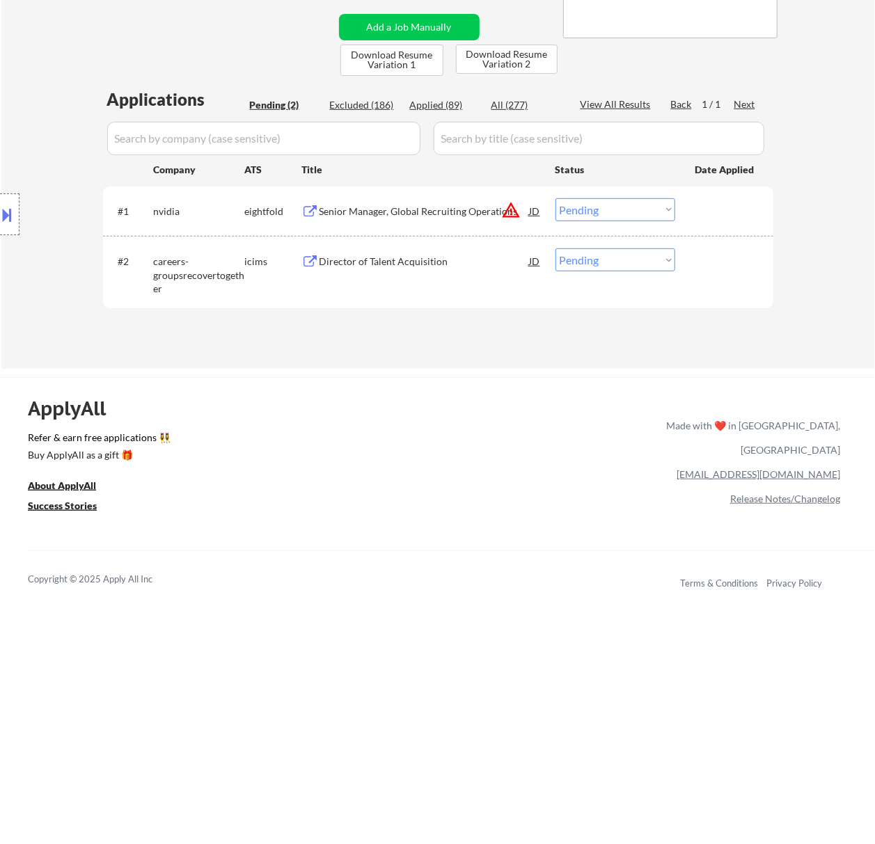
click at [9, 218] on button at bounding box center [7, 214] width 15 height 23
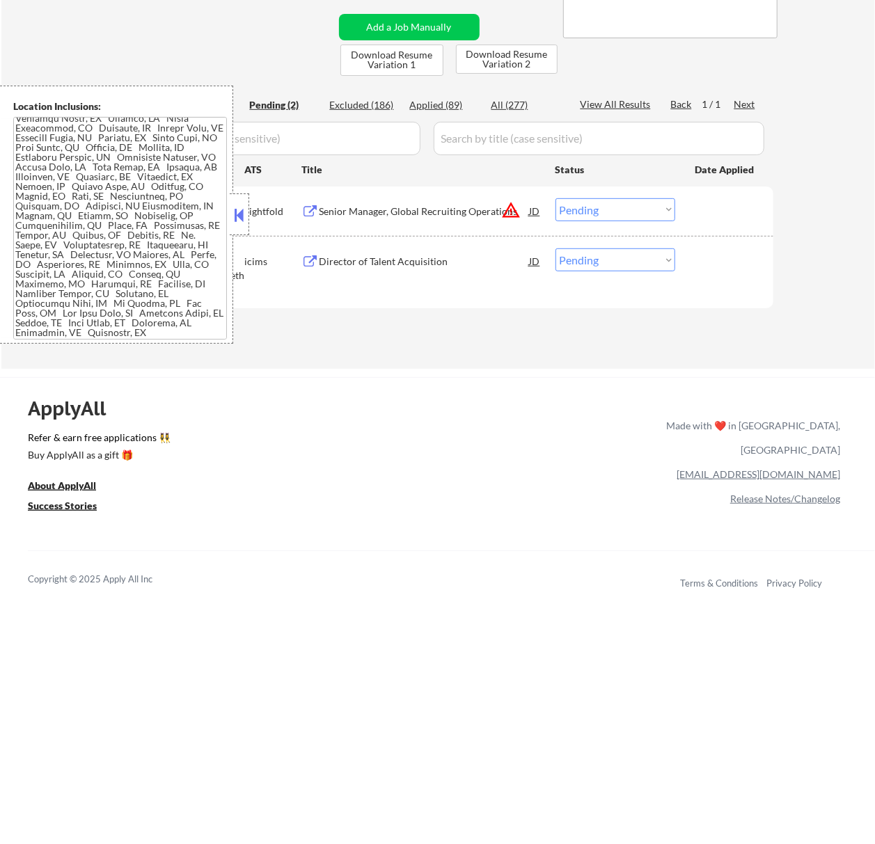
scroll to position [100, 0]
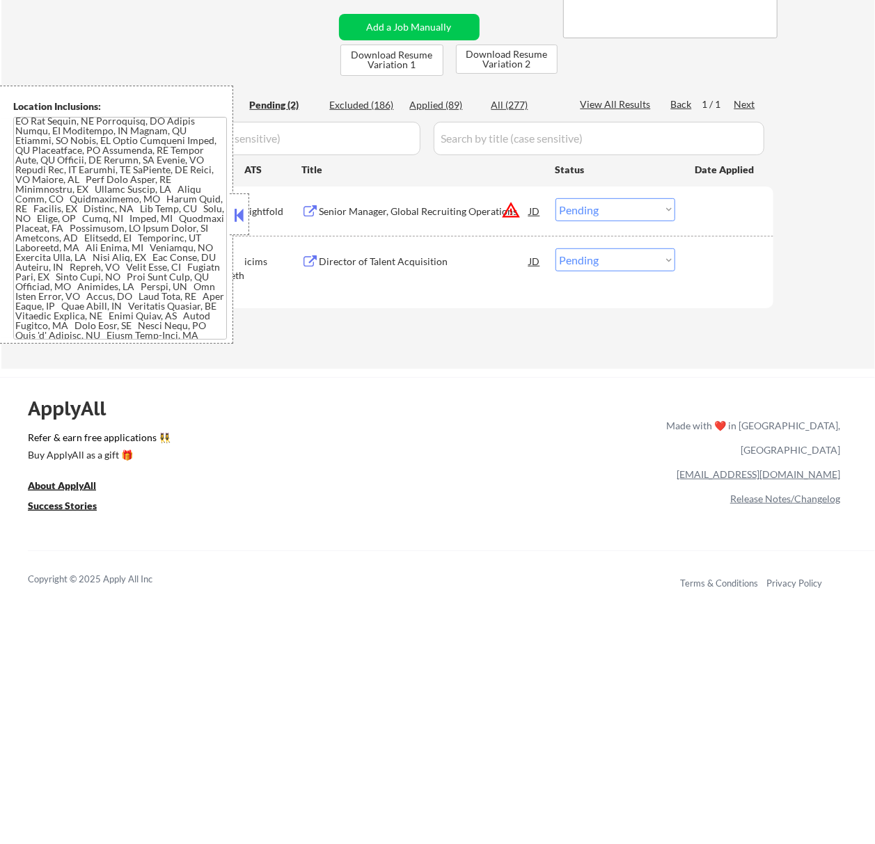
click at [244, 212] on button at bounding box center [238, 215] width 15 height 21
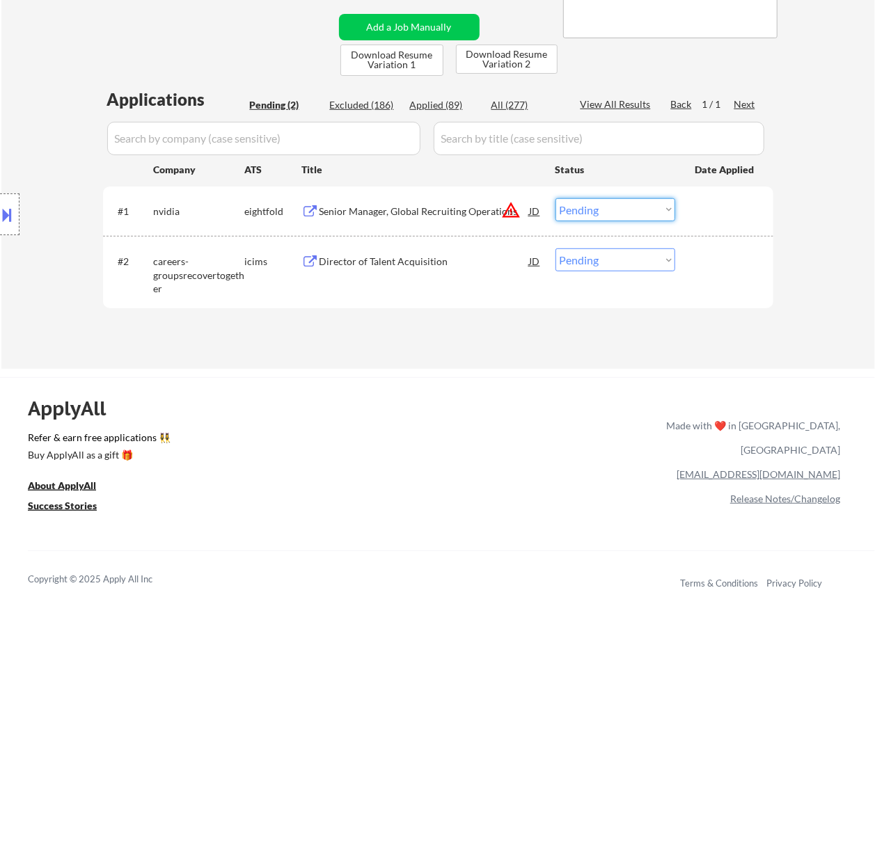
click at [621, 205] on select "Choose an option... Pending Applied Excluded (Questions) Excluded (Expired) Exc…" at bounding box center [615, 209] width 120 height 23
click at [555, 198] on select "Choose an option... Pending Applied Excluded (Questions) Excluded (Expired) Exc…" at bounding box center [615, 209] width 120 height 23
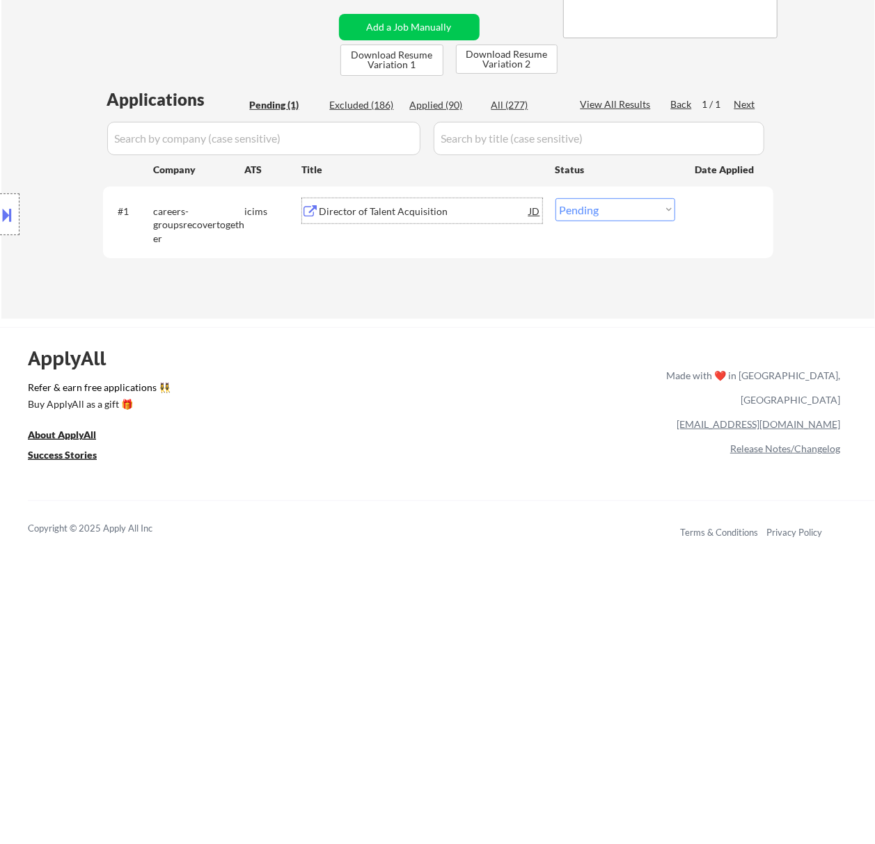
click at [401, 207] on div "Director of Talent Acquisition" at bounding box center [424, 212] width 210 height 14
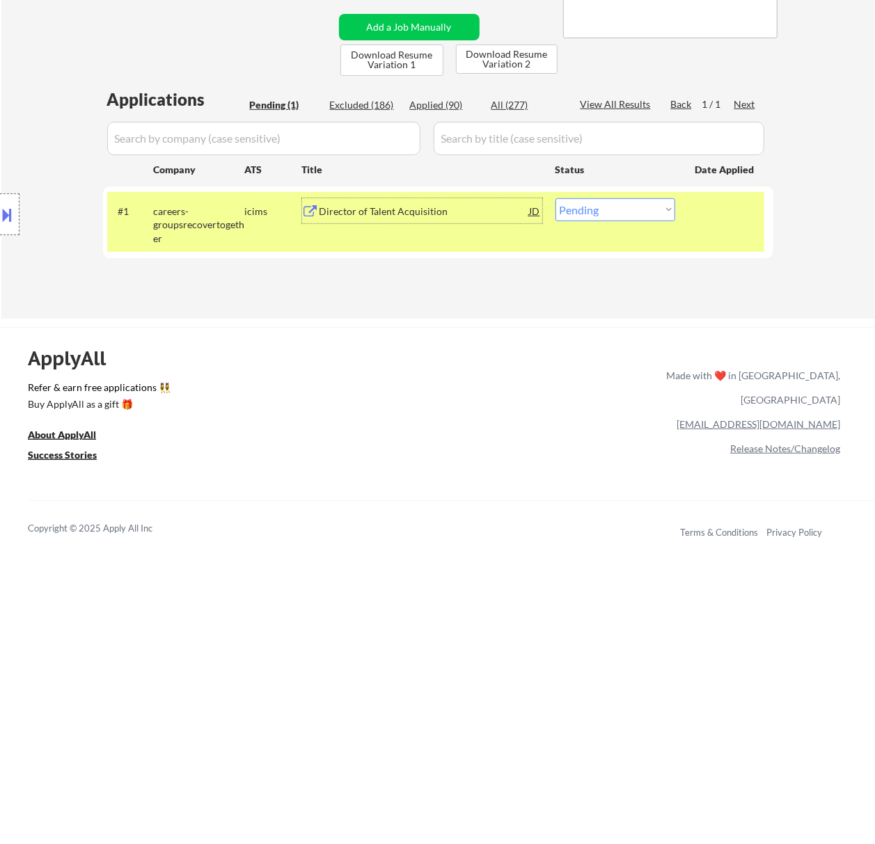
click at [626, 207] on select "Choose an option... Pending Applied Excluded (Questions) Excluded (Expired) Exc…" at bounding box center [615, 209] width 120 height 23
select select ""excluded__expired_""
click at [555, 198] on select "Choose an option... Pending Applied Excluded (Questions) Excluded (Expired) Exc…" at bounding box center [615, 209] width 120 height 23
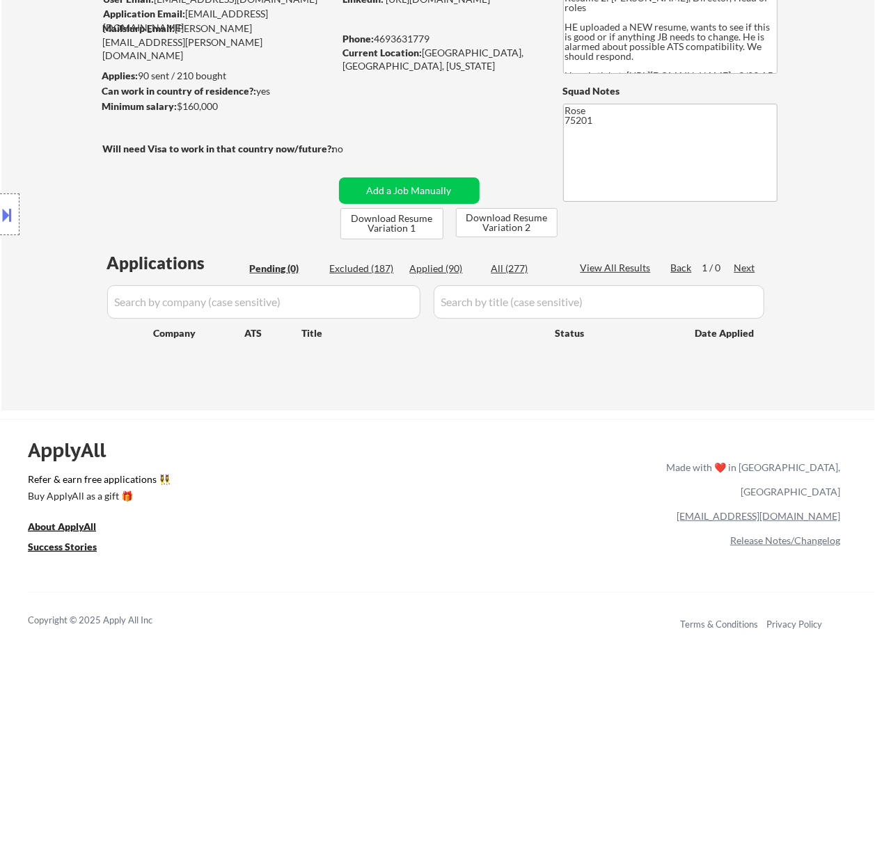
scroll to position [93, 0]
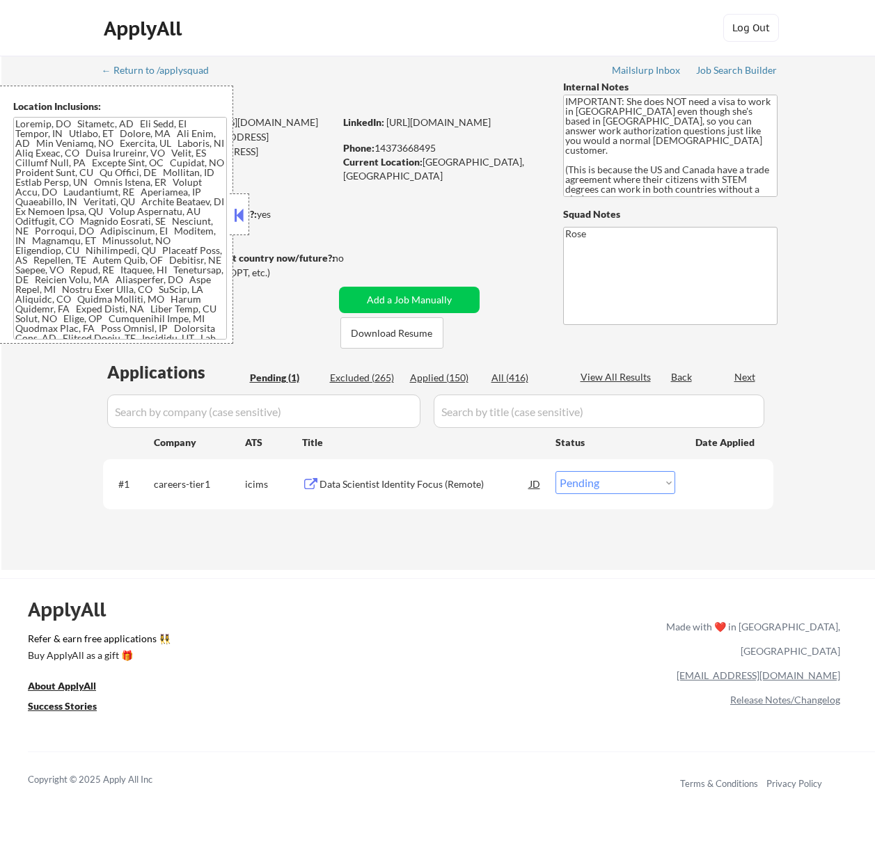
select select ""pending""
click at [234, 212] on button at bounding box center [238, 215] width 15 height 21
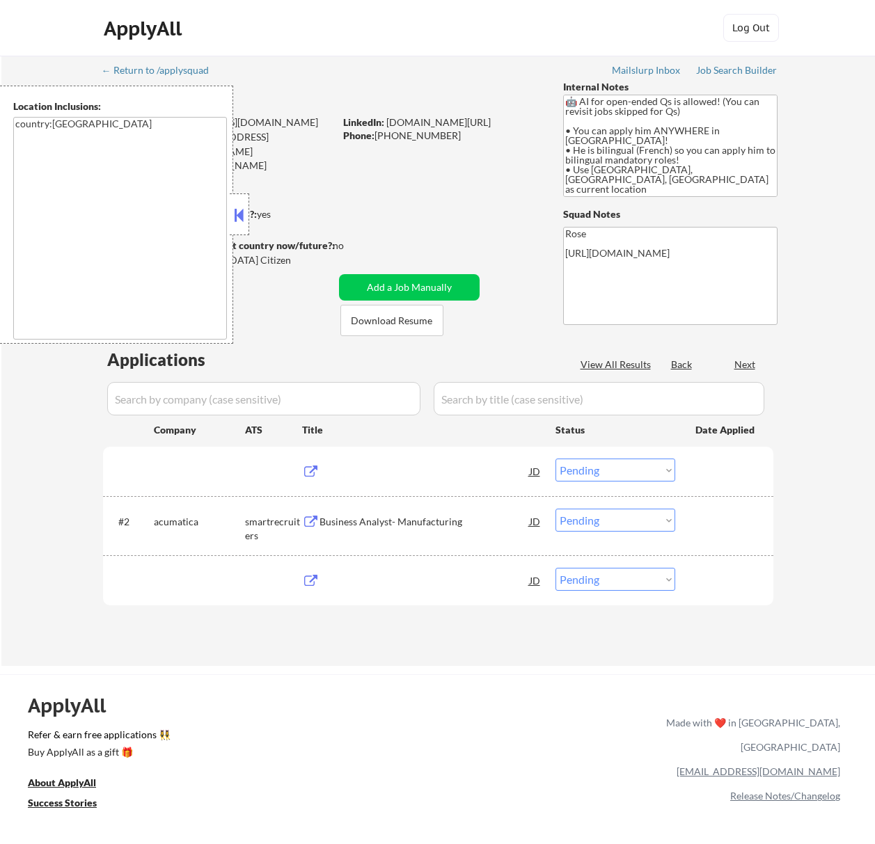
select select ""pending""
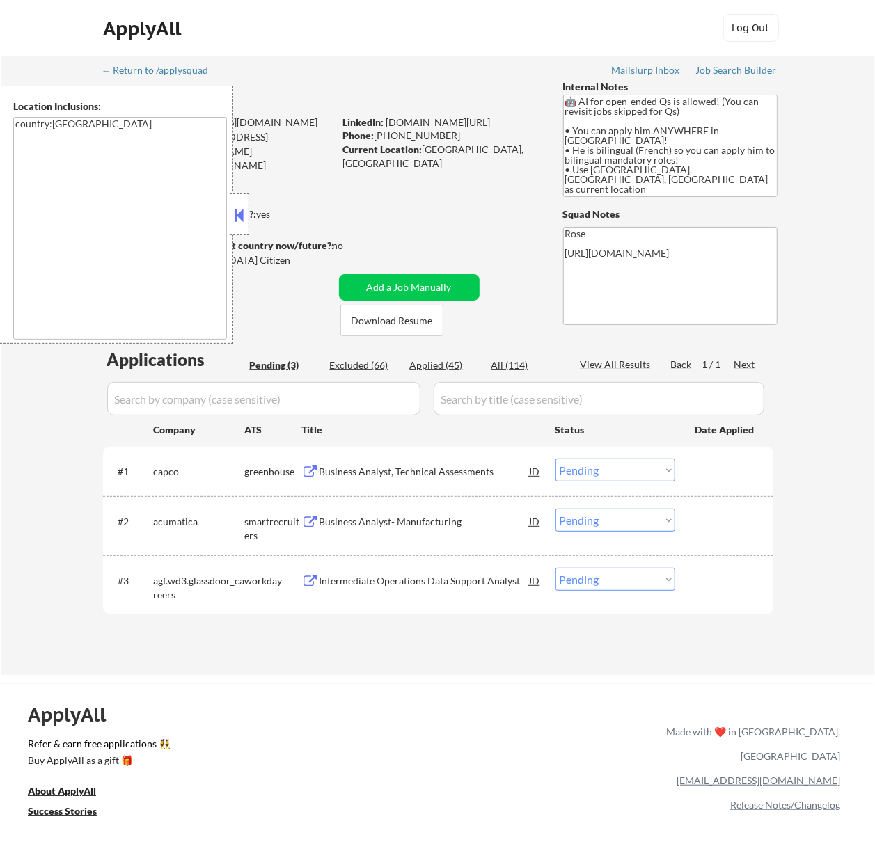
click at [245, 218] on button at bounding box center [238, 215] width 15 height 21
click at [245, 218] on div "Location Inclusions: country:CA" at bounding box center [124, 215] width 249 height 258
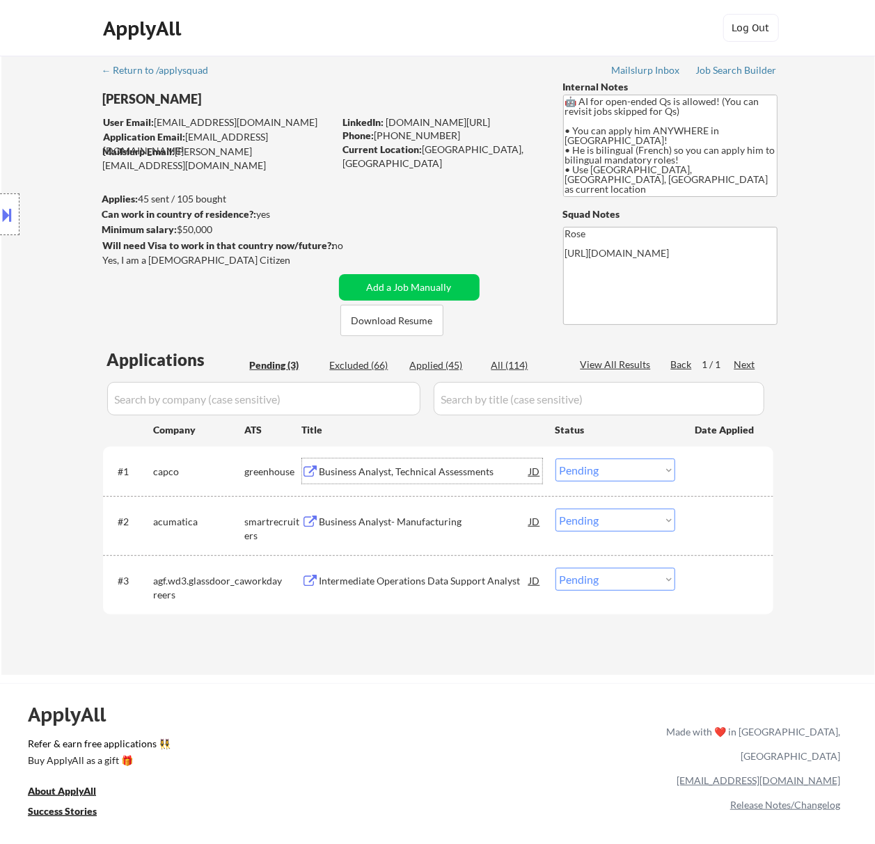
click at [406, 479] on div "Business Analyst, Technical Assessments" at bounding box center [424, 470] width 210 height 25
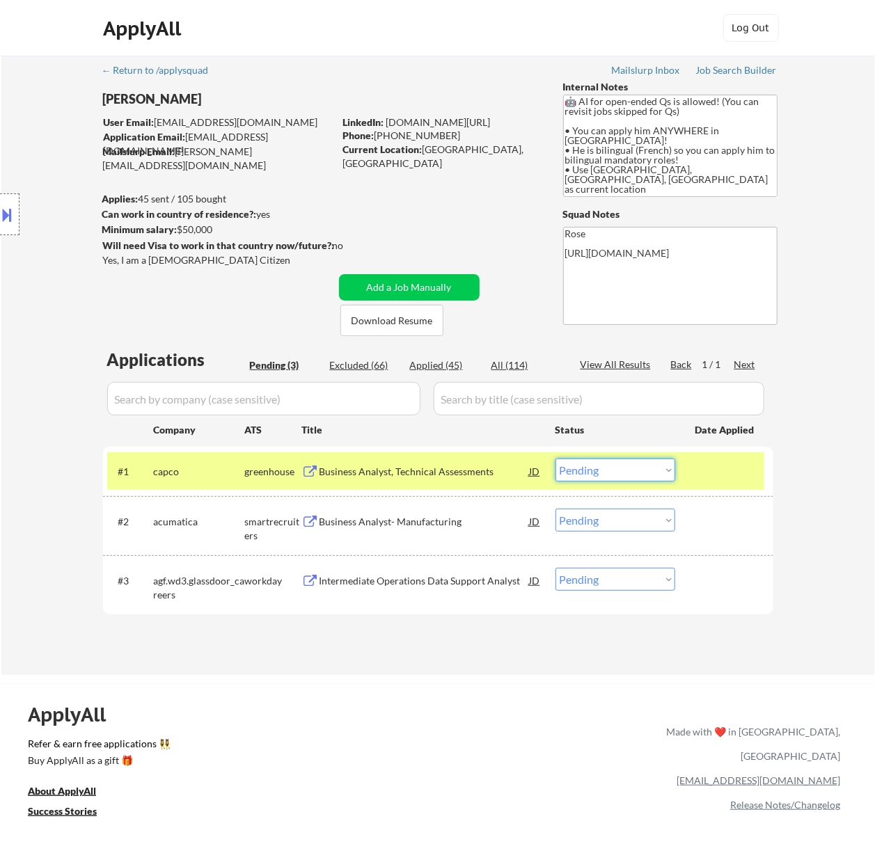
click at [661, 469] on select "Choose an option... Pending Applied Excluded (Questions) Excluded (Expired) Exc…" at bounding box center [615, 469] width 120 height 23
click at [555, 458] on select "Choose an option... Pending Applied Excluded (Questions) Excluded (Expired) Exc…" at bounding box center [615, 469] width 120 height 23
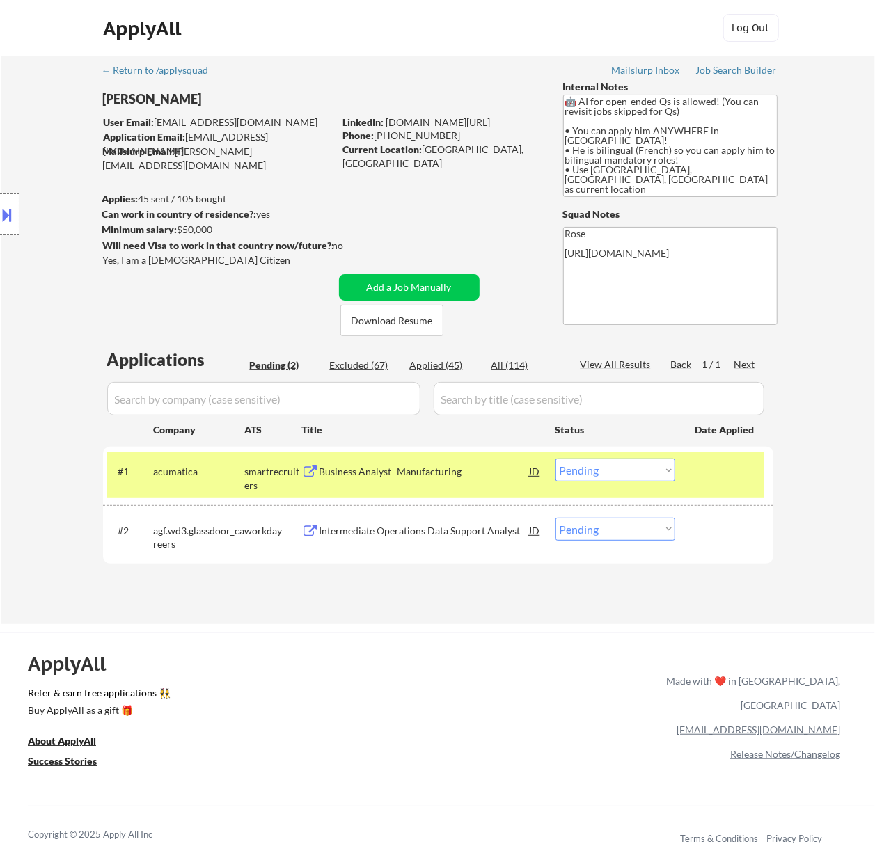
click at [422, 473] on div "Business Analyst- Manufacturing" at bounding box center [424, 472] width 210 height 14
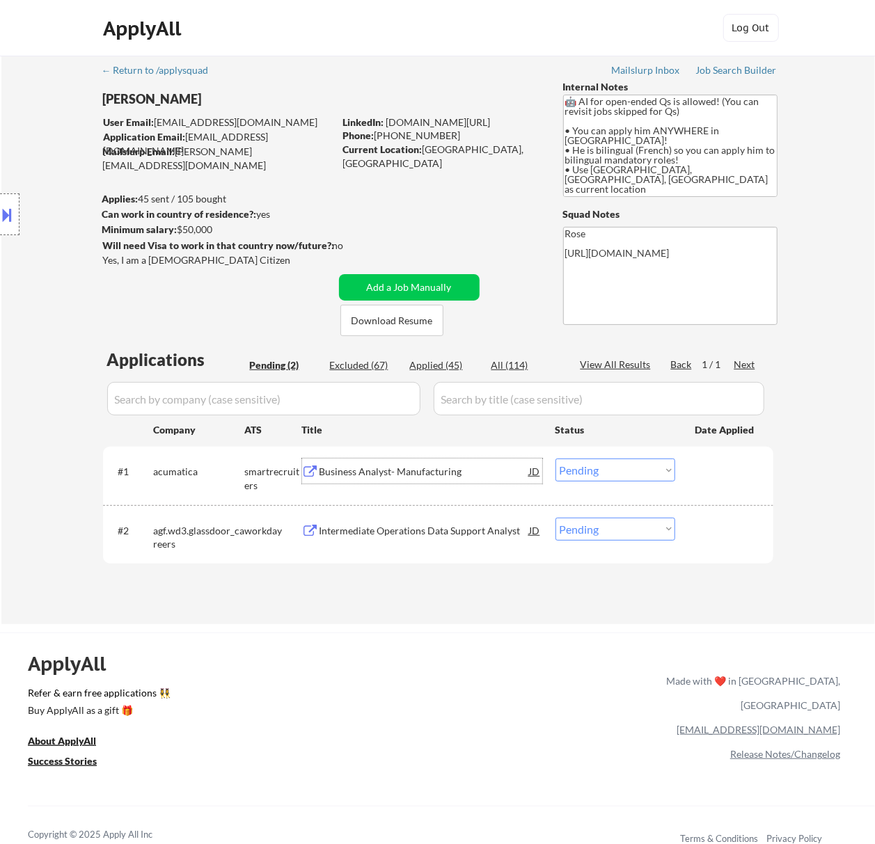
click at [621, 466] on select "Choose an option... Pending Applied Excluded (Questions) Excluded (Expired) Exc…" at bounding box center [615, 469] width 120 height 23
click at [555, 458] on select "Choose an option... Pending Applied Excluded (Questions) Excluded (Expired) Exc…" at bounding box center [615, 469] width 120 height 23
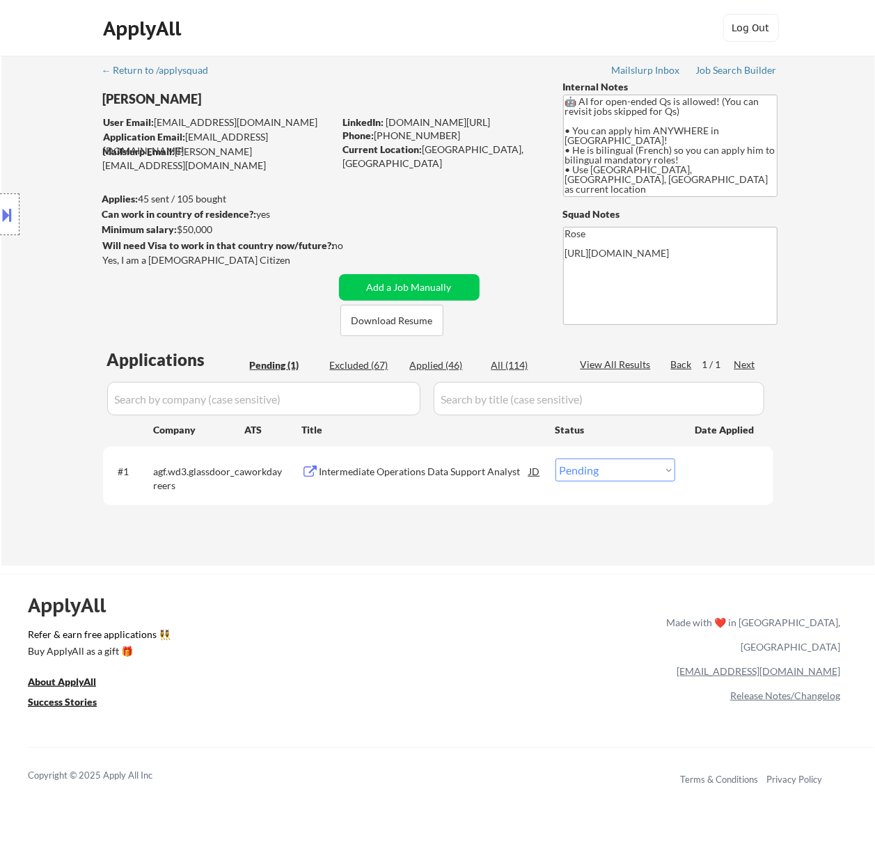
click at [426, 466] on div "Intermediate Operations Data Support Analyst" at bounding box center [424, 472] width 210 height 14
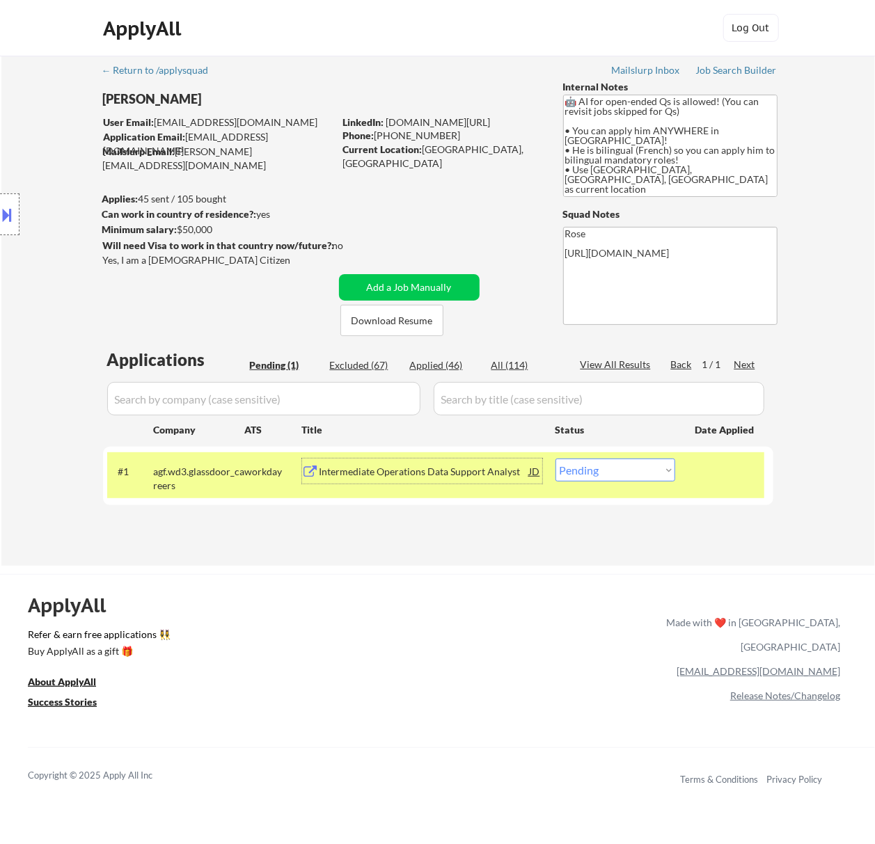
click at [611, 474] on select "Choose an option... Pending Applied Excluded (Questions) Excluded (Expired) Exc…" at bounding box center [615, 469] width 120 height 23
select select ""excluded__bad_match_""
click at [555, 458] on select "Choose an option... Pending Applied Excluded (Questions) Excluded (Expired) Exc…" at bounding box center [615, 469] width 120 height 23
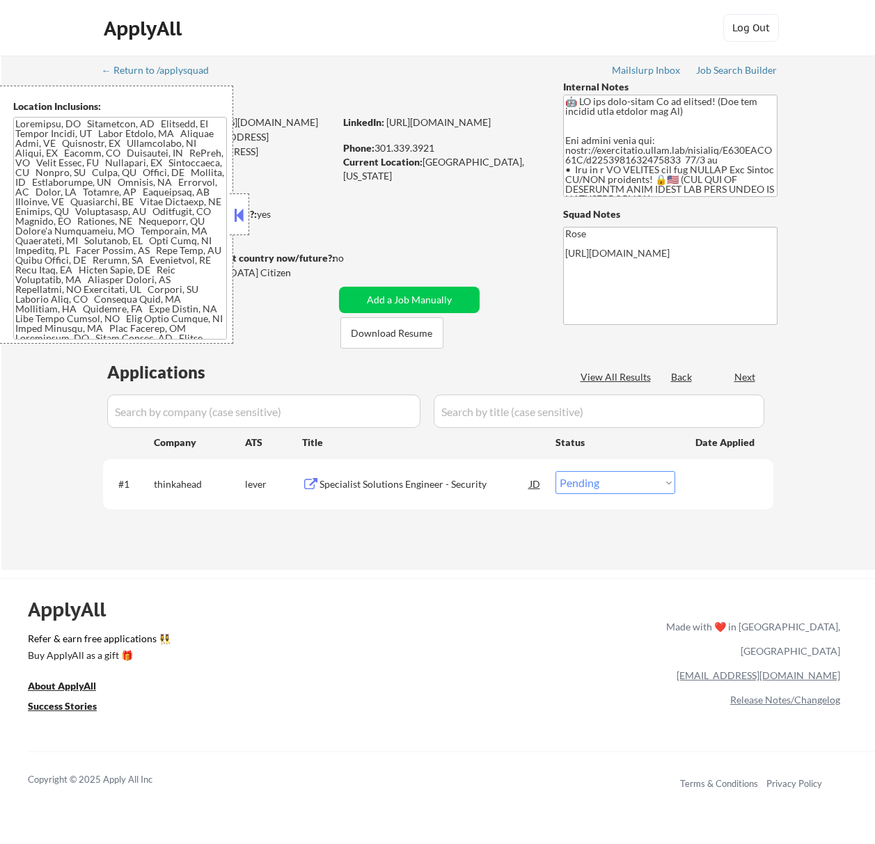
select select ""pending""
